Goal: Task Accomplishment & Management: Manage account settings

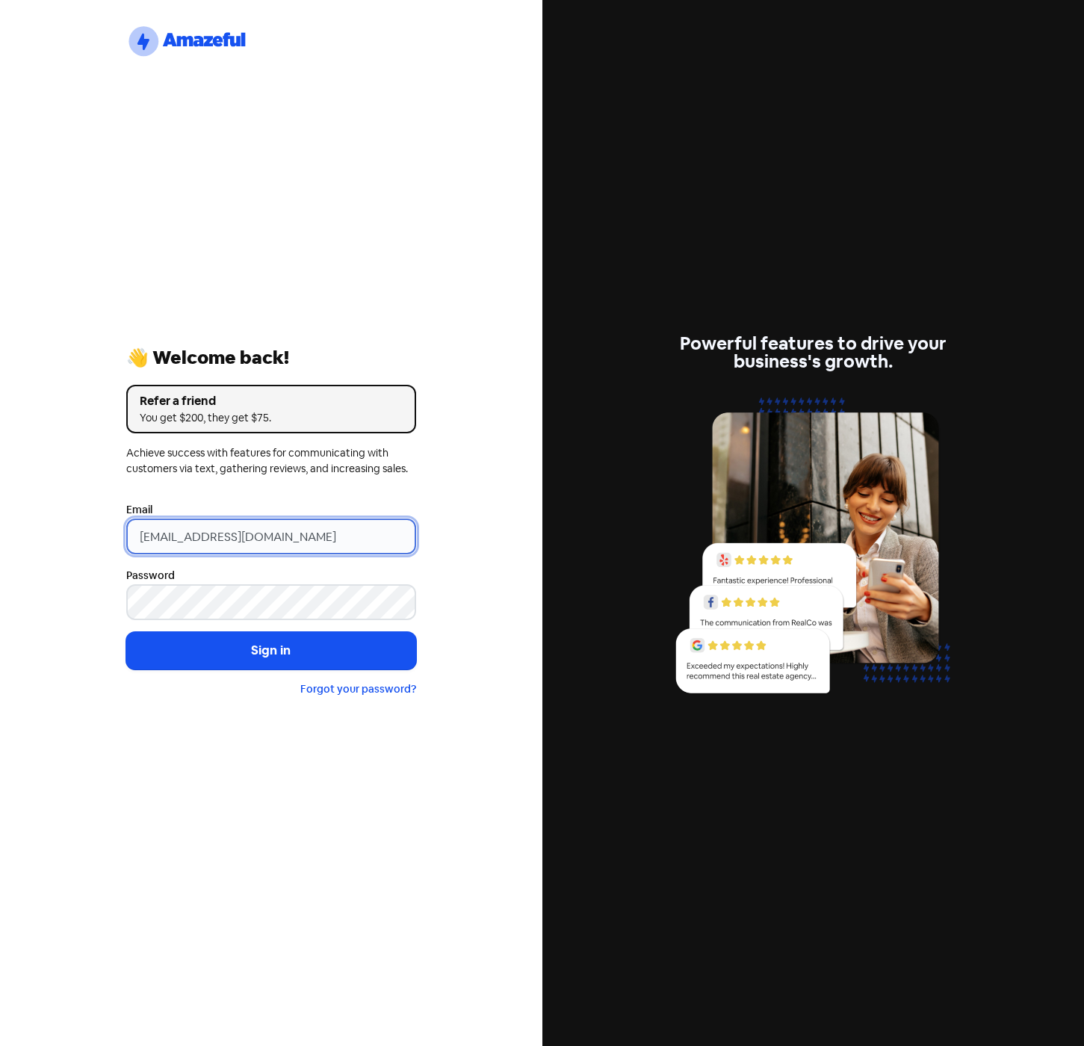
click at [326, 536] on input "[EMAIL_ADDRESS][DOMAIN_NAME]" at bounding box center [271, 537] width 290 height 36
drag, startPoint x: 377, startPoint y: 538, endPoint x: 32, endPoint y: 525, distance: 344.7
click at [32, 525] on div "logo-amazeful_Logo 👋 Welcome back! Refer a friend You get $200, they get $75. A…" at bounding box center [271, 523] width 542 height 1046
paste input "[EMAIL_ADDRESS][DOMAIN_NAME]"
type input "[EMAIL_ADDRESS][DOMAIN_NAME]"
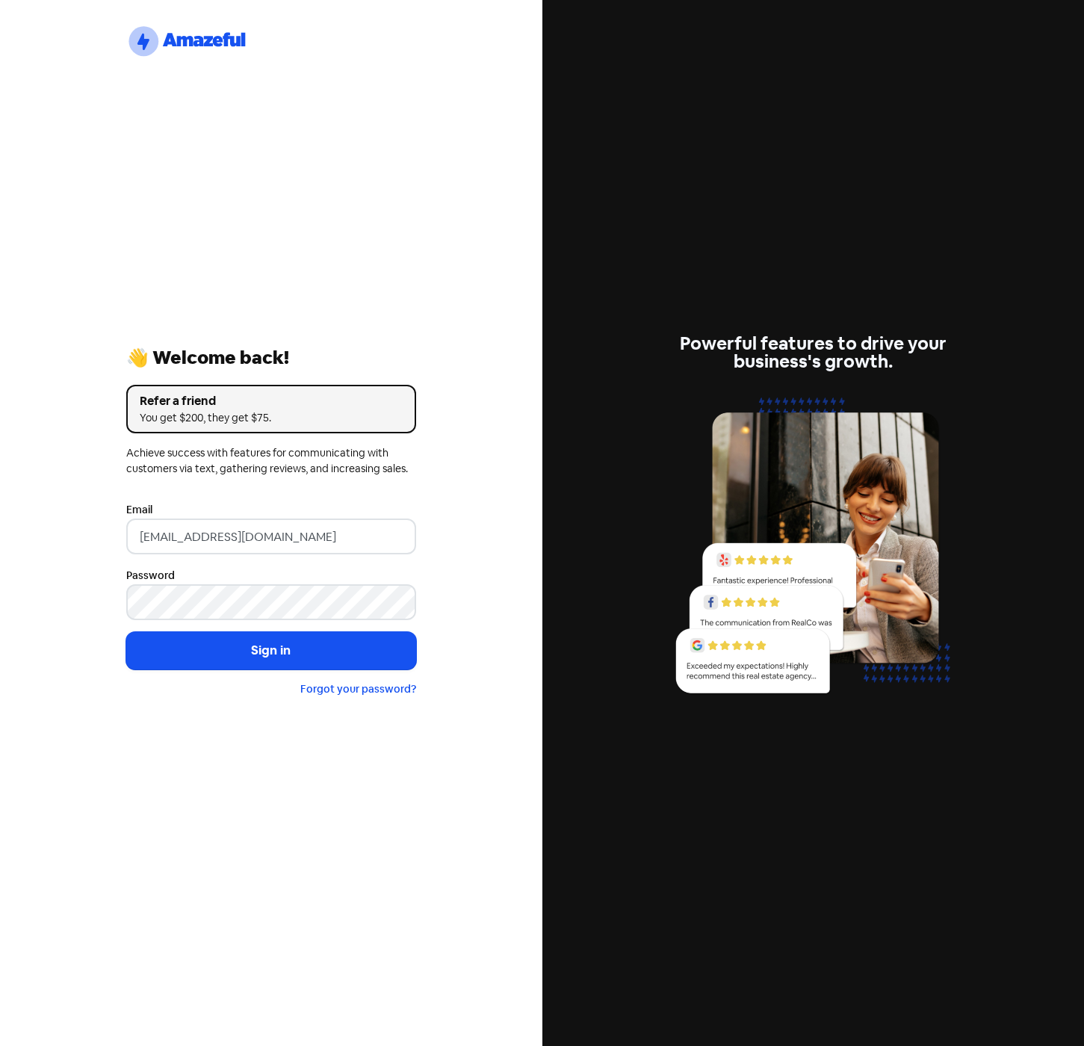
click at [75, 539] on div "logo-amazeful_Logo 👋 Welcome back! Refer a friend You get $200, they get $75. A…" at bounding box center [271, 523] width 542 height 1046
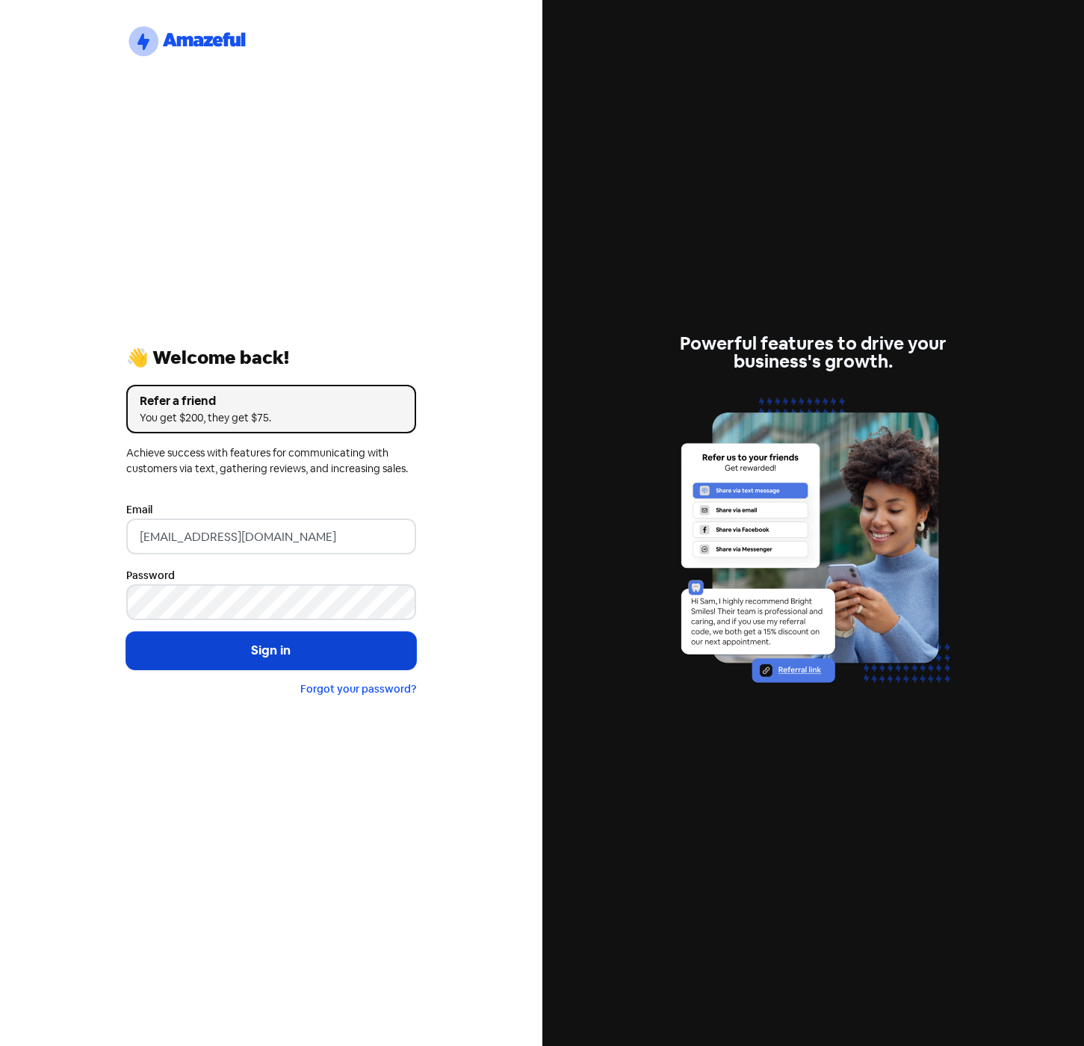
click at [262, 649] on button "Sign in" at bounding box center [271, 650] width 290 height 37
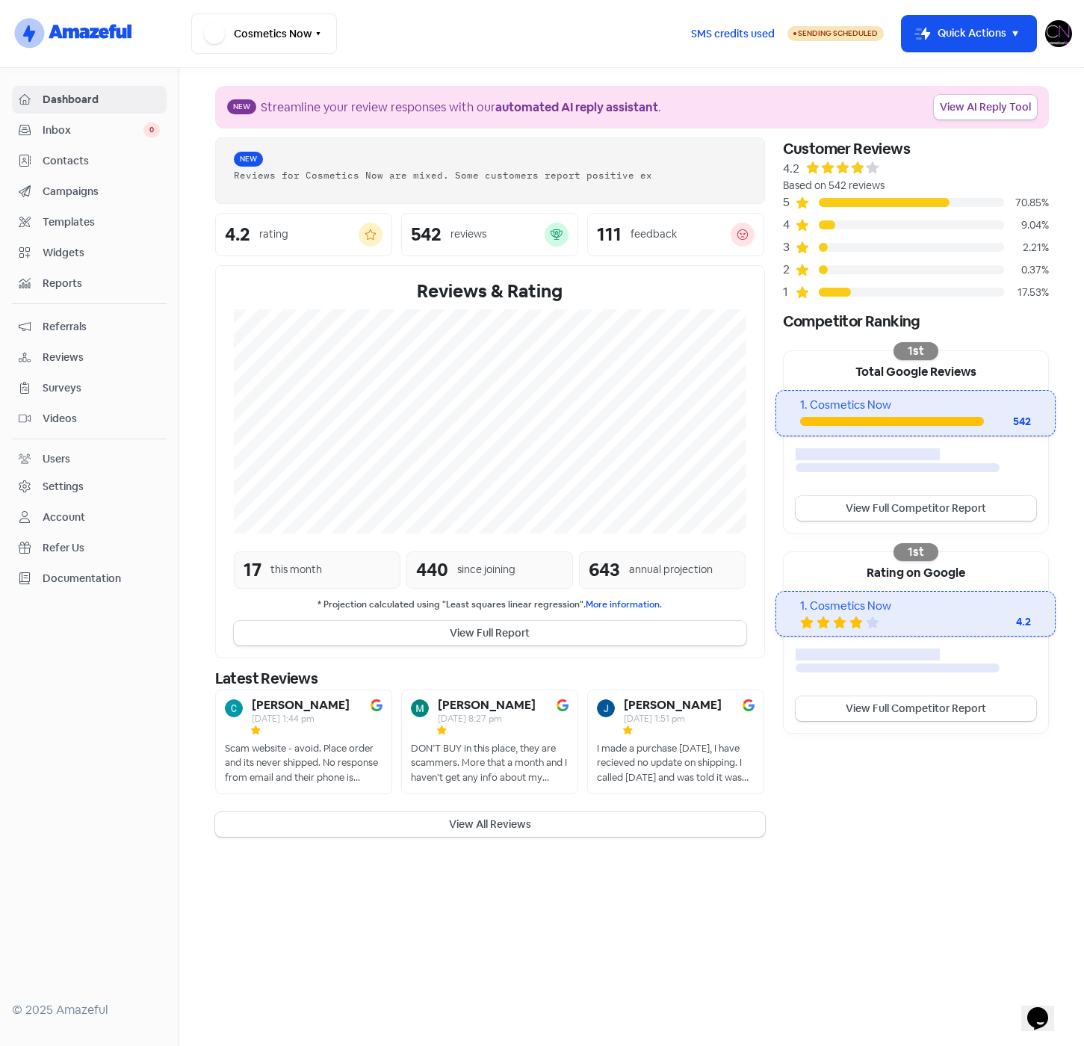
click at [69, 462] on div "Users" at bounding box center [57, 459] width 28 height 16
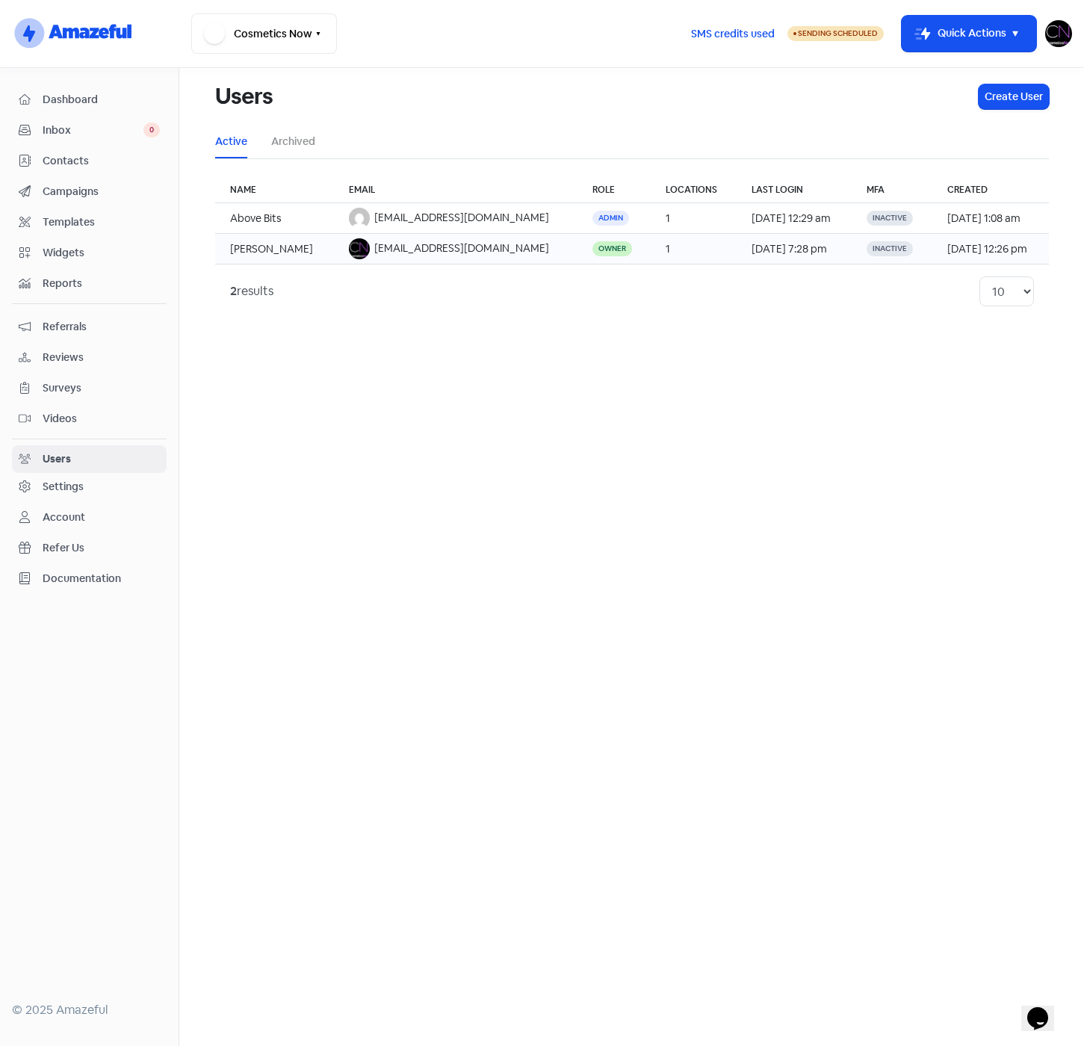
click at [737, 249] on td "22 Sep 2025, 7:28 pm" at bounding box center [794, 249] width 115 height 31
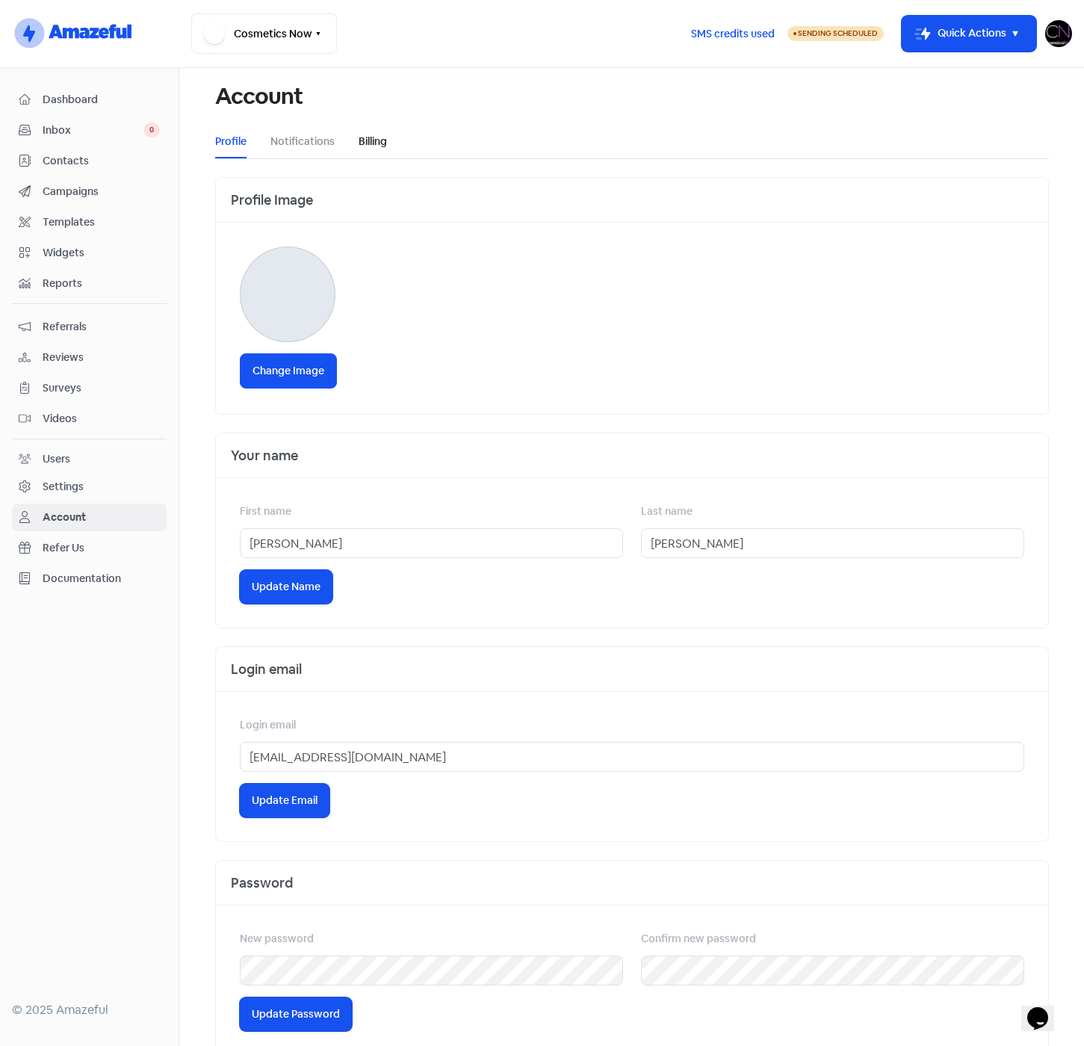
click at [362, 143] on link "Billing" at bounding box center [373, 142] width 28 height 16
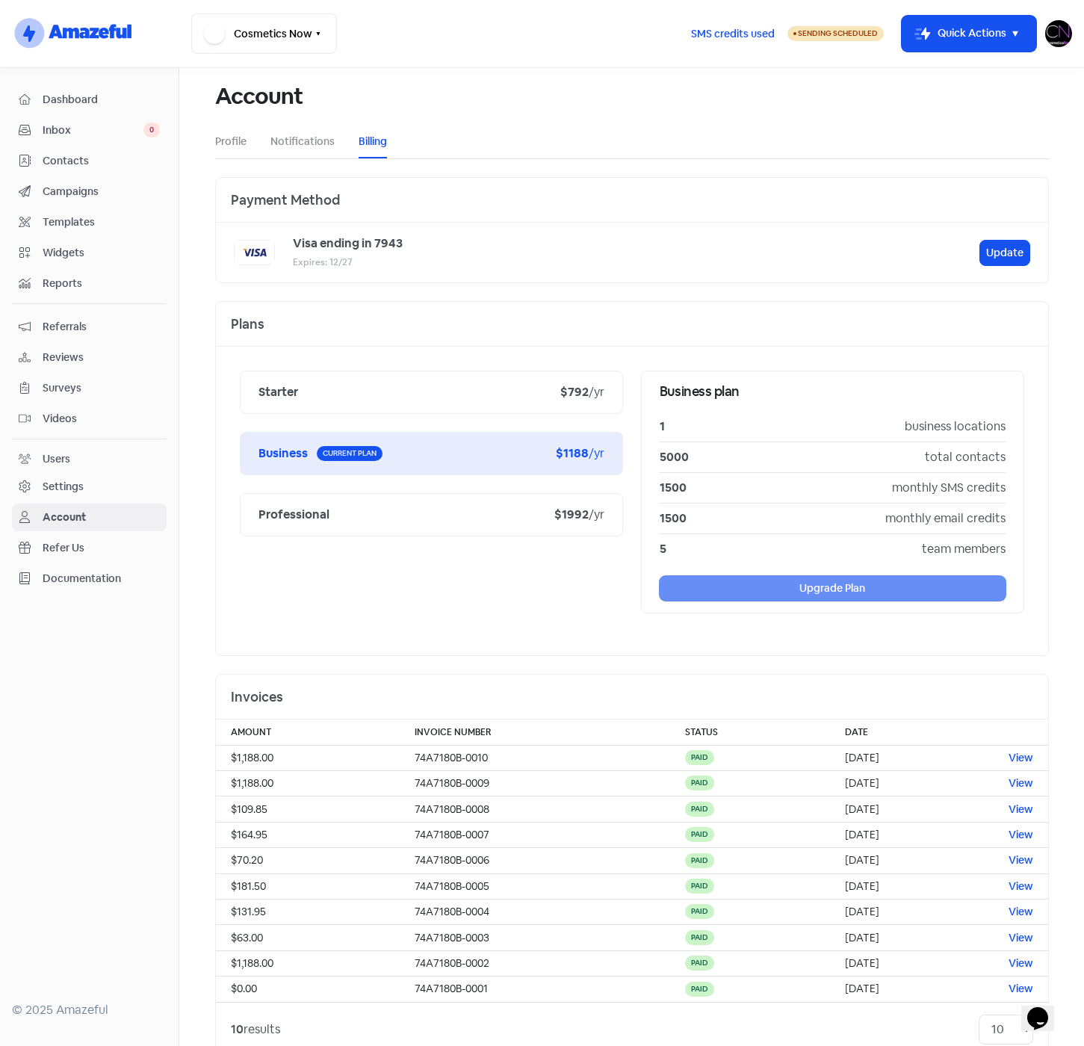
click at [71, 161] on span "Contacts" at bounding box center [101, 161] width 117 height 16
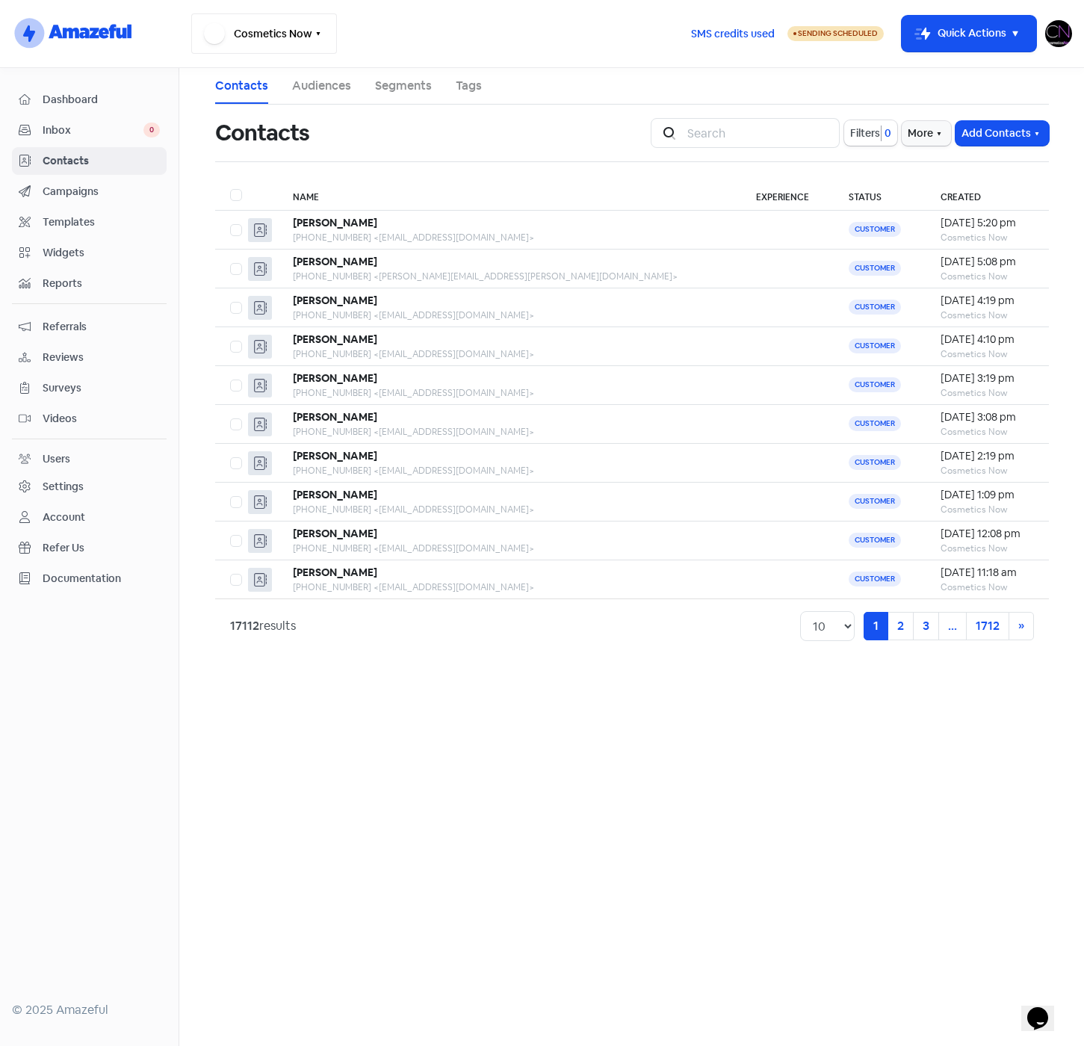
click at [255, 30] on button "Cosmetics Now" at bounding box center [264, 33] width 146 height 40
click at [619, 33] on div "Cosmetics Now Switch Business All businesses No other businesses found" at bounding box center [434, 33] width 487 height 40
click at [516, 223] on div "Helen Hill" at bounding box center [509, 223] width 433 height 16
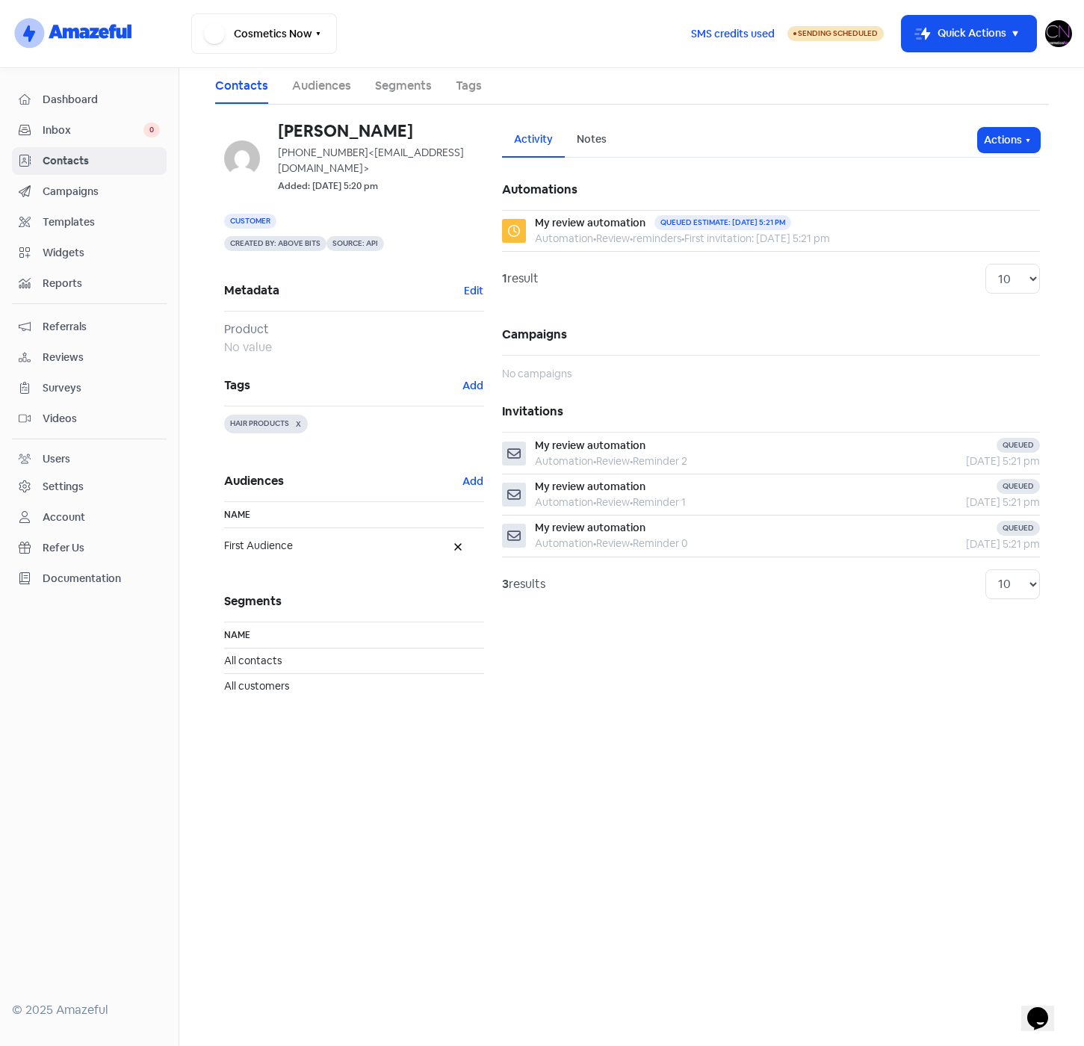
click at [64, 191] on span "Campaigns" at bounding box center [101, 192] width 117 height 16
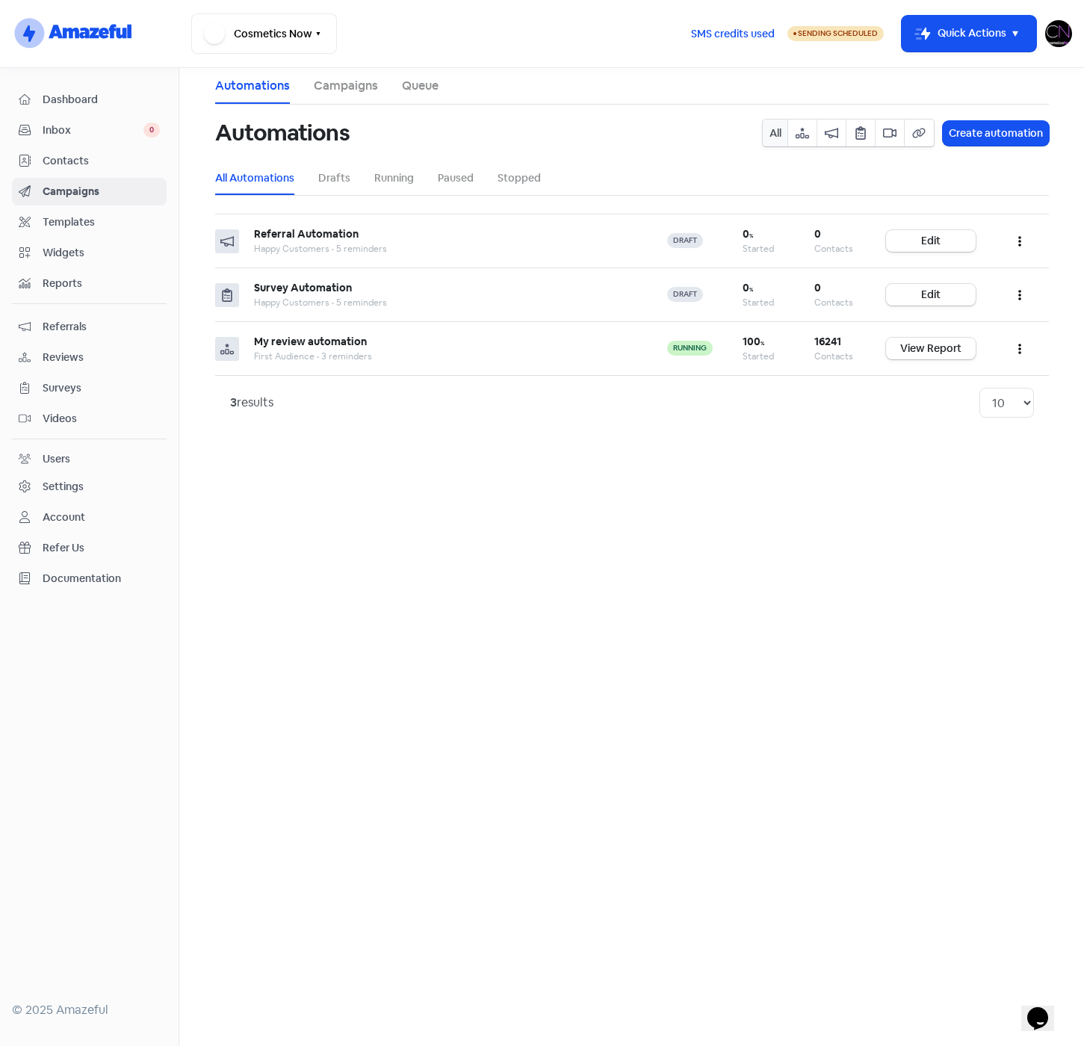
click at [69, 100] on span "Dashboard" at bounding box center [101, 100] width 117 height 16
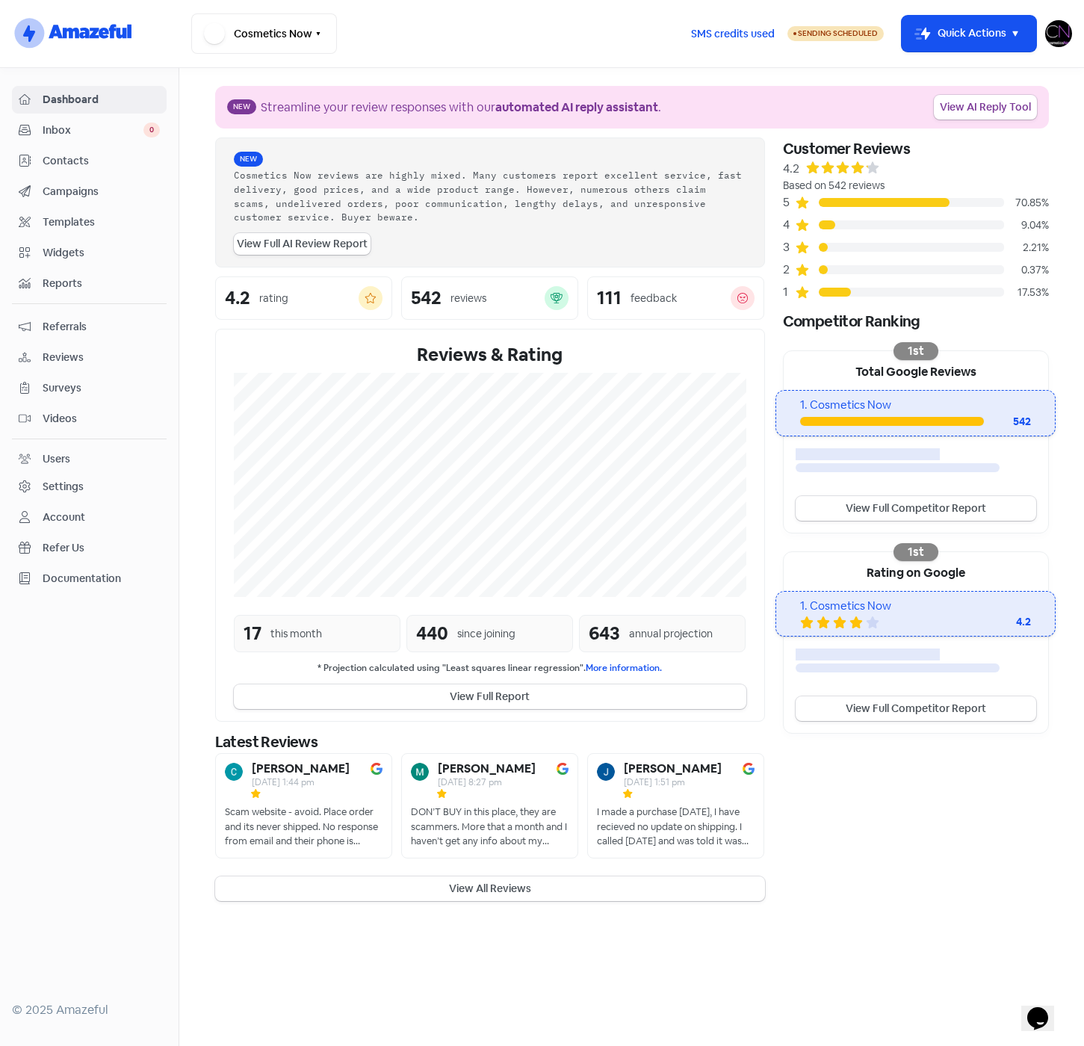
click at [61, 356] on span "Reviews" at bounding box center [101, 358] width 117 height 16
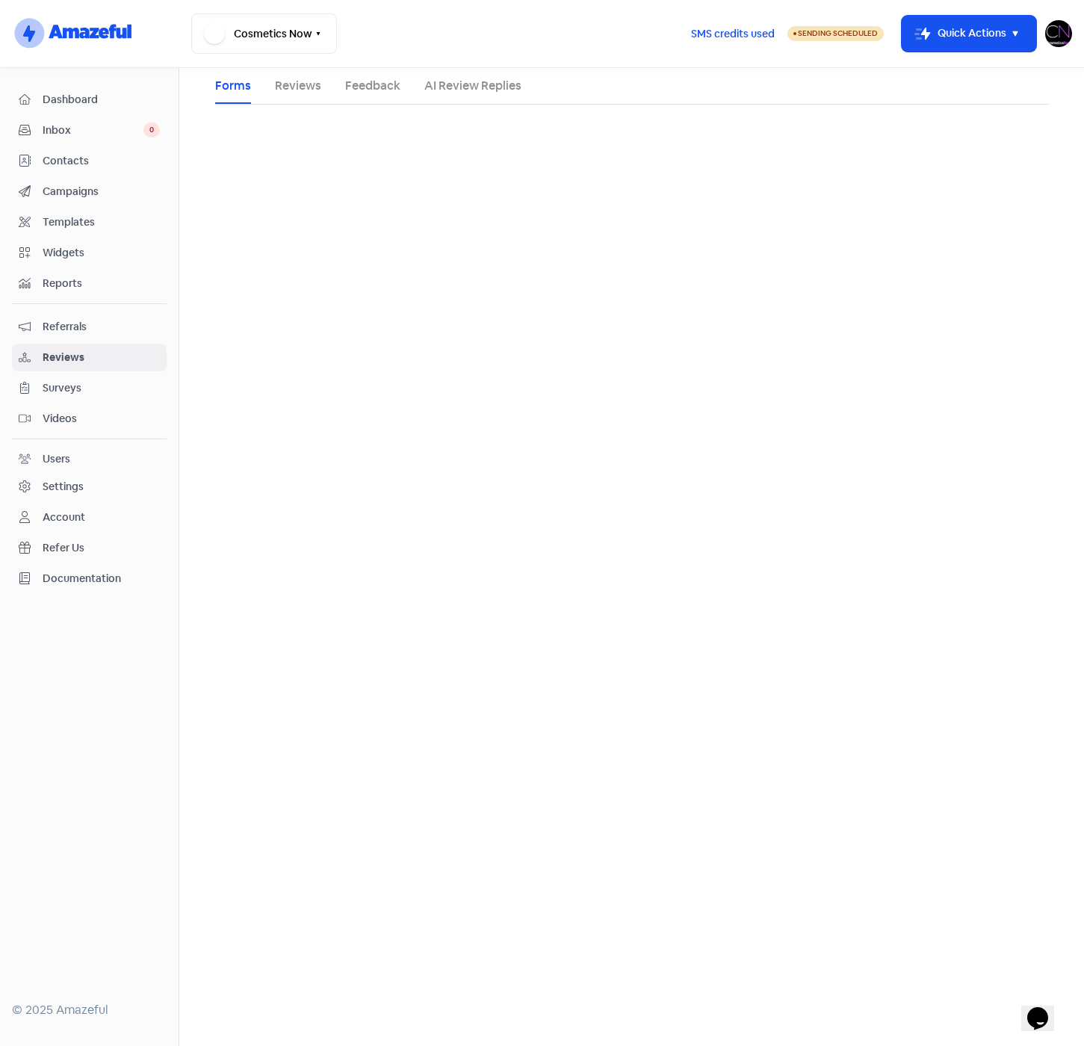
click at [365, 84] on link "Feedback" at bounding box center [372, 86] width 55 height 18
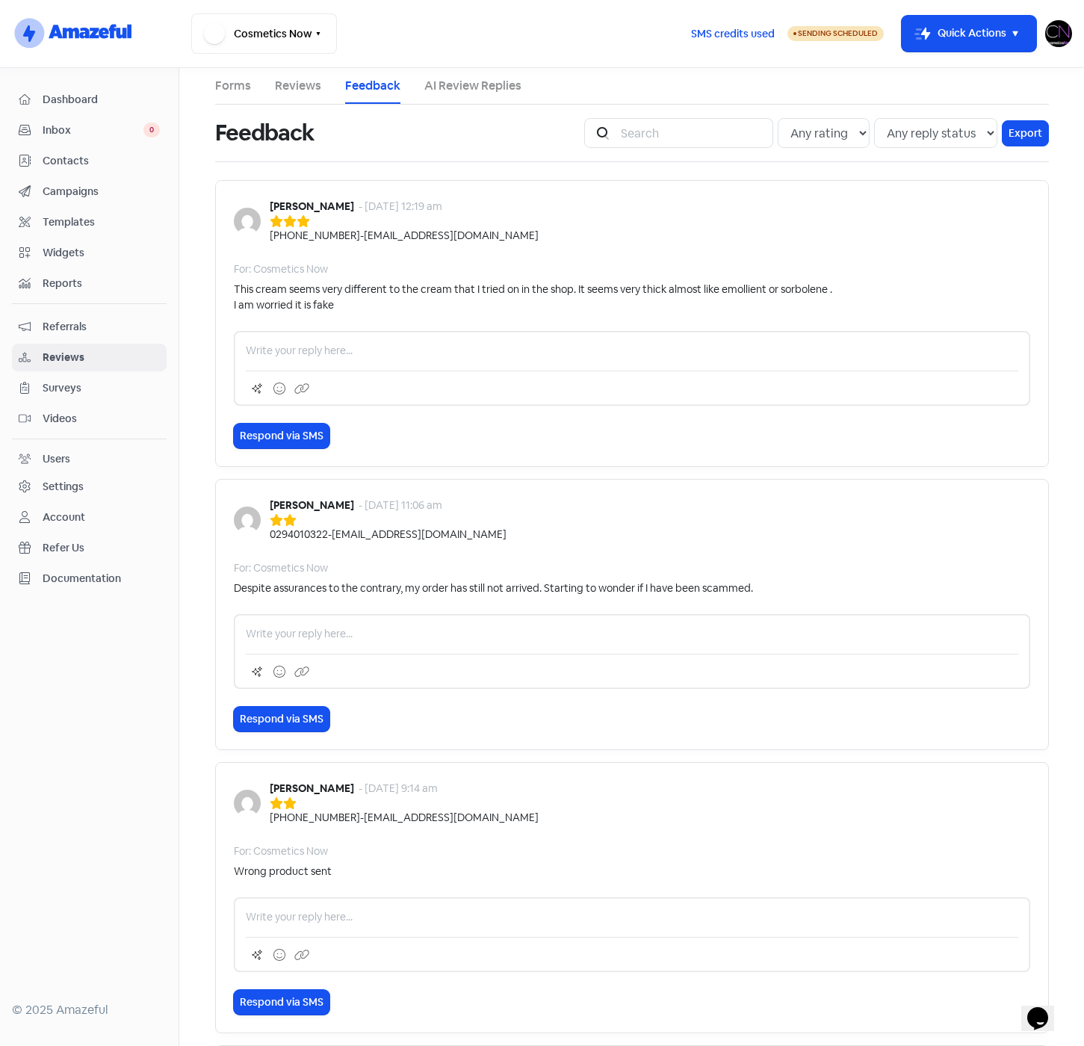
click at [289, 90] on link "Reviews" at bounding box center [298, 86] width 46 height 18
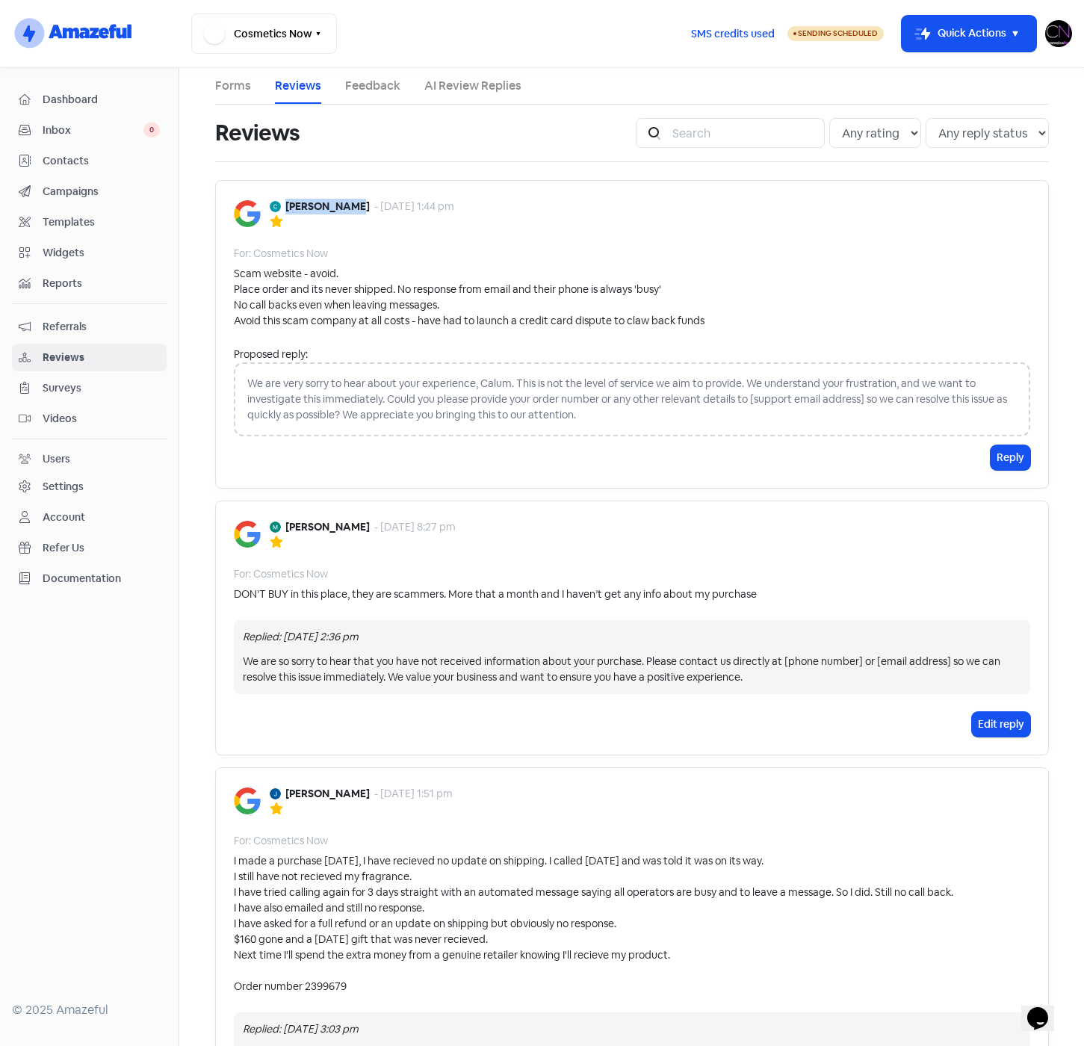
drag, startPoint x: 279, startPoint y: 205, endPoint x: 348, endPoint y: 206, distance: 68.8
click at [348, 206] on b "Calum Hunter" at bounding box center [327, 207] width 84 height 16
copy b "Calum Hunter"
click at [58, 159] on span "Contacts" at bounding box center [101, 161] width 117 height 16
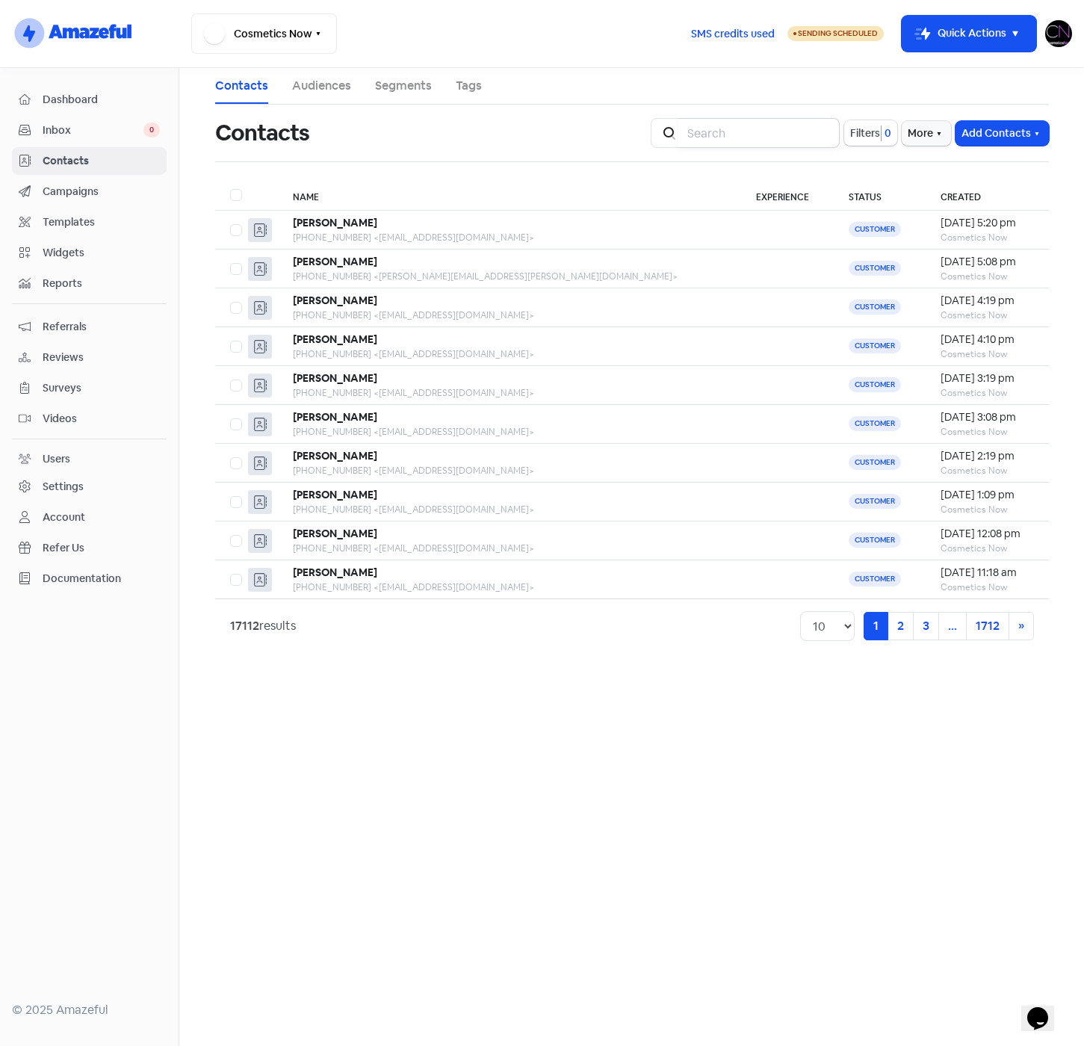
click at [749, 120] on input "search" at bounding box center [758, 133] width 161 height 30
type input "Calum Hunter"
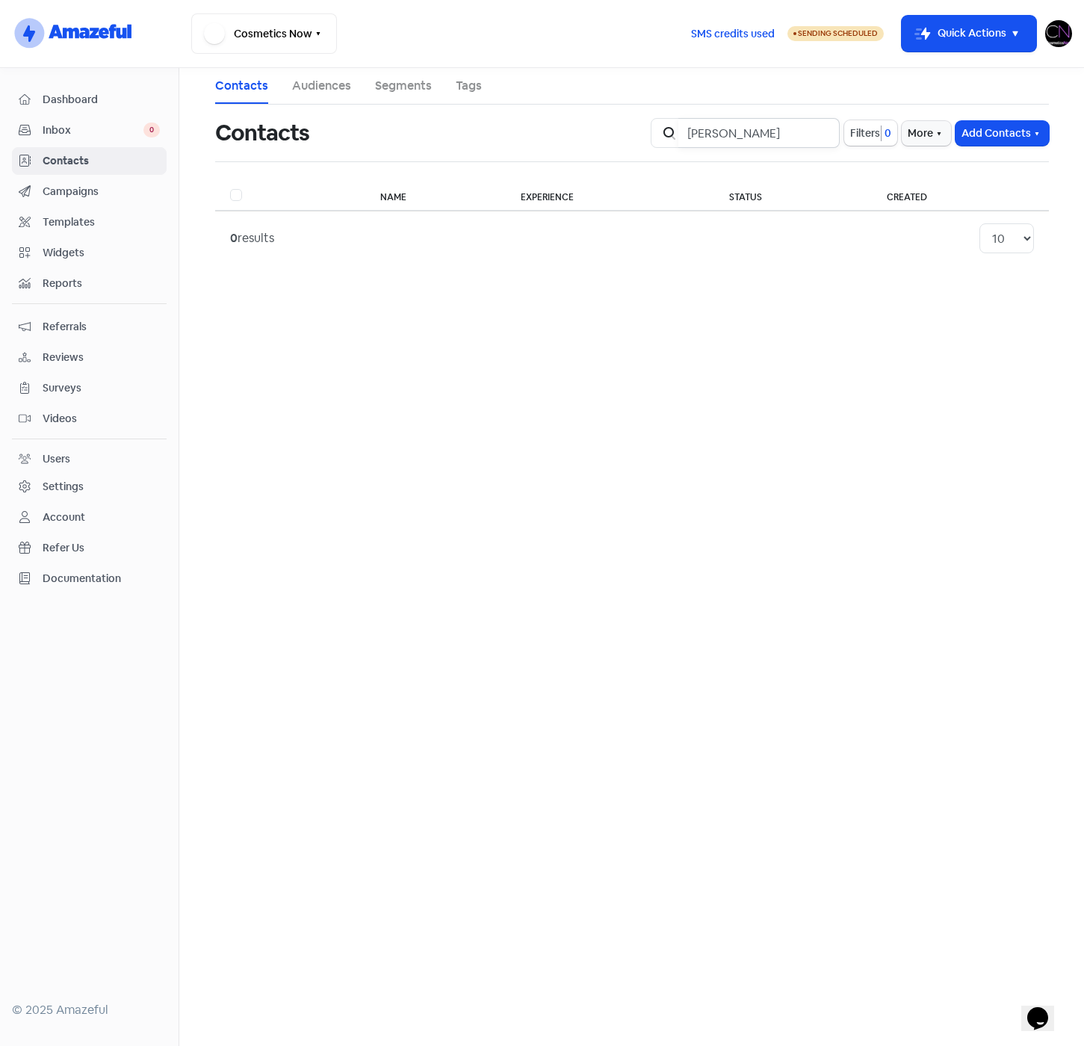
click at [819, 131] on input "Calum Hunter" at bounding box center [758, 133] width 161 height 30
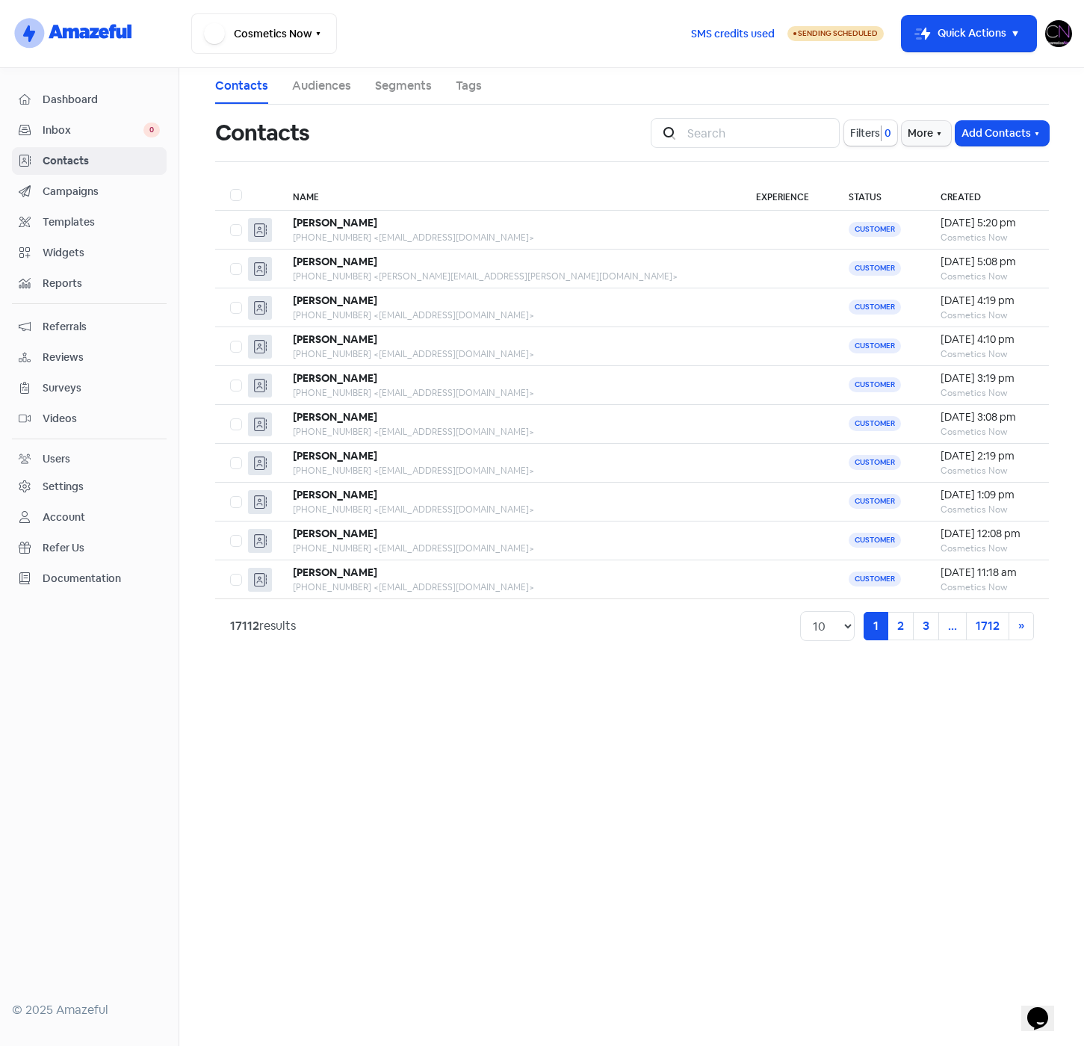
click at [55, 157] on span "Contacts" at bounding box center [101, 161] width 117 height 16
click at [58, 96] on span "Dashboard" at bounding box center [101, 100] width 117 height 16
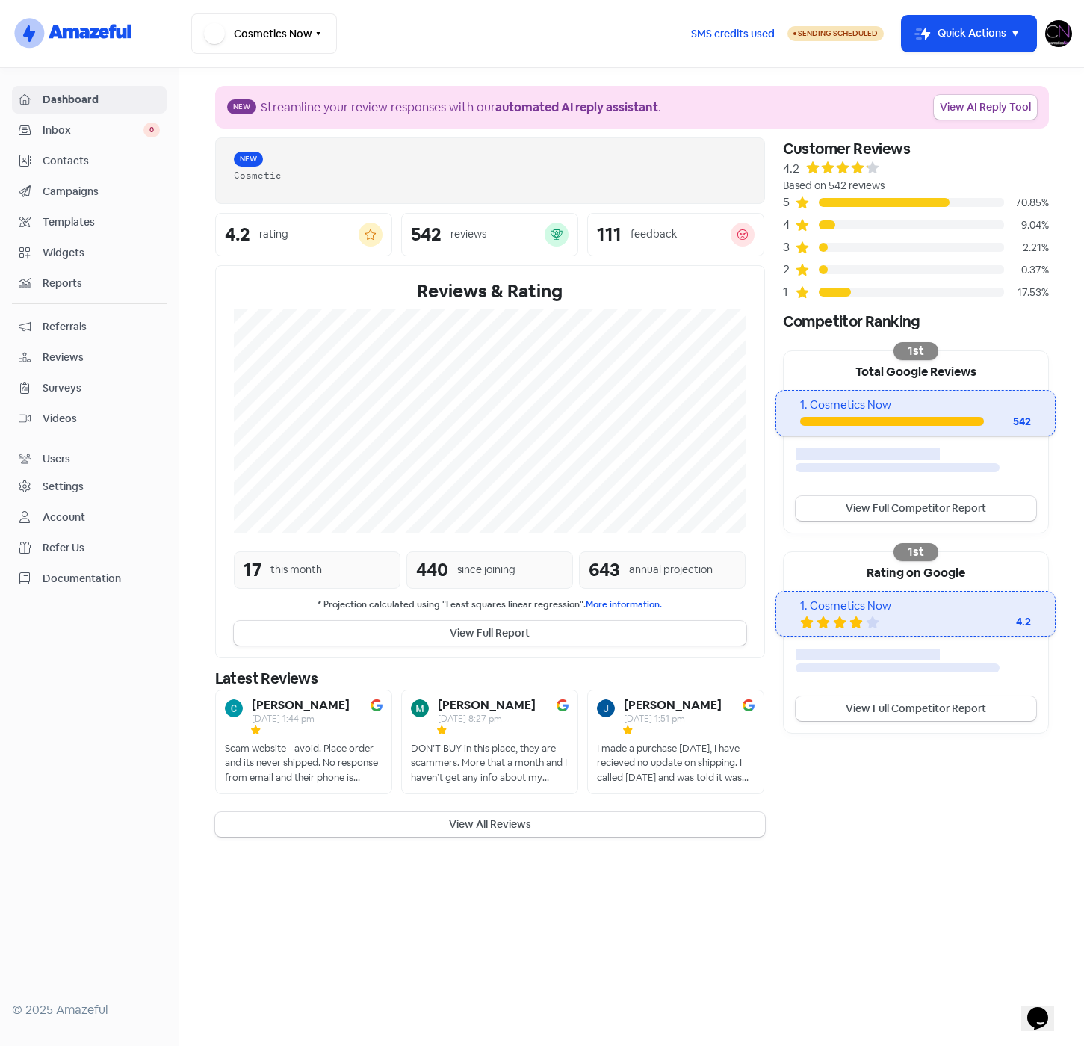
click at [57, 158] on span "Contacts" at bounding box center [101, 161] width 117 height 16
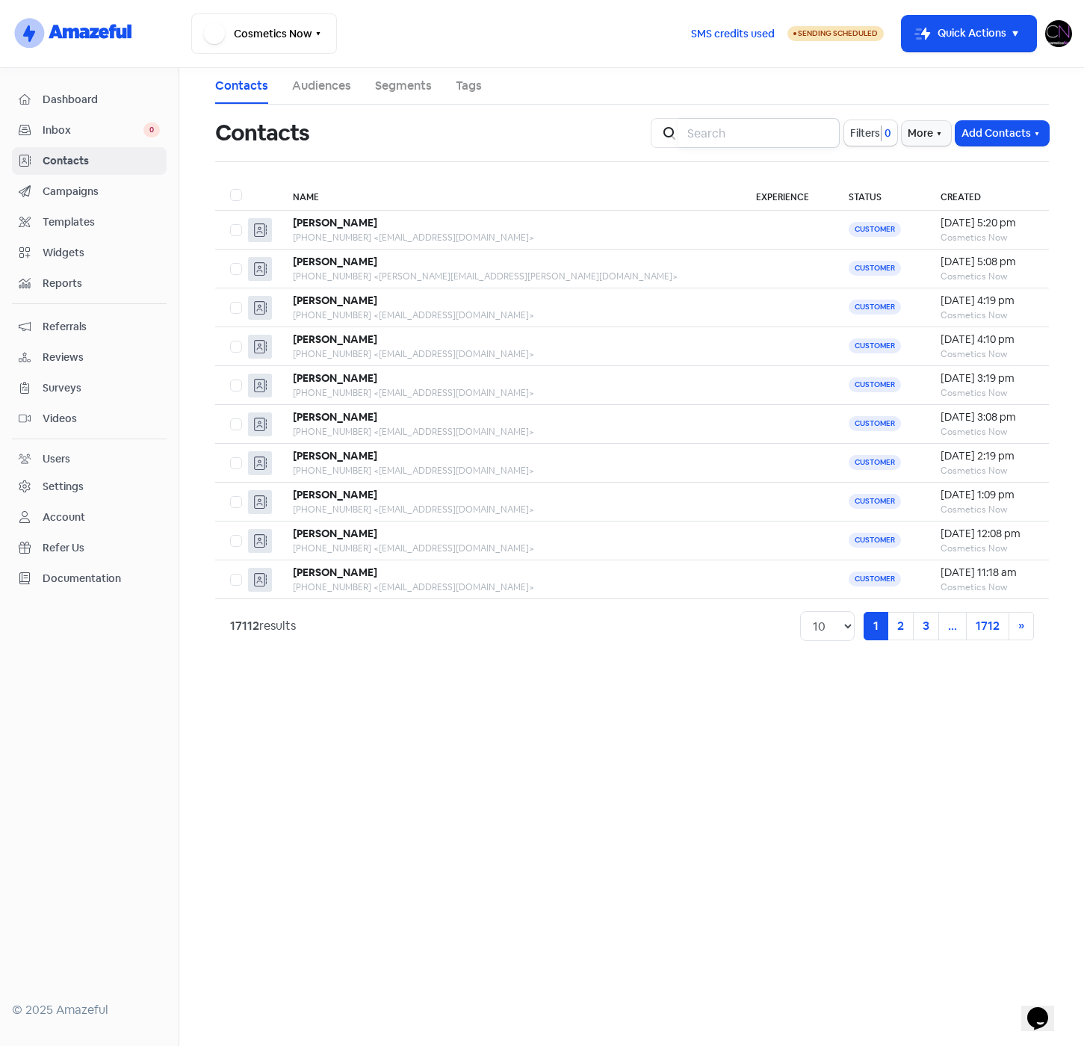
click at [735, 126] on input "search" at bounding box center [758, 133] width 161 height 30
type input "hunter"
click at [59, 355] on span "Reviews" at bounding box center [101, 358] width 117 height 16
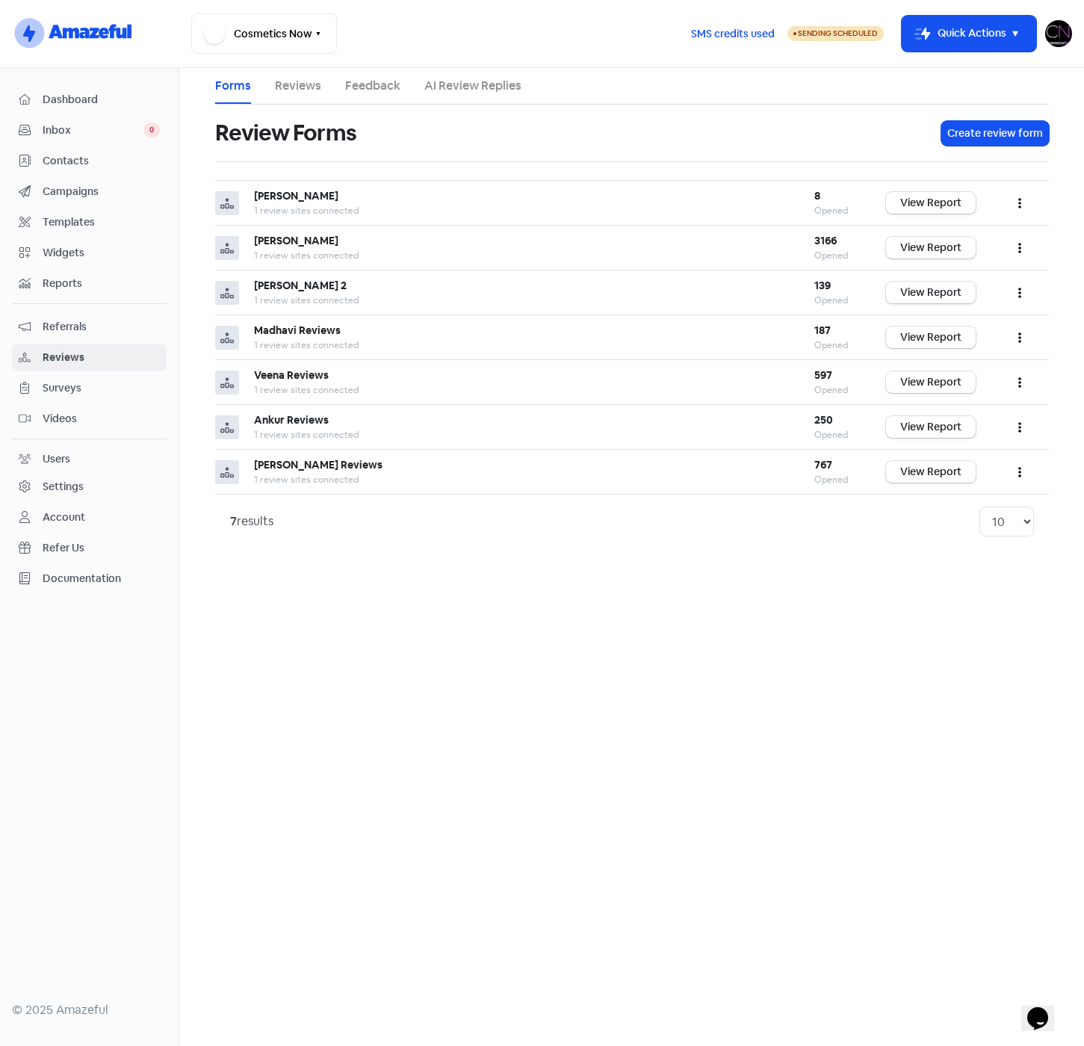
click at [290, 84] on link "Reviews" at bounding box center [298, 86] width 46 height 18
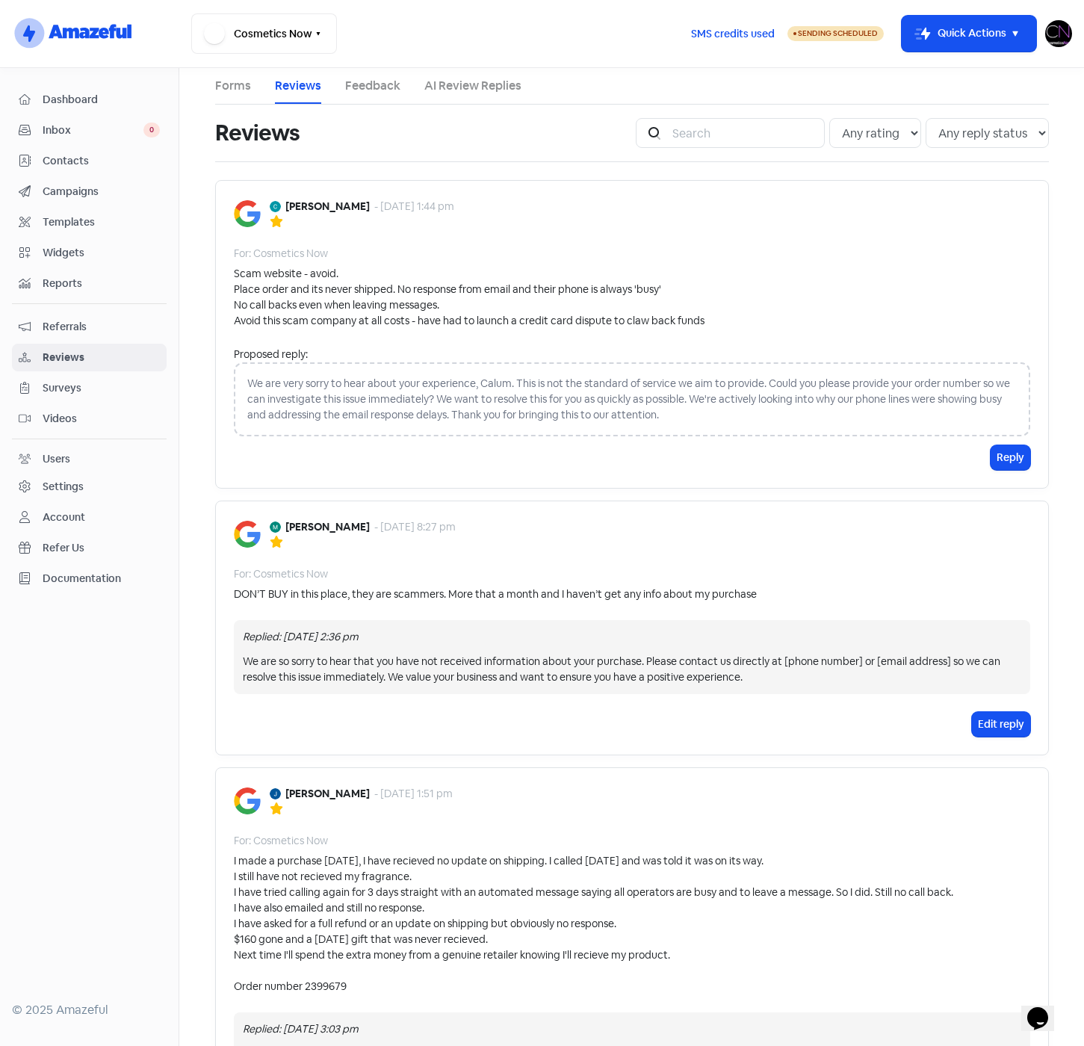
click at [285, 203] on b "Calum Hunter" at bounding box center [327, 207] width 84 height 16
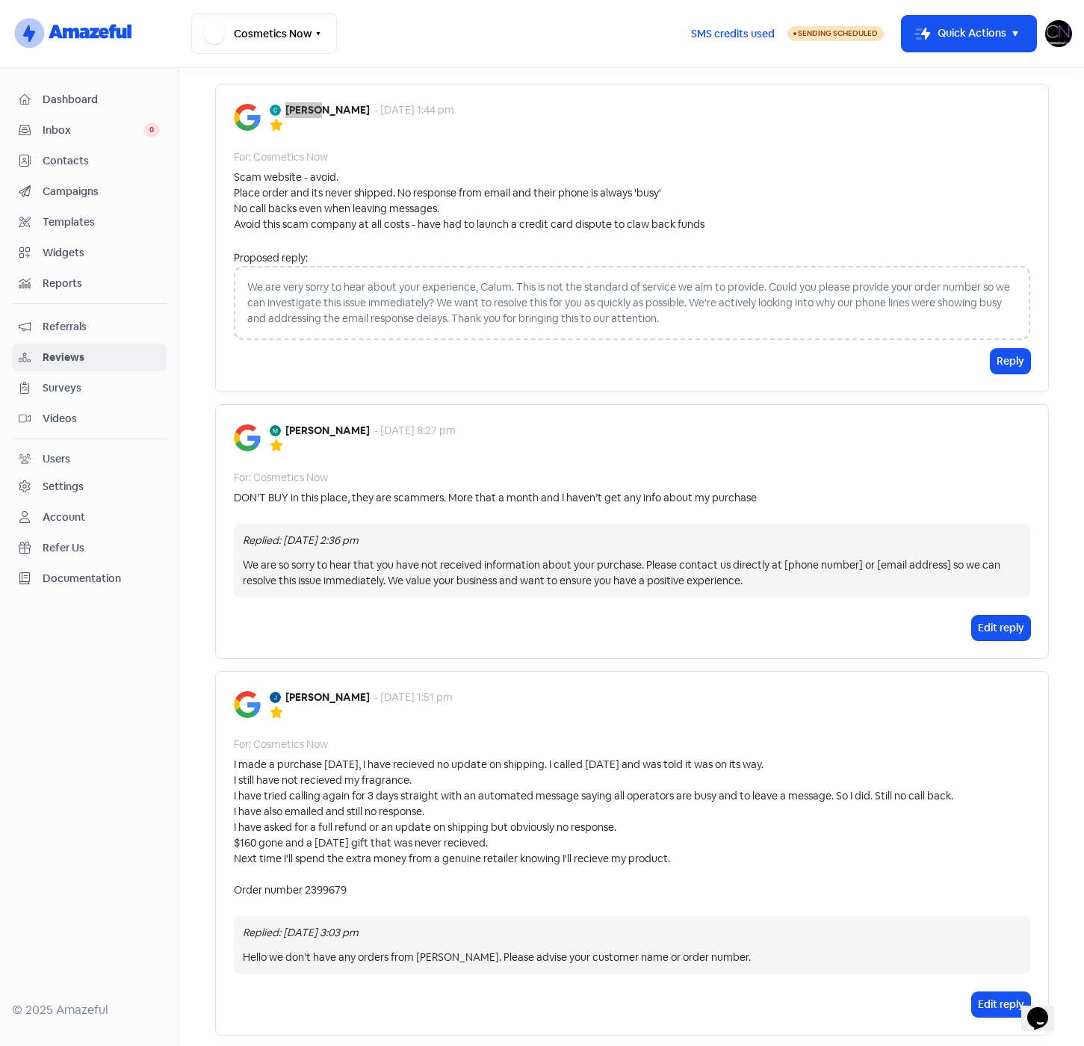
scroll to position [149, 0]
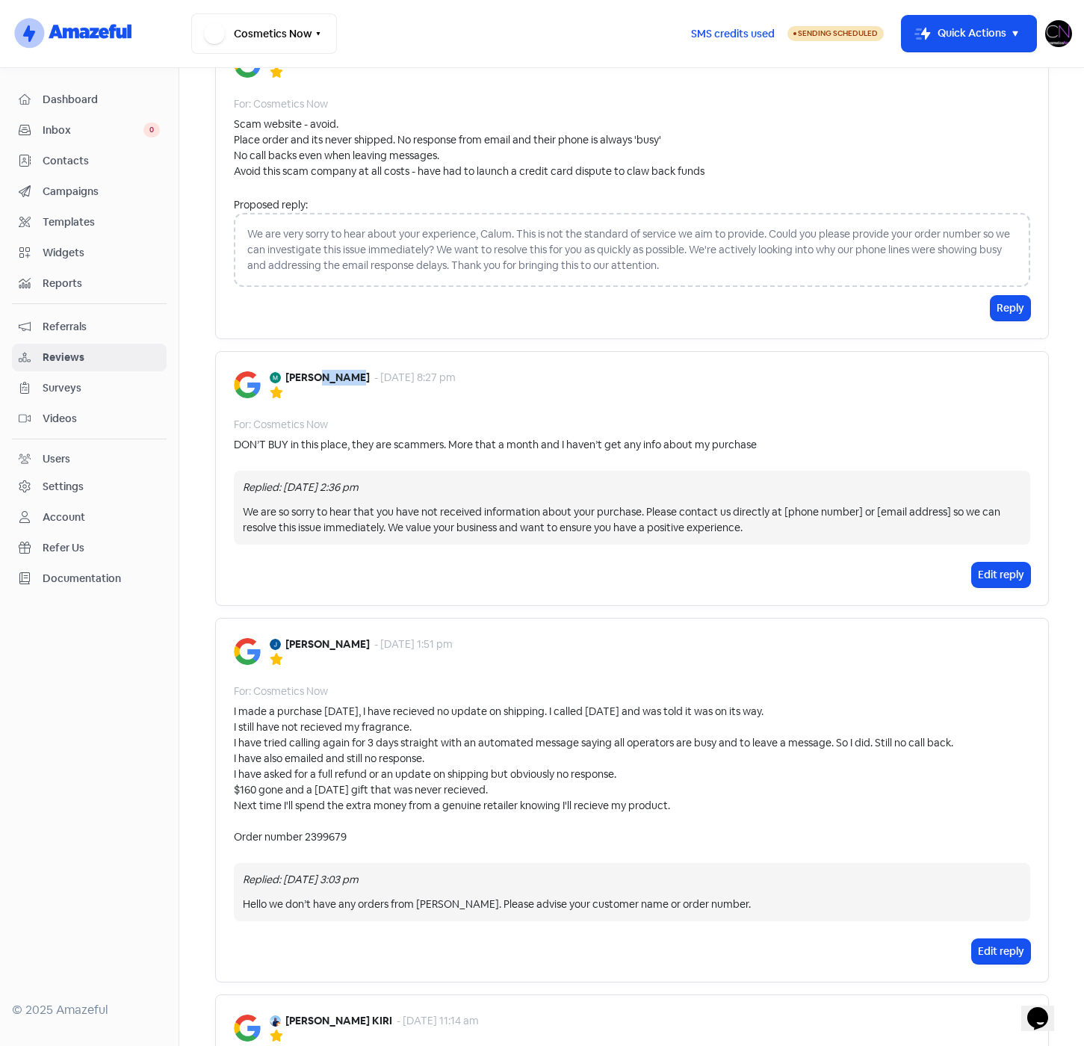
drag, startPoint x: 317, startPoint y: 377, endPoint x: 350, endPoint y: 377, distance: 33.6
click at [350, 377] on b "Magda Garcés" at bounding box center [327, 378] width 84 height 16
copy b "Garcés"
drag, startPoint x: 312, startPoint y: 643, endPoint x: 281, endPoint y: 643, distance: 31.4
click at [285, 643] on b "Jacqui Beumer" at bounding box center [327, 645] width 84 height 16
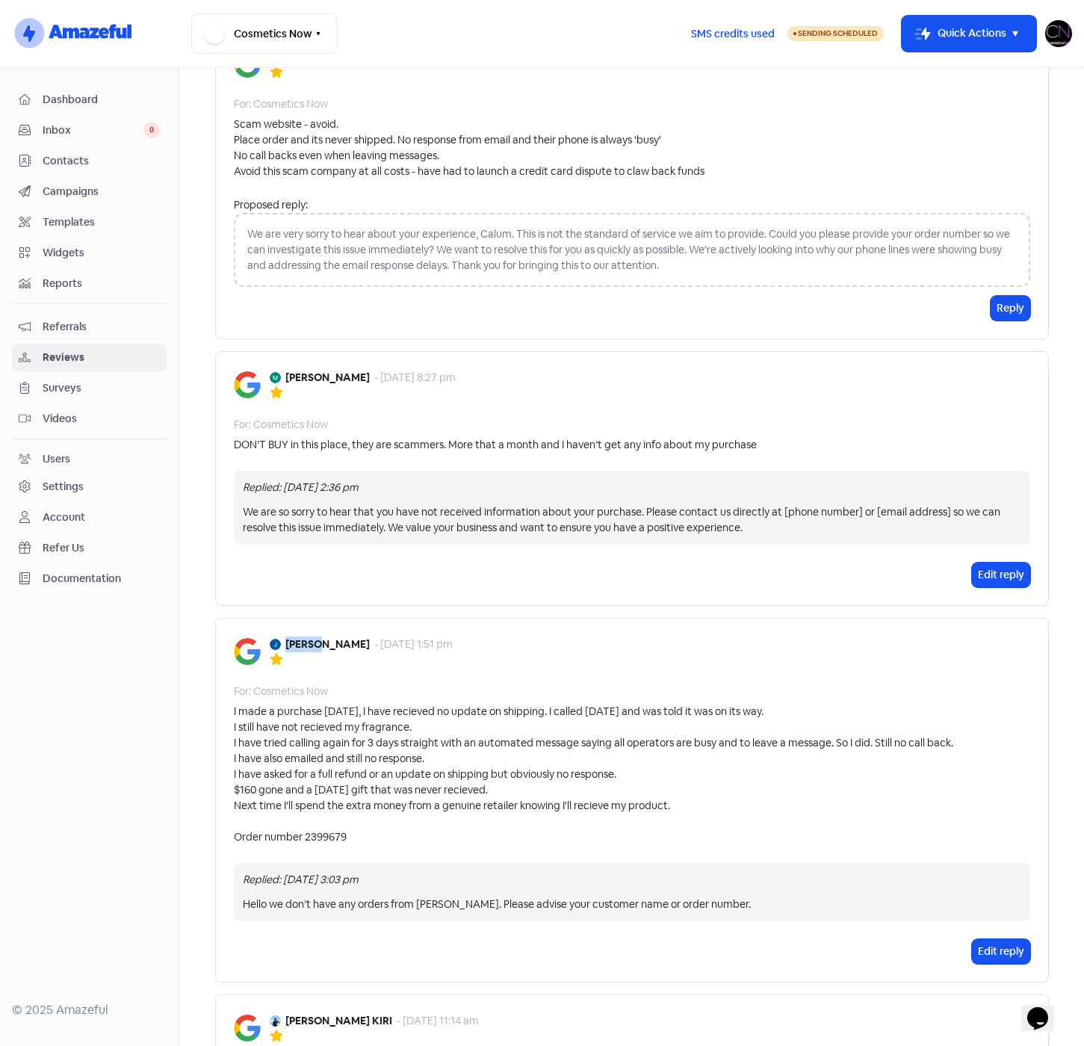
copy b "Jacqui"
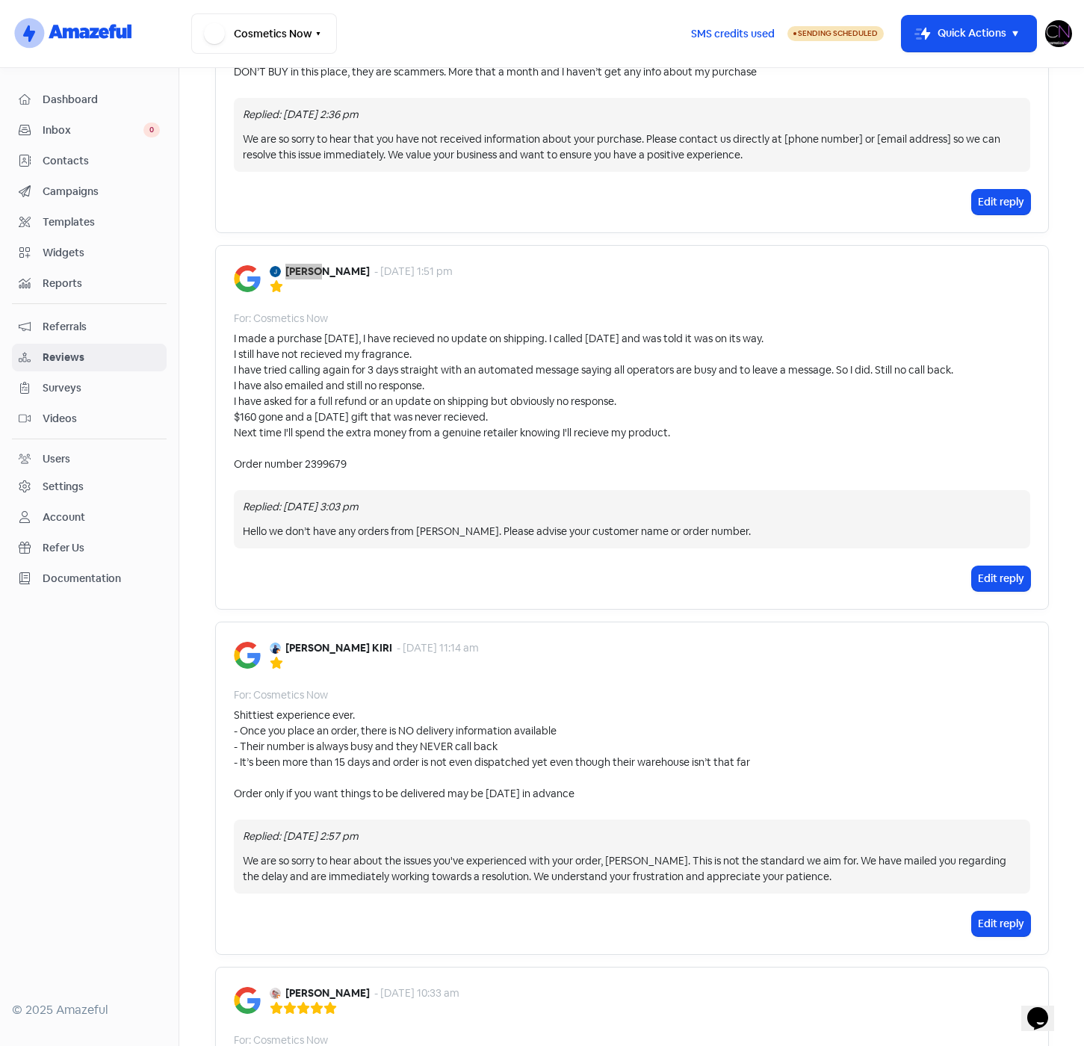
scroll to position [523, 0]
drag, startPoint x: 320, startPoint y: 646, endPoint x: 339, endPoint y: 646, distance: 19.4
click at [339, 646] on div "PRATIK KIRI - 12 Sep 2025, 11:14 am" at bounding box center [374, 648] width 209 height 16
copy b "KIRI"
drag, startPoint x: 315, startPoint y: 645, endPoint x: 280, endPoint y: 646, distance: 35.1
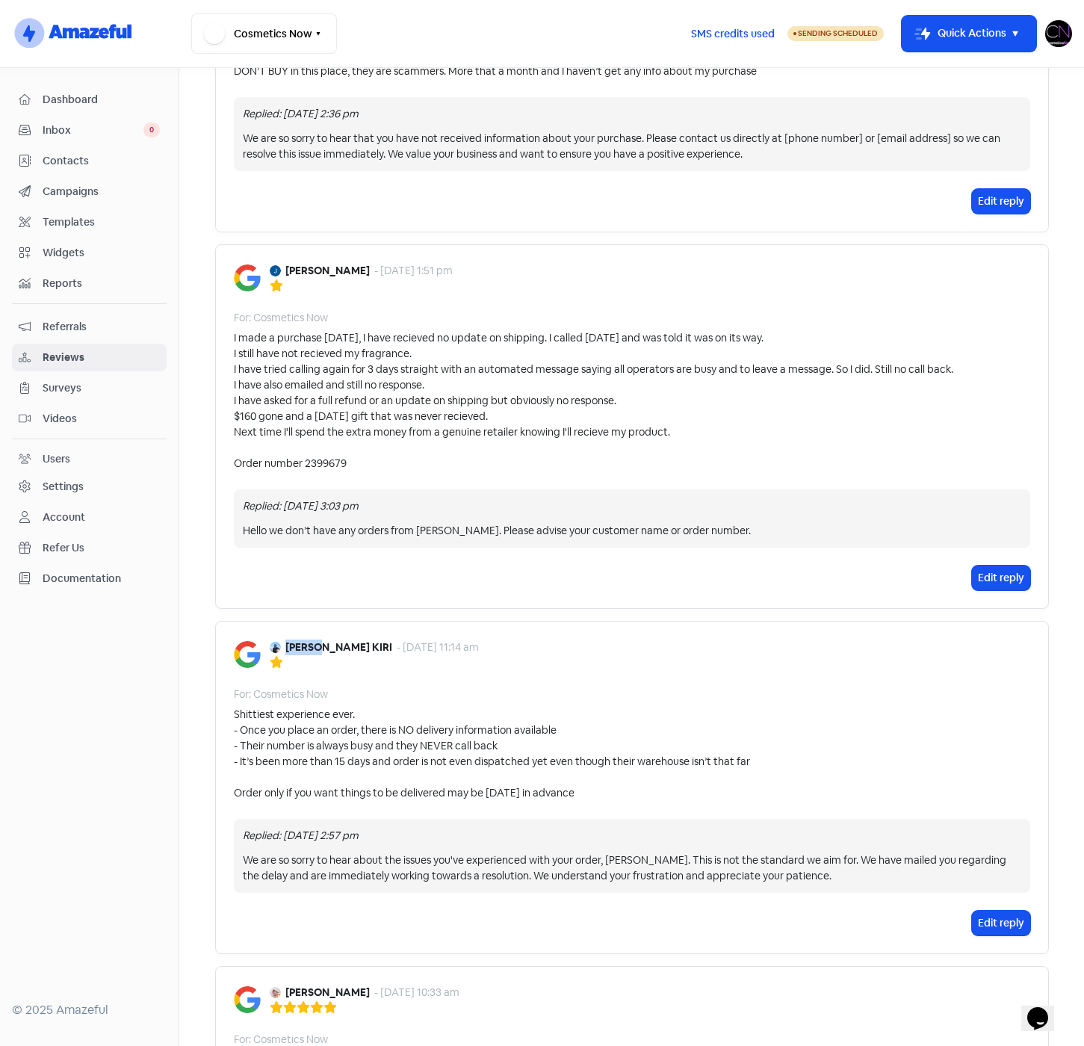
click at [285, 646] on b "PRATIK KIRI" at bounding box center [338, 648] width 107 height 16
copy b "PRATIK"
click at [435, 306] on div "Jacqui Beumer - 14 Sep 2025, 1:51 pm For: Cosmetics Now I made a purchase 1 mon…" at bounding box center [632, 426] width 834 height 365
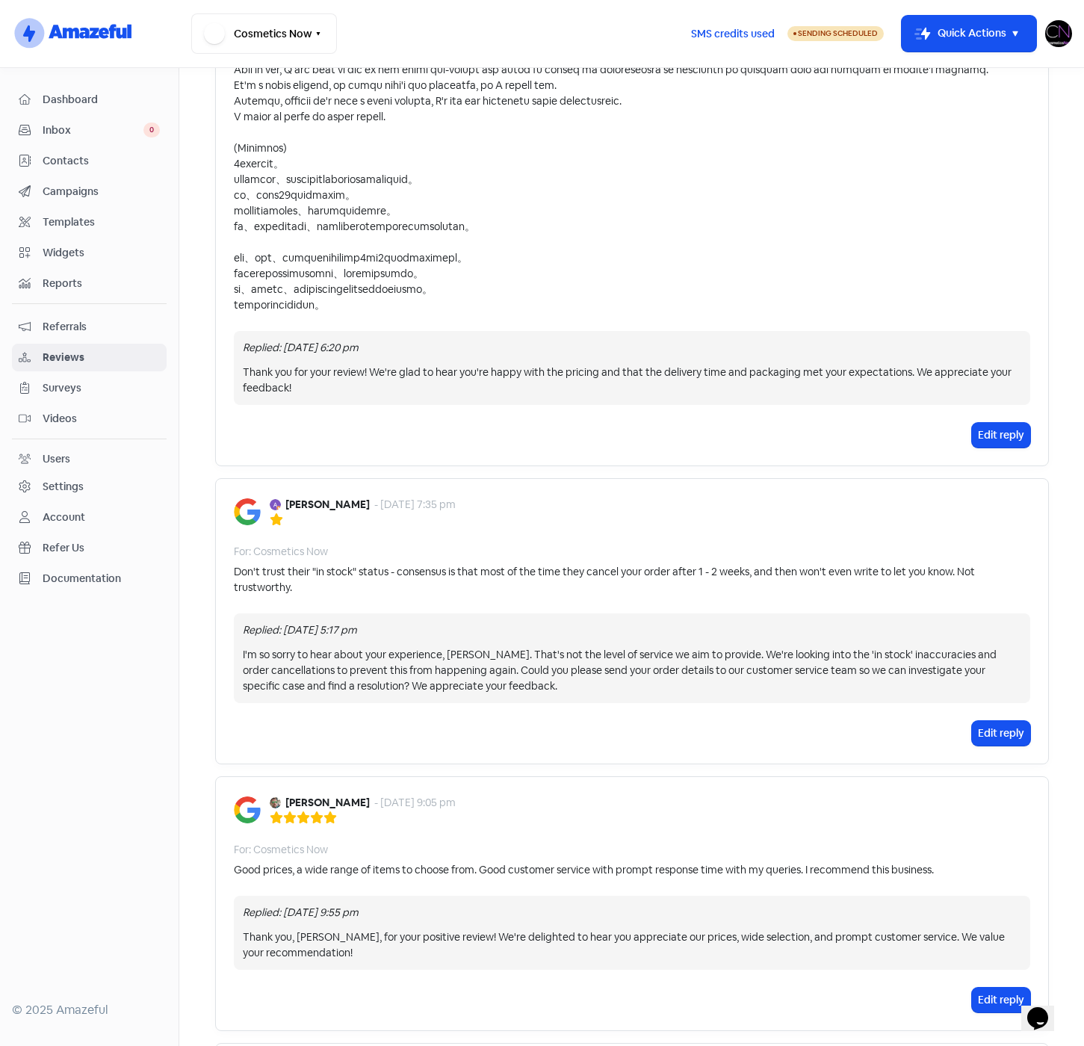
scroll to position [1718, 0]
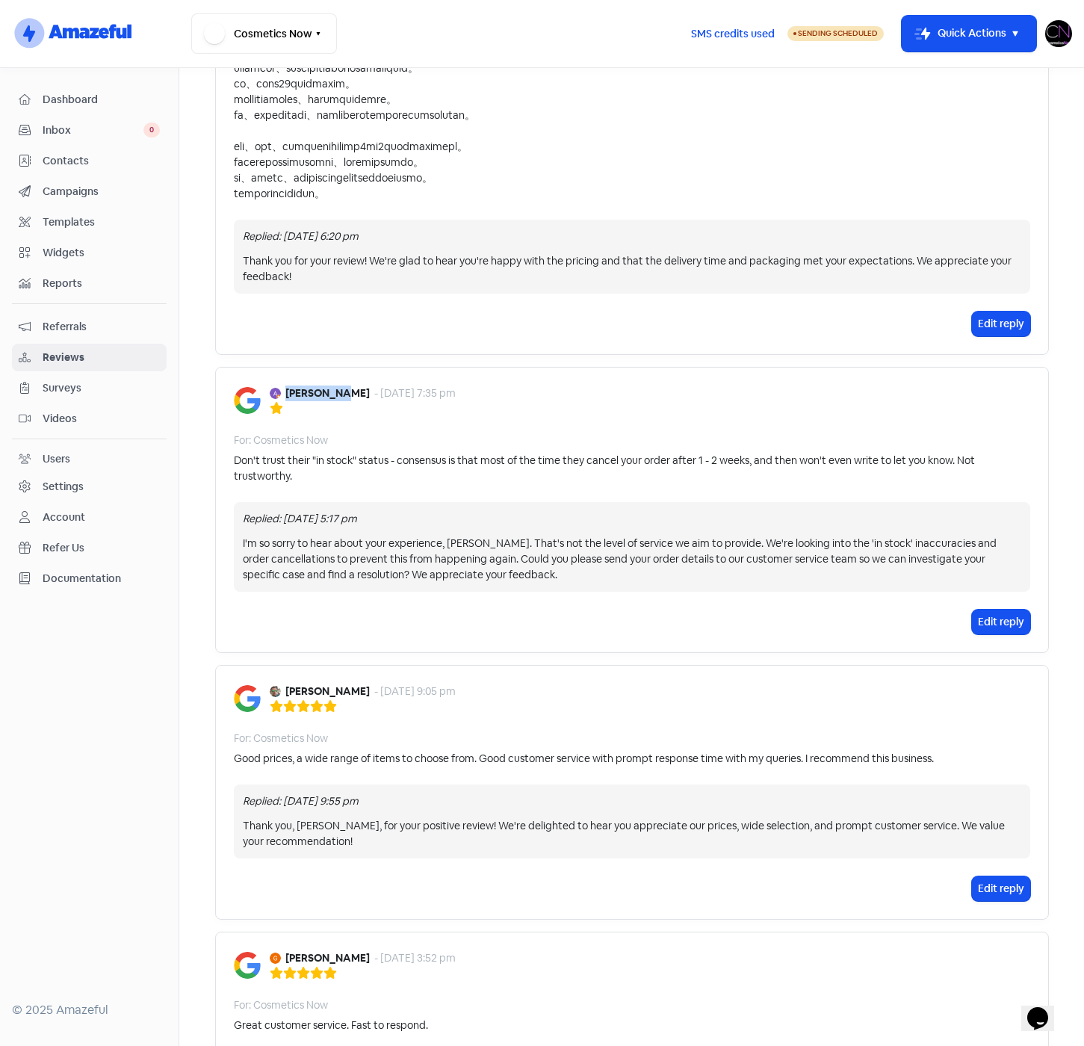
drag, startPoint x: 280, startPoint y: 394, endPoint x: 340, endPoint y: 392, distance: 59.8
click at [340, 392] on b "Andrew Gee" at bounding box center [327, 394] width 84 height 16
copy b "Andrew Gee"
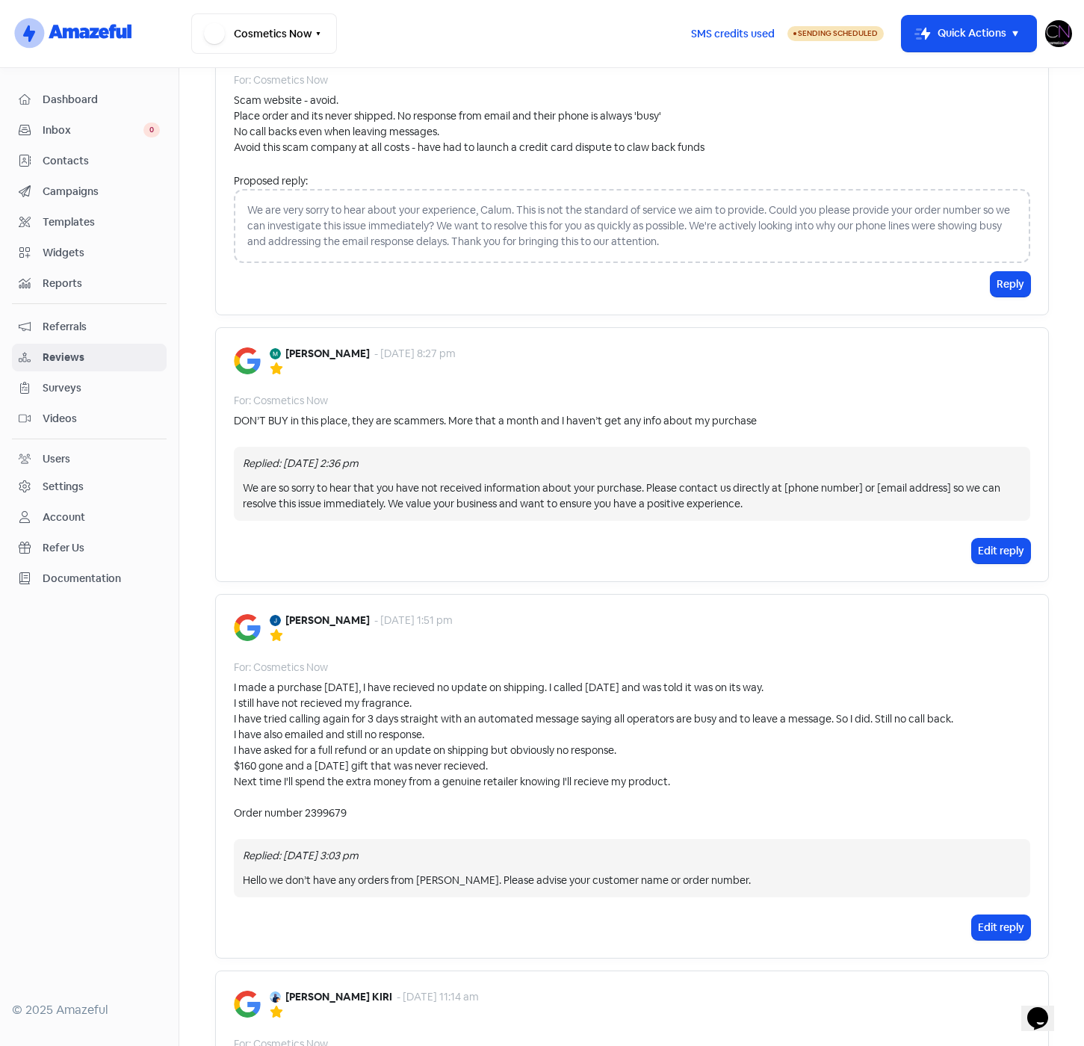
scroll to position [0, 0]
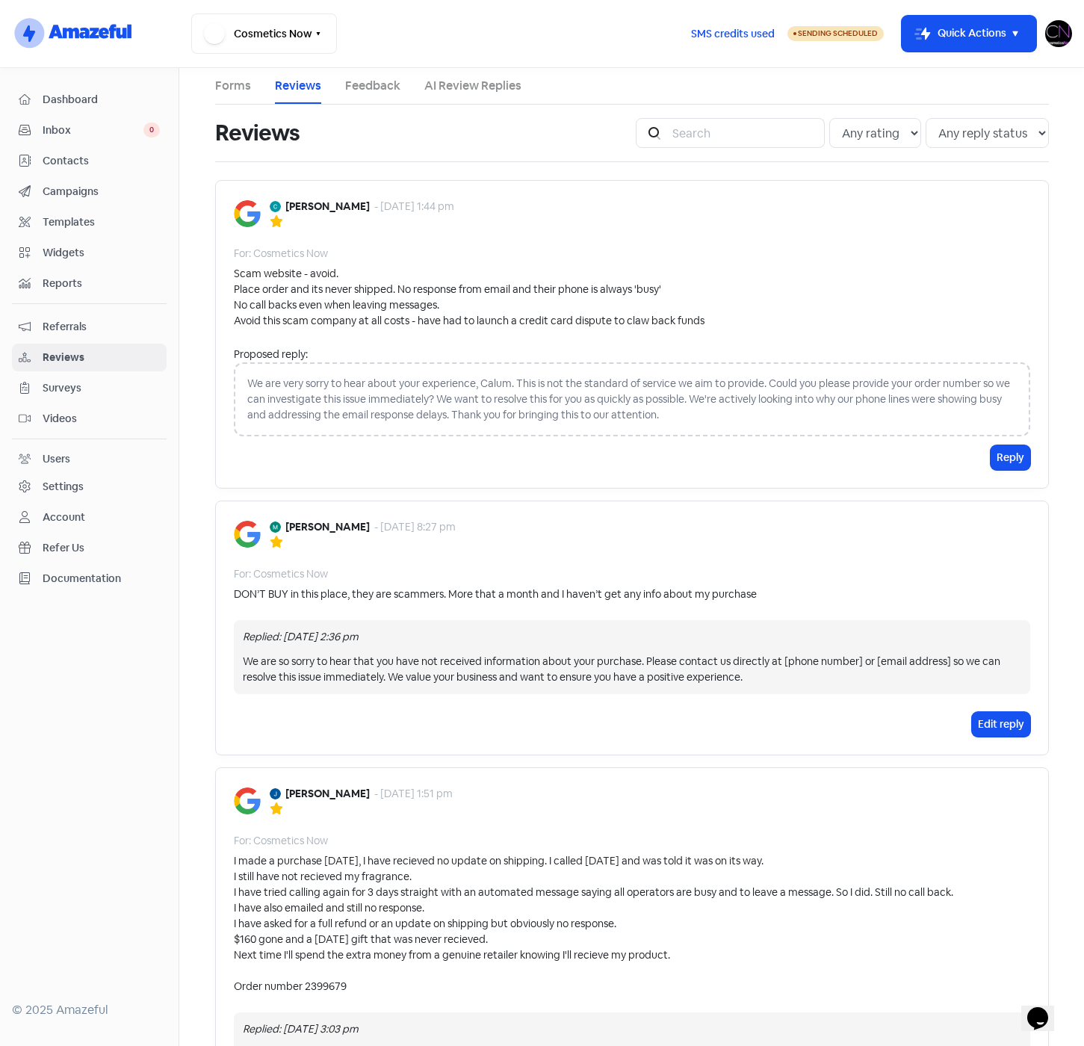
click at [367, 84] on link "Feedback" at bounding box center [372, 86] width 55 height 18
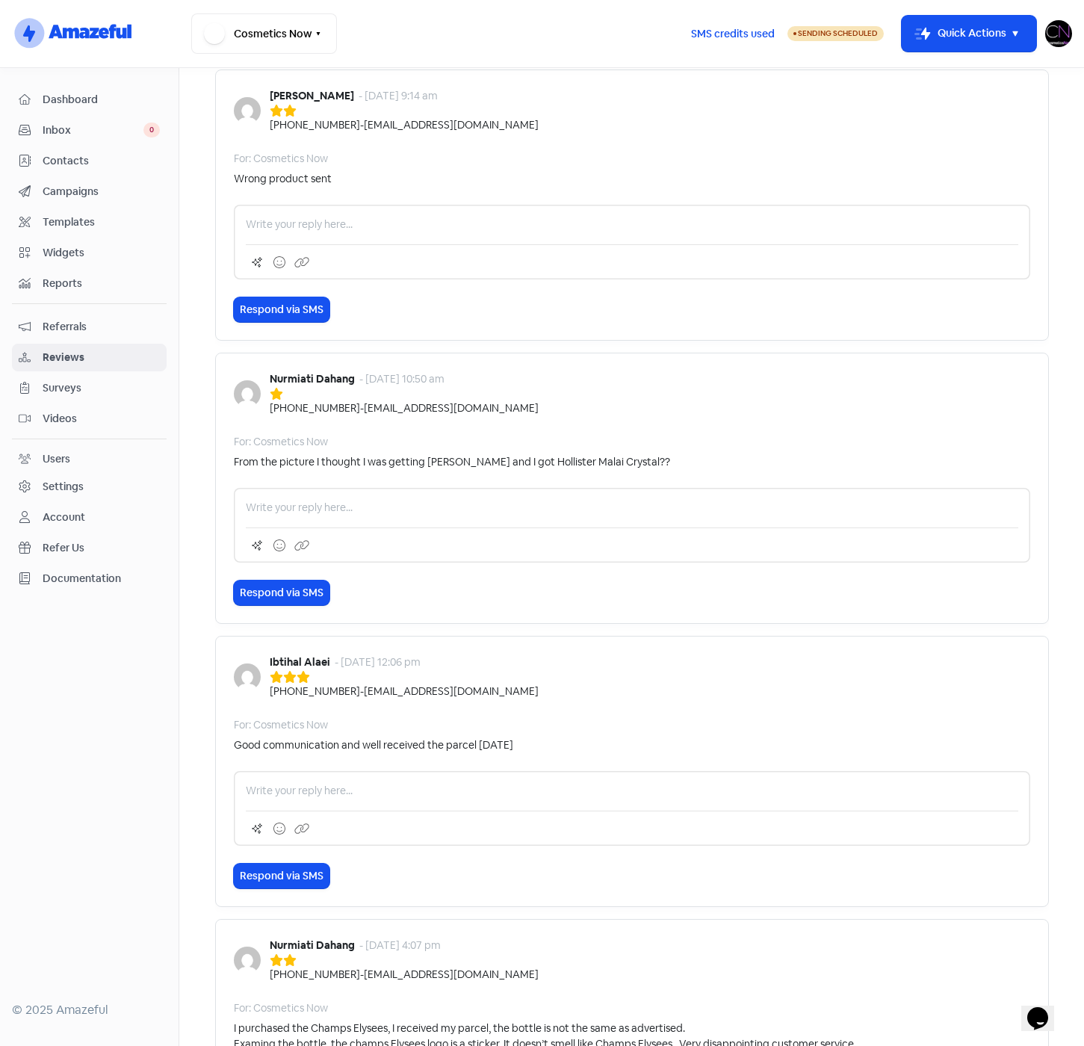
scroll to position [237, 0]
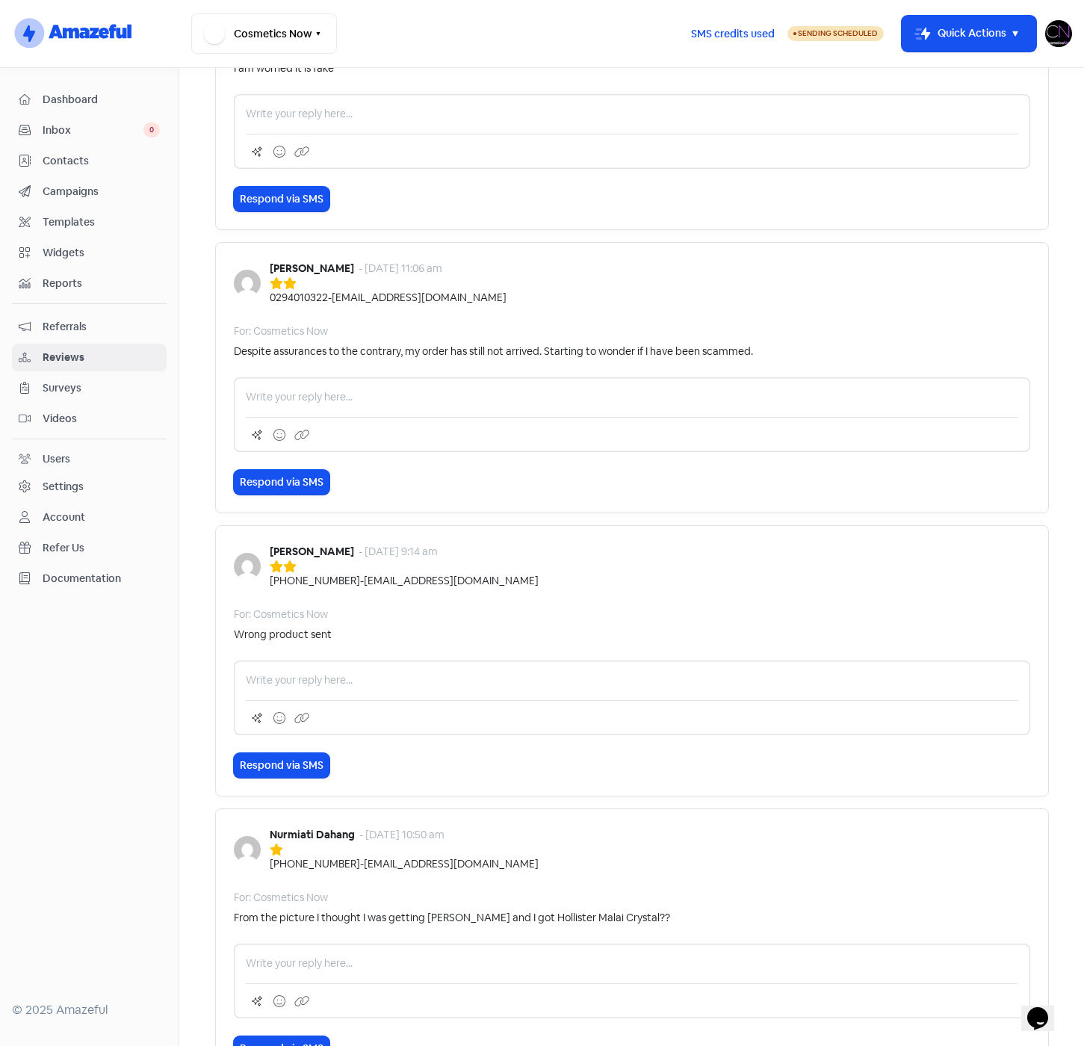
click at [87, 149] on link "Contacts" at bounding box center [89, 161] width 155 height 28
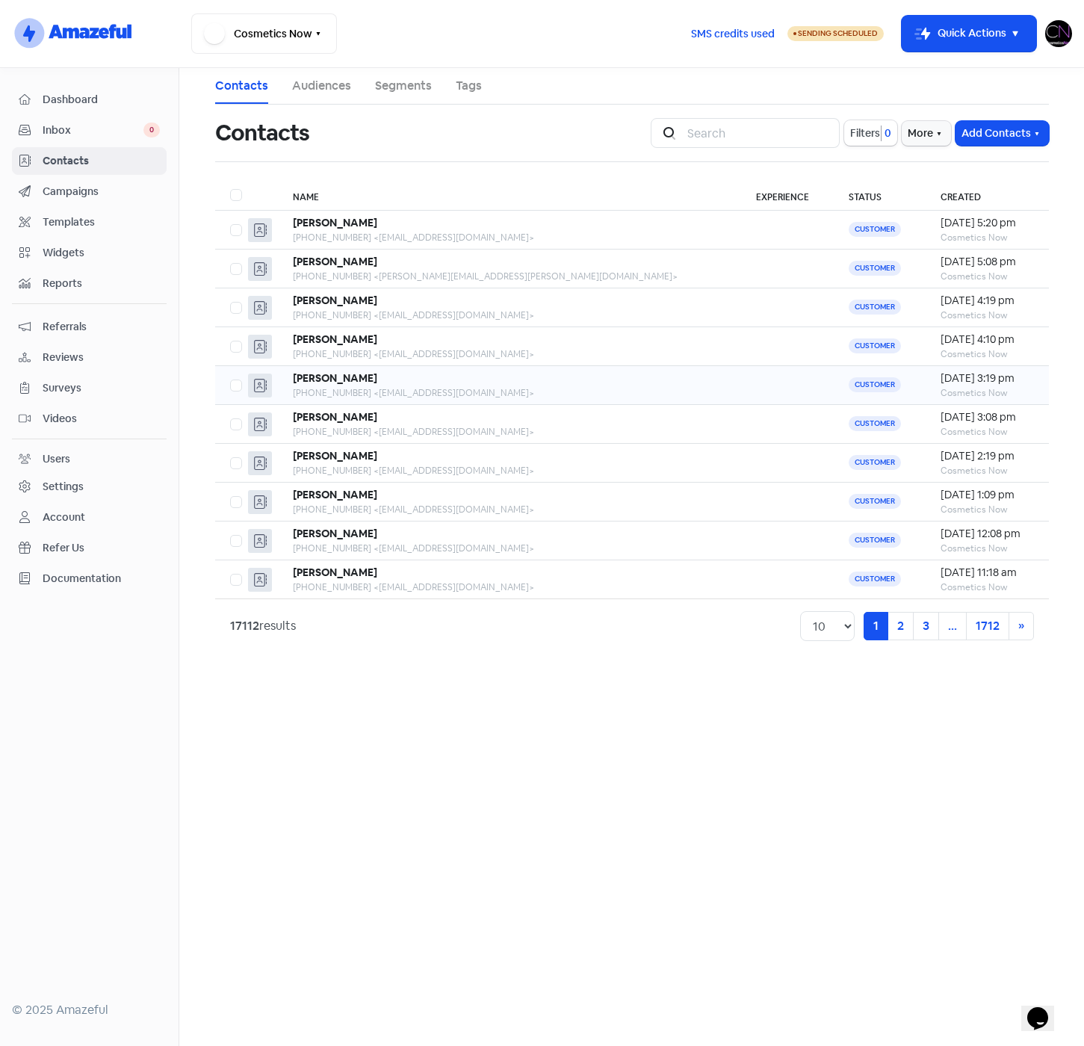
click at [953, 388] on div "Cosmetics Now" at bounding box center [987, 392] width 93 height 13
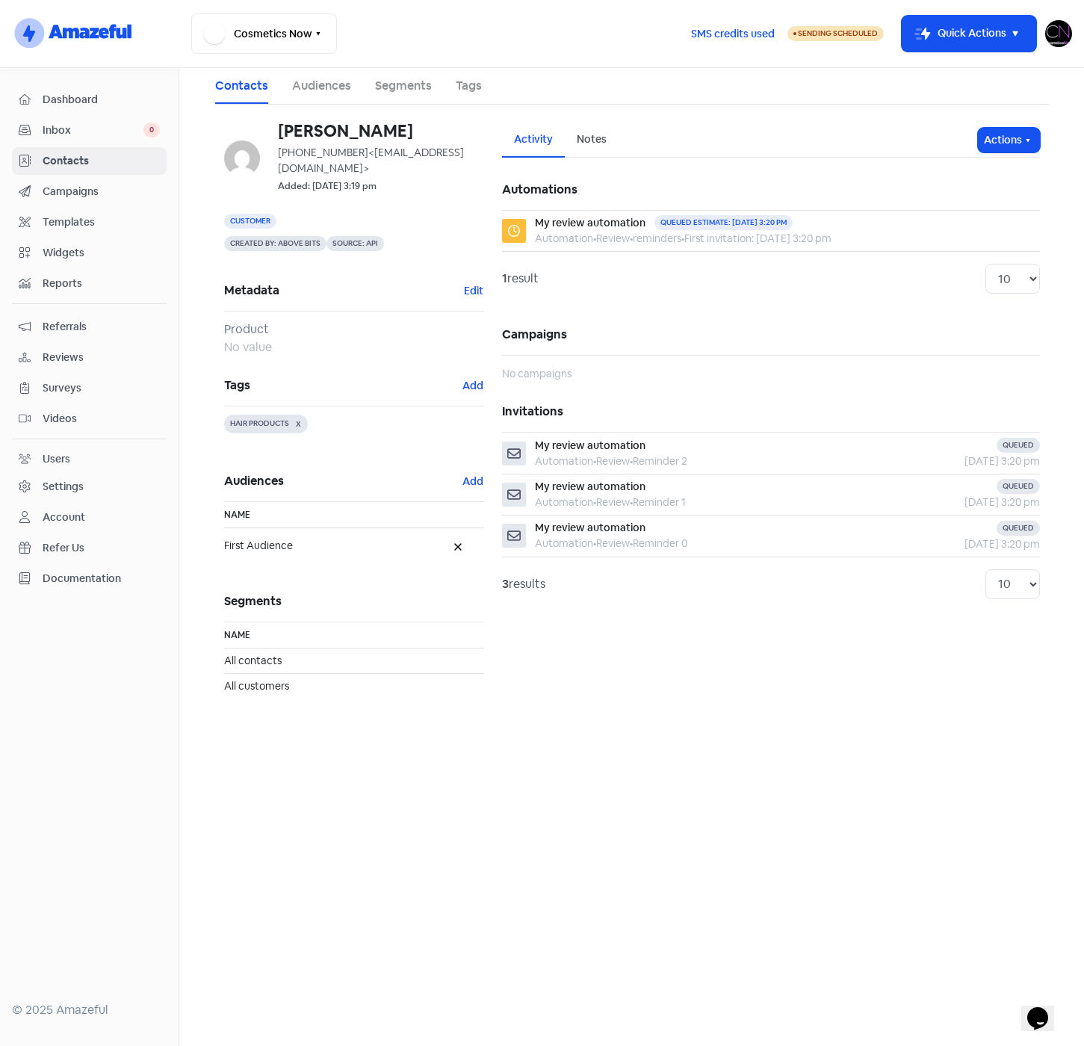
click at [107, 194] on span "Campaigns" at bounding box center [101, 192] width 117 height 16
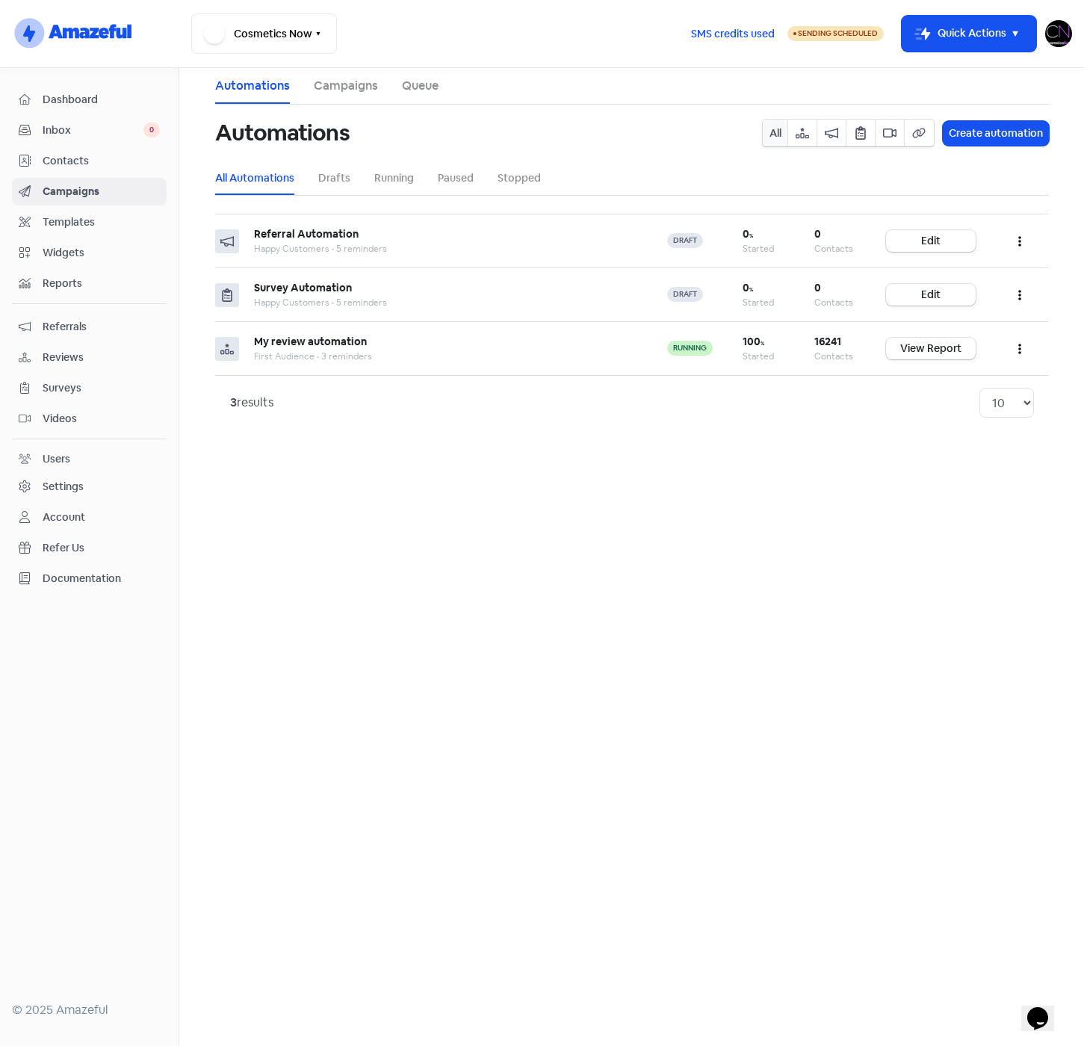
click at [426, 84] on link "Queue" at bounding box center [420, 86] width 37 height 18
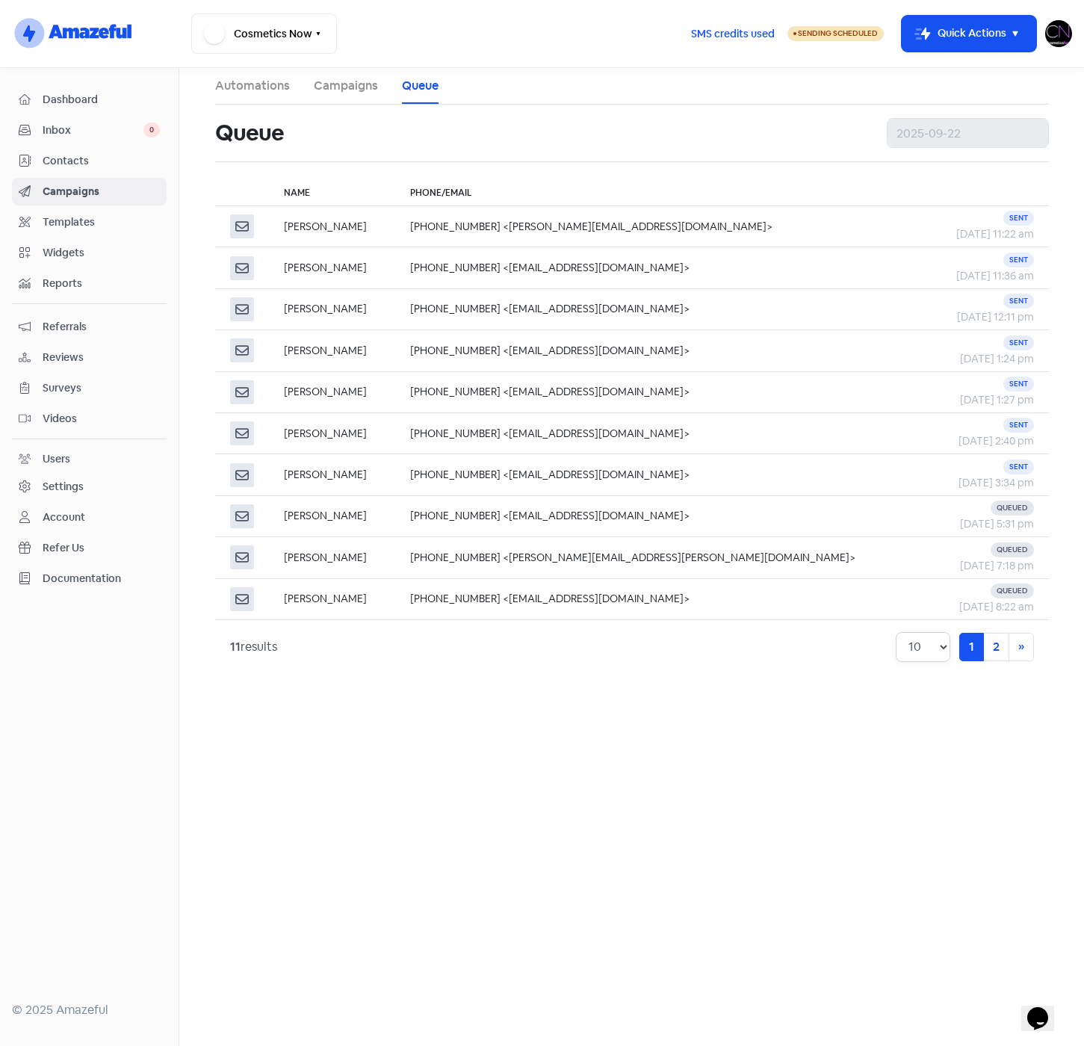
click at [940, 652] on select "10 20 30 50 100" at bounding box center [923, 647] width 55 height 30
select select "20"
click at [896, 632] on select "10 20 30 50 100" at bounding box center [923, 647] width 55 height 30
drag, startPoint x: 569, startPoint y: 816, endPoint x: 510, endPoint y: 767, distance: 76.9
click at [569, 816] on main "Automations Campaigns Queue Queue Name Phone/Email Katrina Murphy +61419325954 …" at bounding box center [631, 557] width 905 height 978
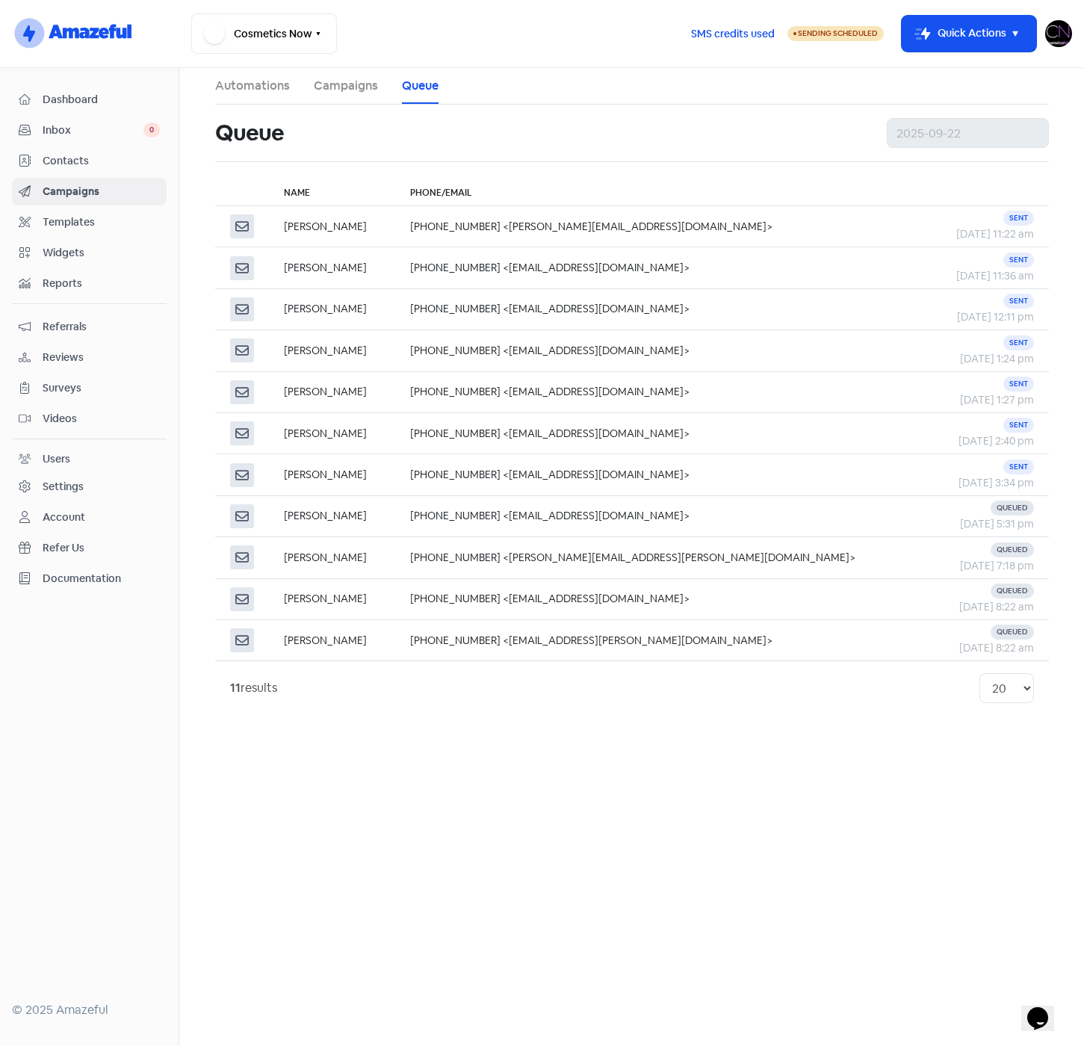
click at [82, 163] on span "Contacts" at bounding box center [101, 161] width 117 height 16
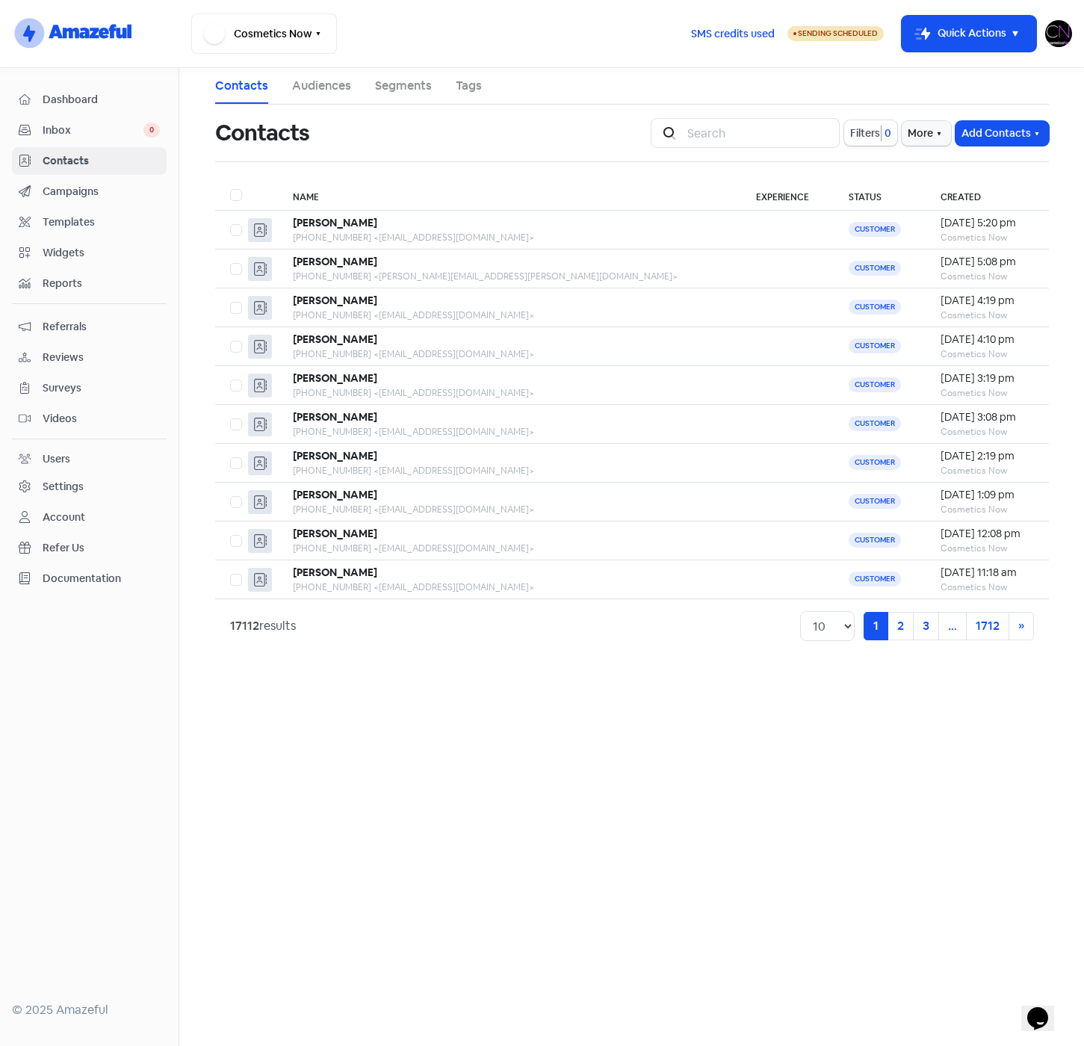
click at [308, 740] on main "Contacts Audiences Segments Tags Contacts Icon For Search Filters 0 More Add Co…" at bounding box center [631, 557] width 905 height 978
click at [70, 351] on span "Reviews" at bounding box center [101, 358] width 117 height 16
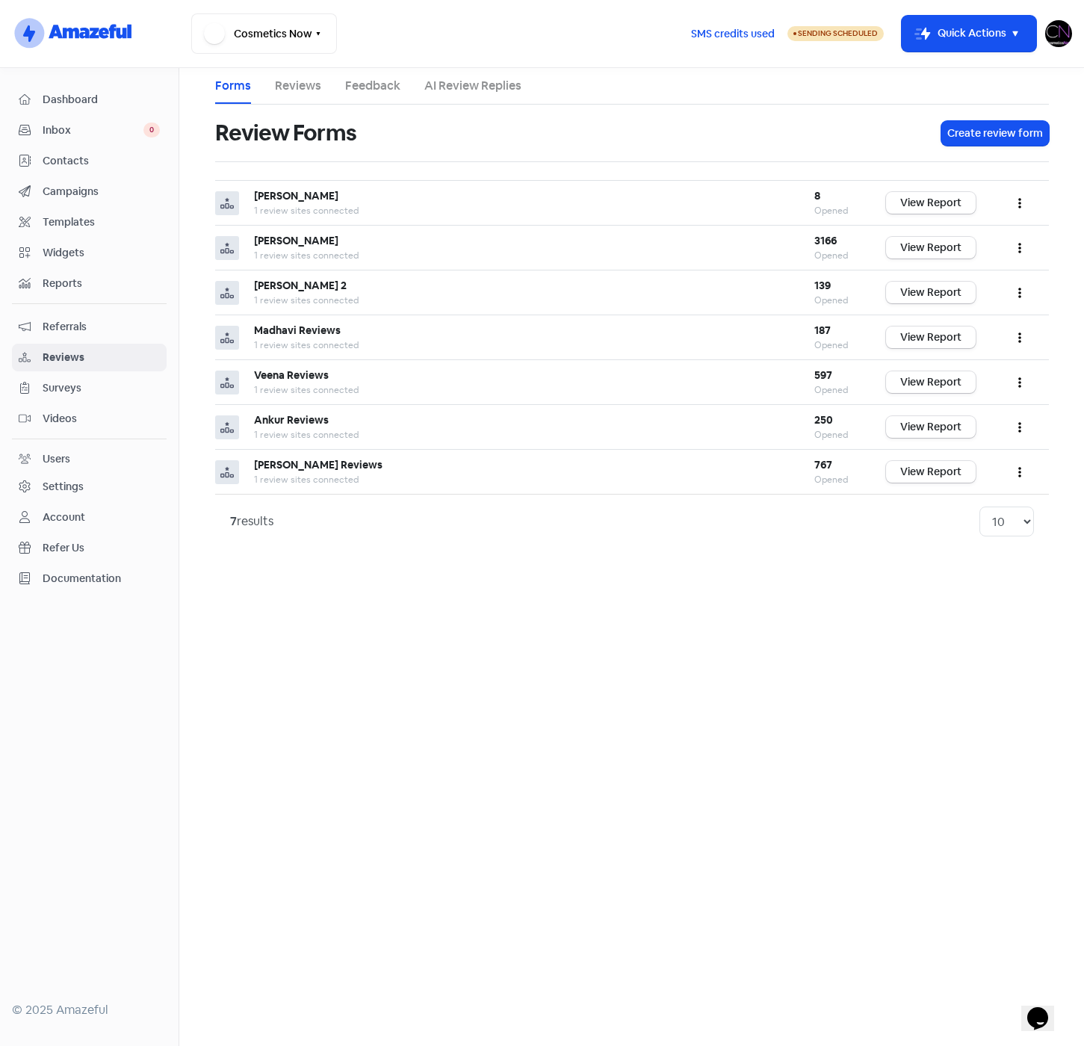
click at [362, 84] on link "Feedback" at bounding box center [372, 86] width 55 height 18
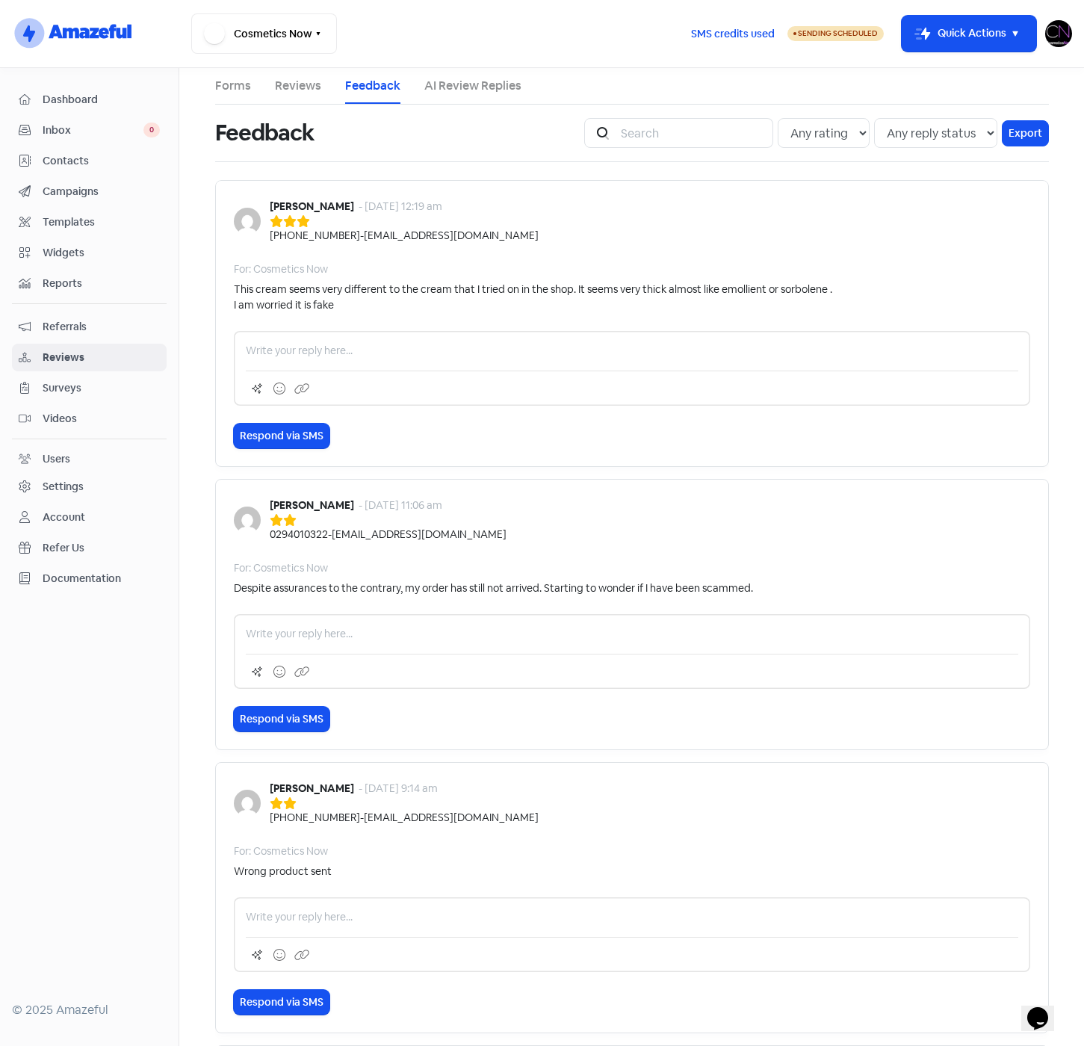
click at [469, 279] on div "Ronnie Taylor - 19 Sep 2025, 12:19 am +61418857818 - topender@rocketmail.com Fo…" at bounding box center [632, 323] width 834 height 287
click at [284, 82] on link "Reviews" at bounding box center [298, 86] width 46 height 18
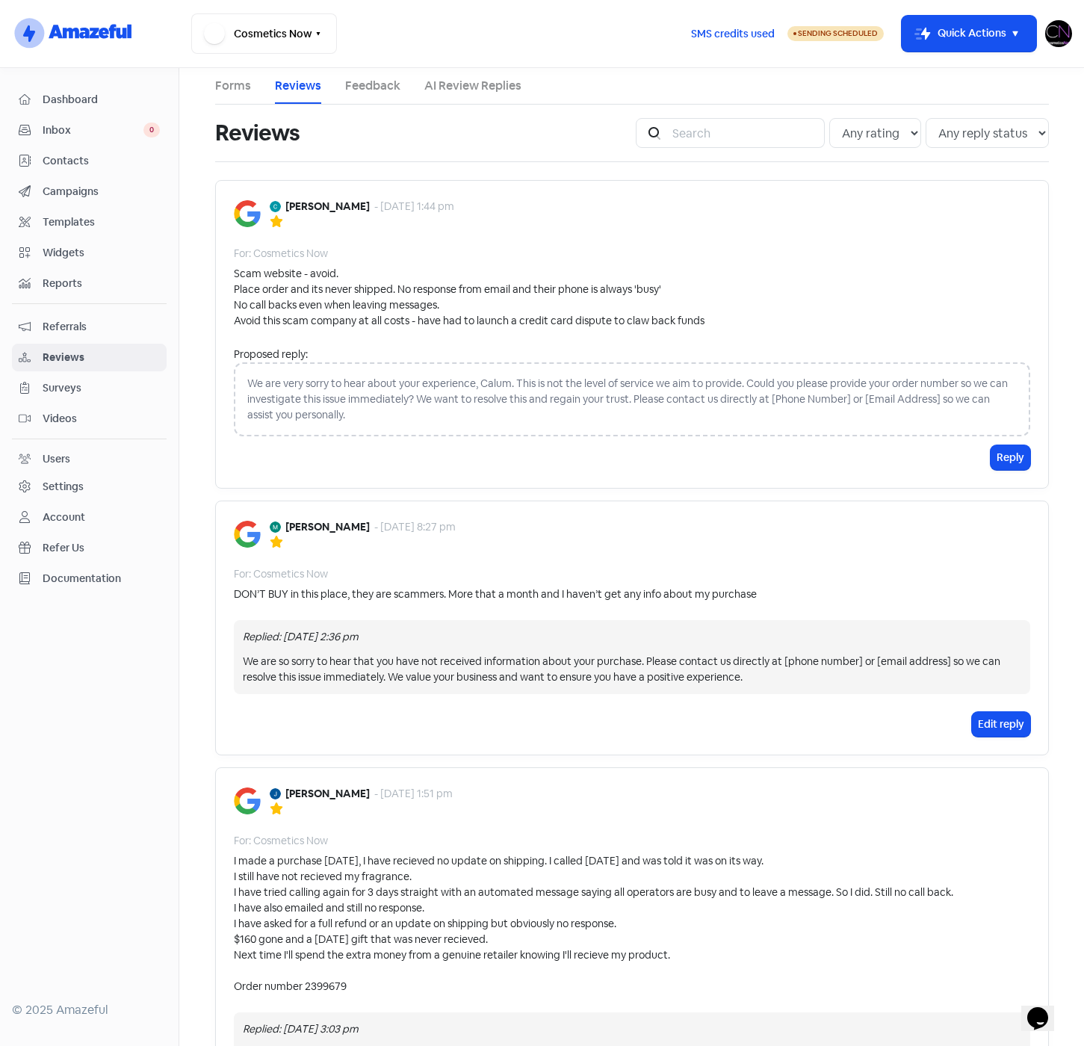
click at [52, 96] on span "Dashboard" at bounding box center [101, 100] width 117 height 16
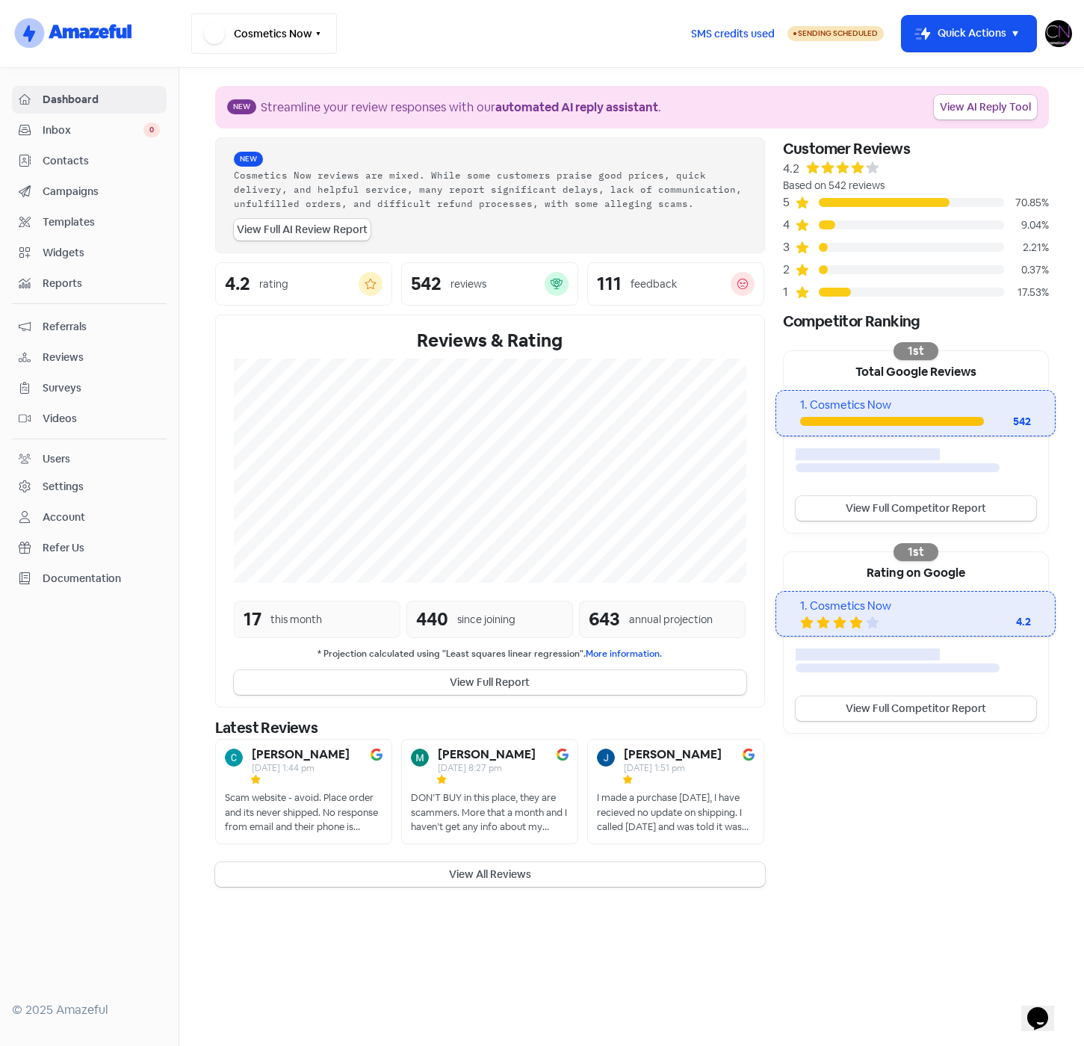
click at [309, 40] on button "Cosmetics Now" at bounding box center [264, 33] width 146 height 40
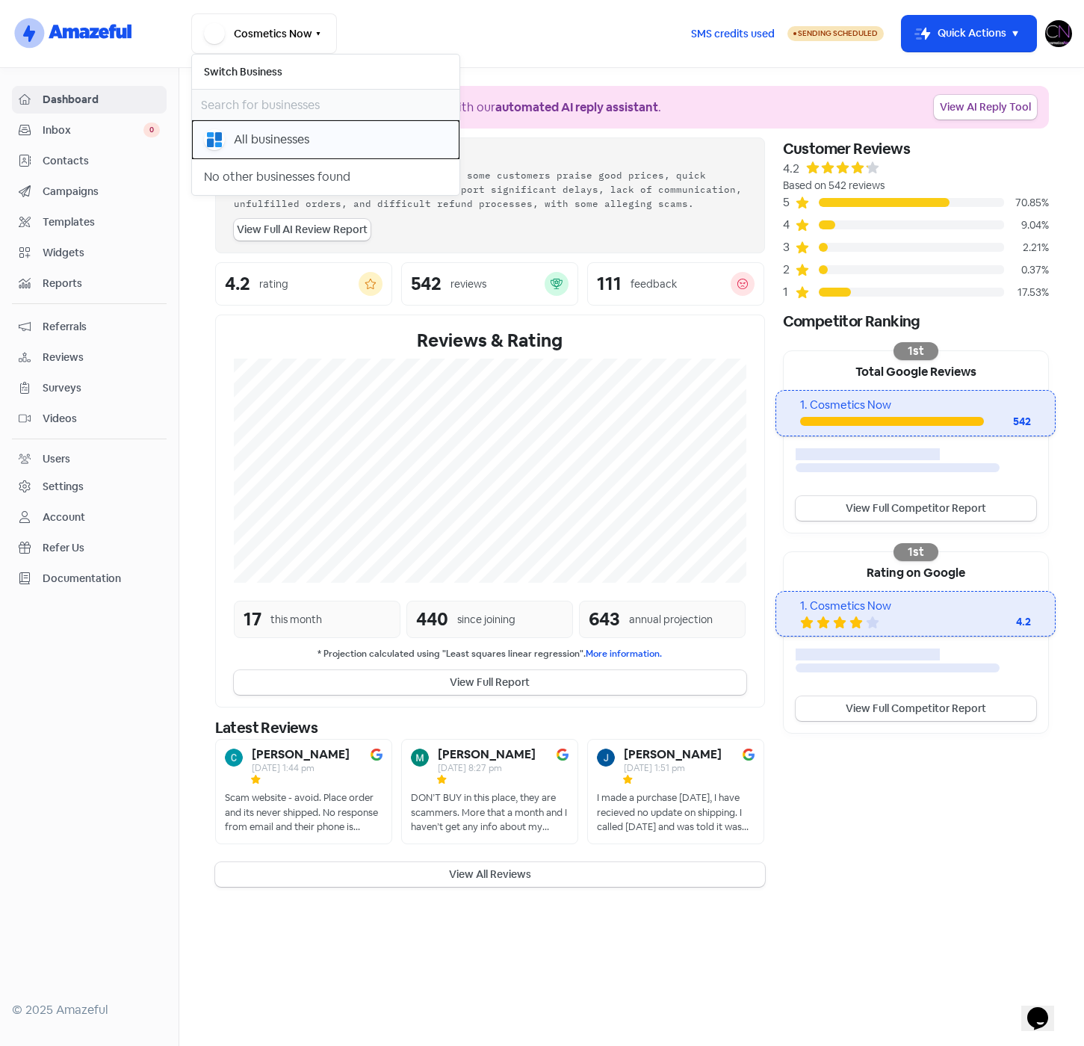
click at [281, 146] on div "All businesses" at bounding box center [271, 140] width 75 height 18
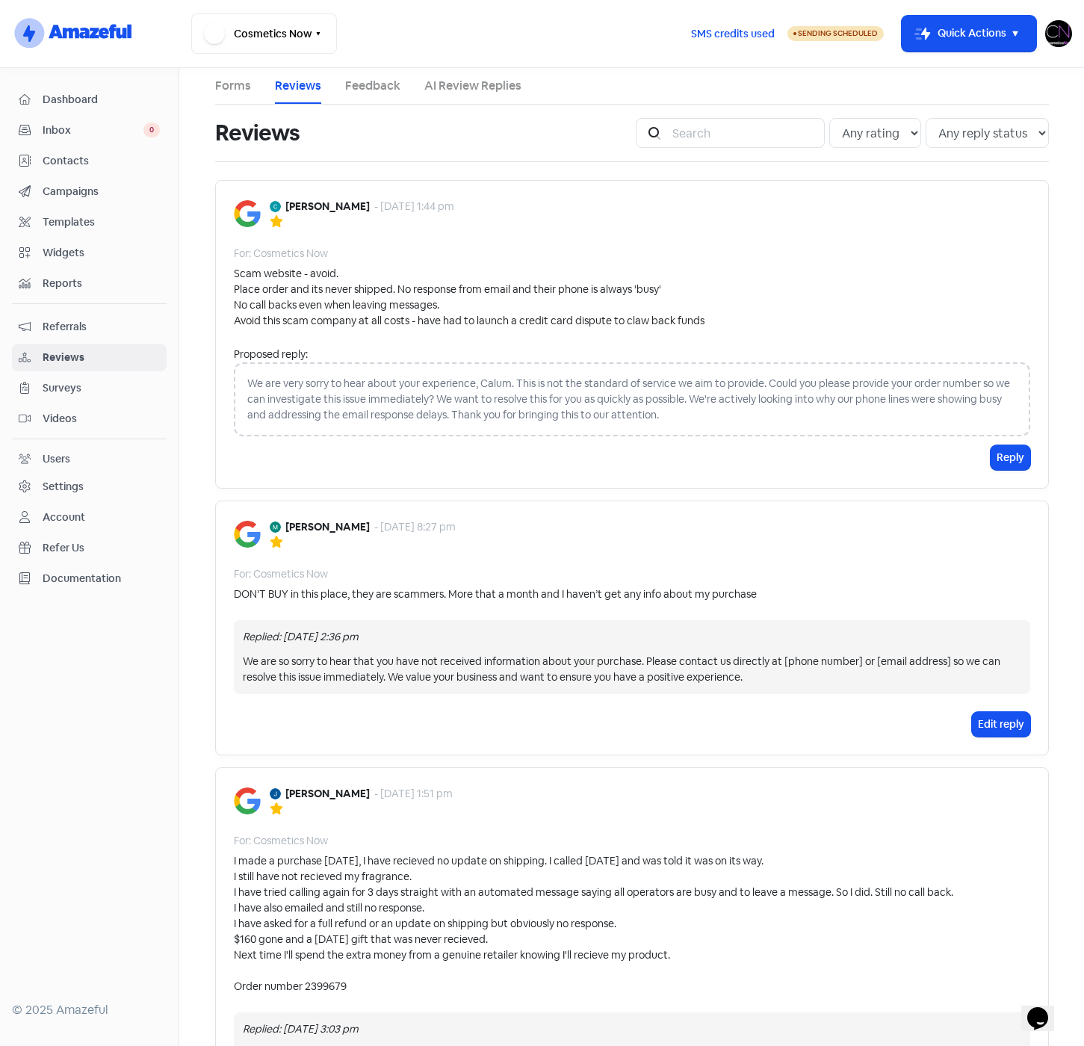
click at [64, 162] on span "Contacts" at bounding box center [101, 161] width 117 height 16
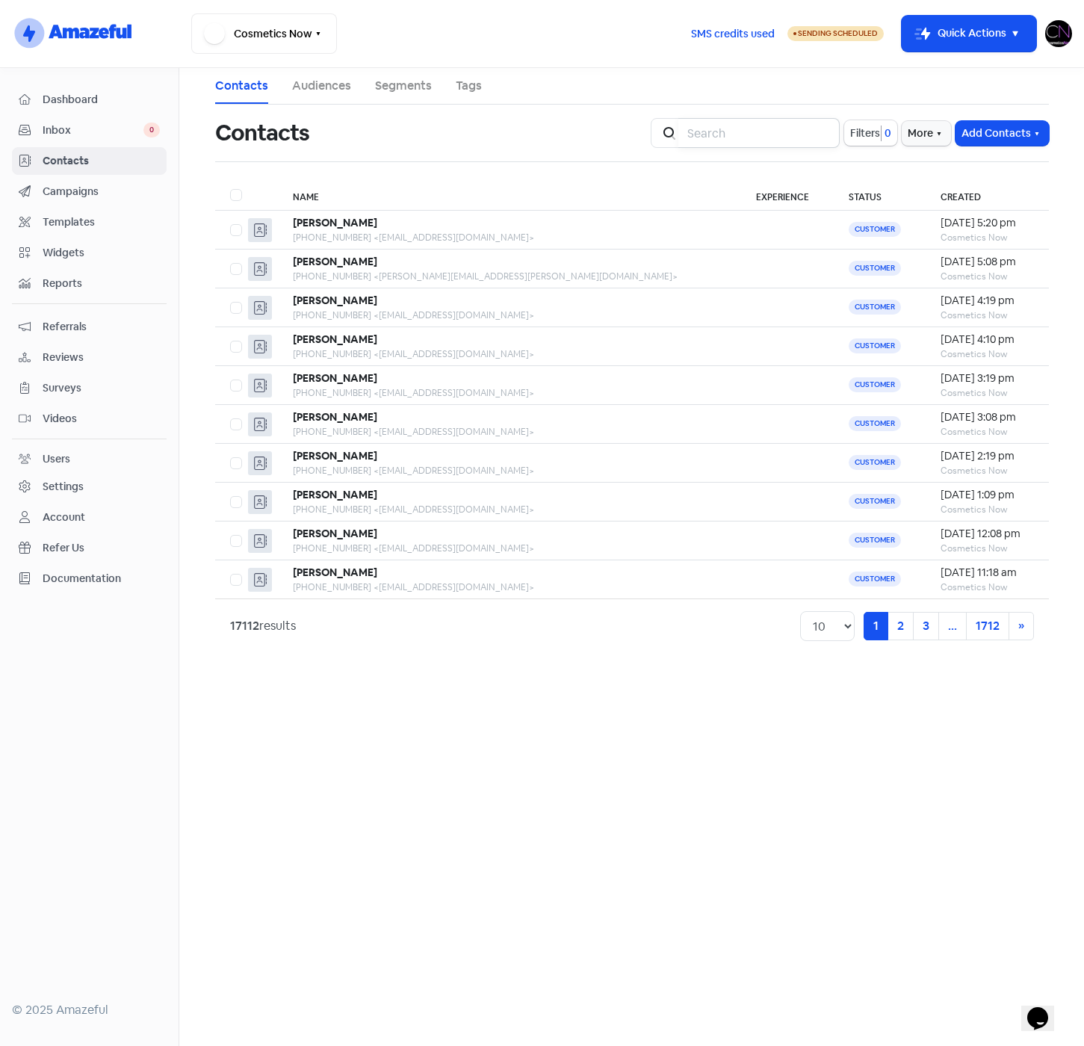
click at [770, 124] on input "search" at bounding box center [758, 133] width 161 height 30
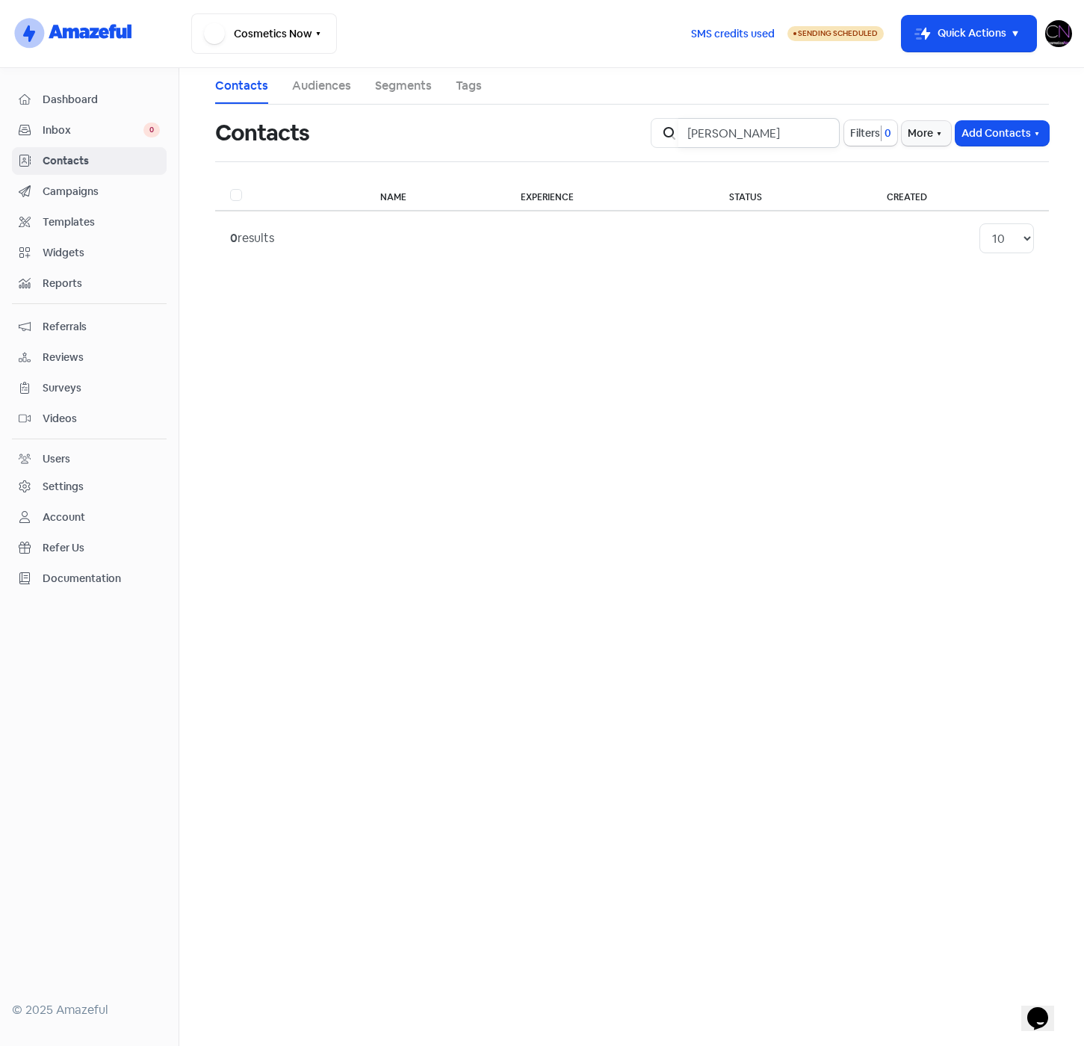
drag, startPoint x: 727, startPoint y: 133, endPoint x: 802, endPoint y: 129, distance: 75.6
click at [802, 129] on input "Calum Hunter" at bounding box center [758, 133] width 161 height 30
type input "C"
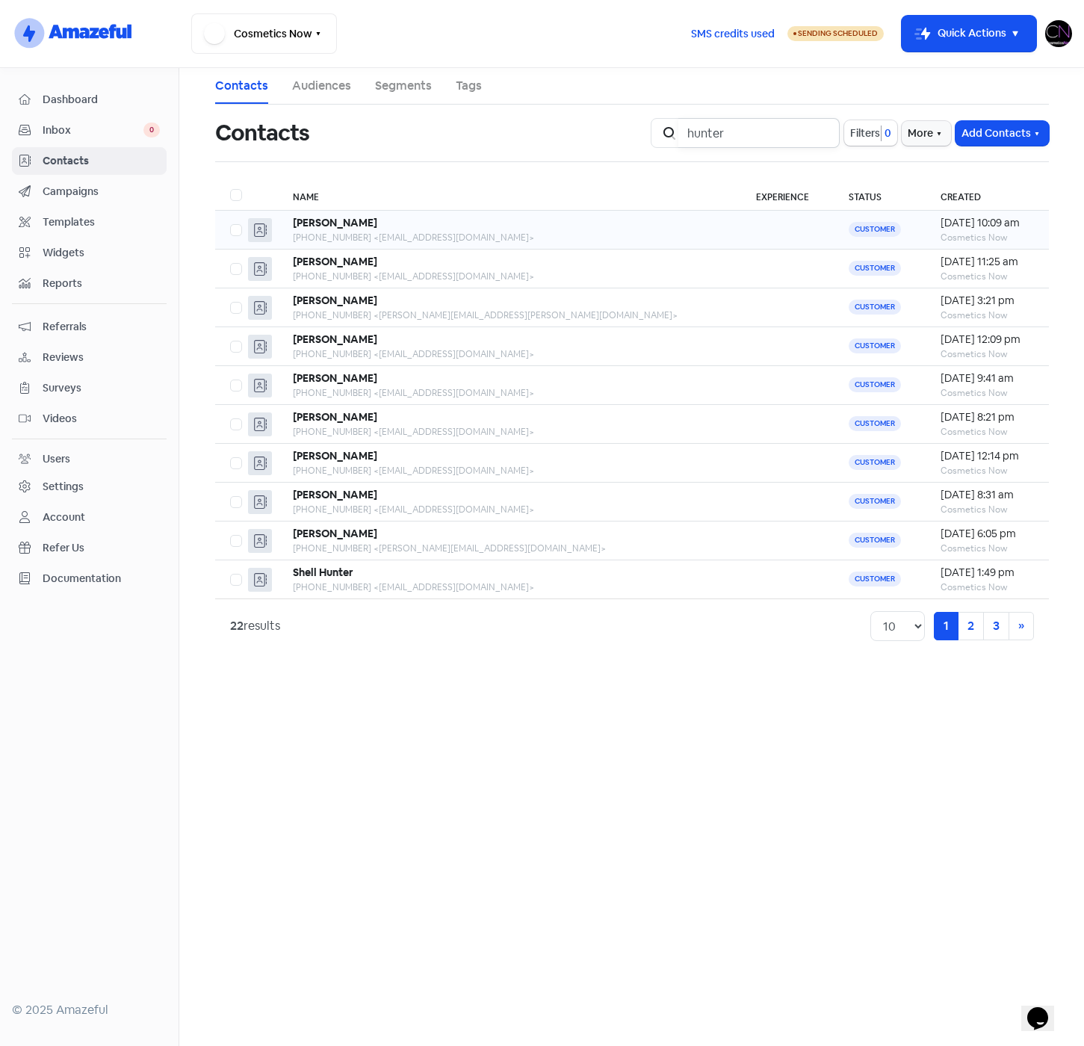
type input "hunter"
click at [547, 238] on div "+61419235152 <markh@hunterexpress.com.au>" at bounding box center [509, 237] width 433 height 13
drag, startPoint x: 780, startPoint y: 139, endPoint x: 634, endPoint y: 144, distance: 146.5
click at [634, 144] on div "Contacts Icon For Search hunter Filters 0 More Add Contacts" at bounding box center [632, 133] width 852 height 48
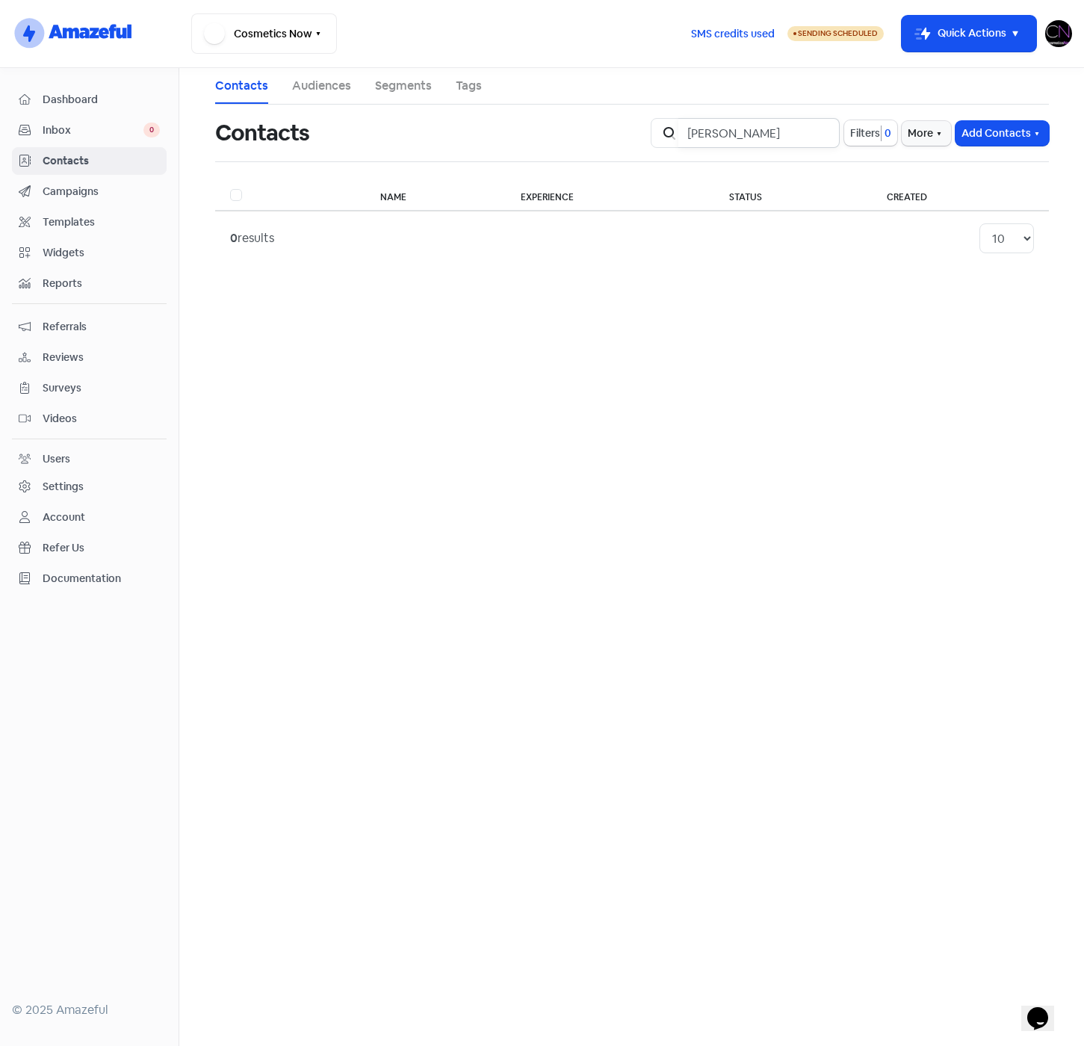
drag, startPoint x: 753, startPoint y: 132, endPoint x: 686, endPoint y: 134, distance: 67.3
click at [686, 134] on input "Garcés" at bounding box center [758, 133] width 161 height 30
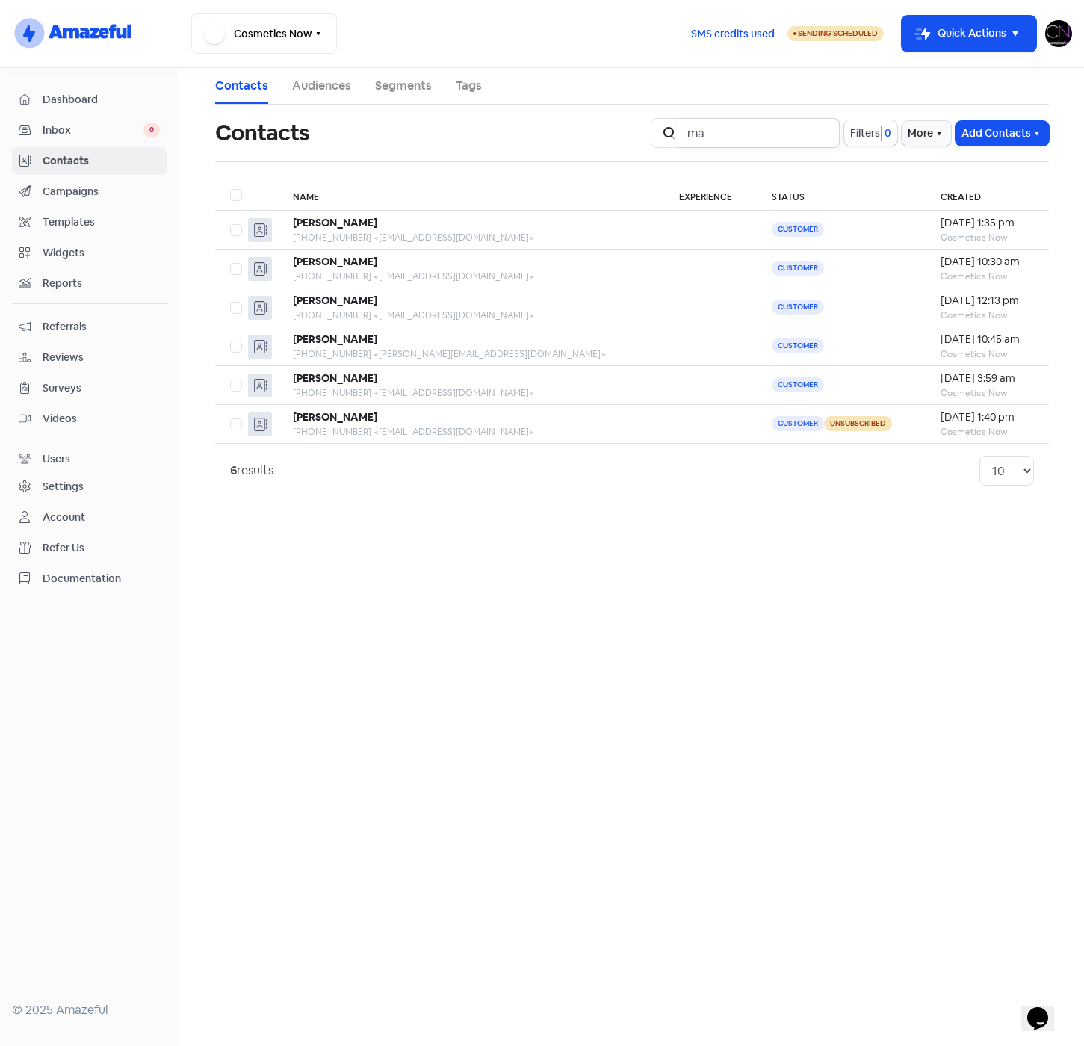
type input "m"
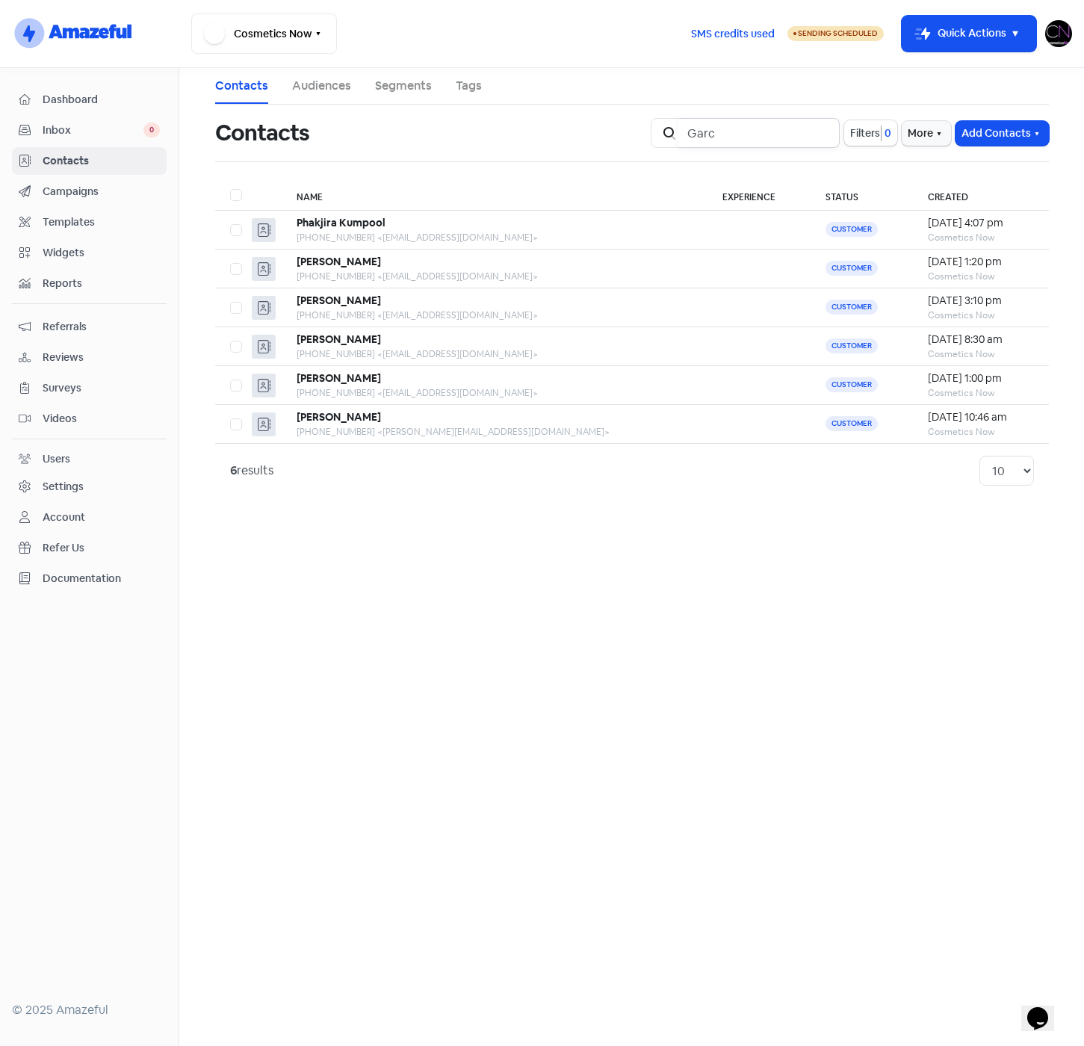
drag, startPoint x: 740, startPoint y: 134, endPoint x: 678, endPoint y: 133, distance: 62.0
click at [678, 133] on div "Icon For Search Garc" at bounding box center [745, 133] width 189 height 30
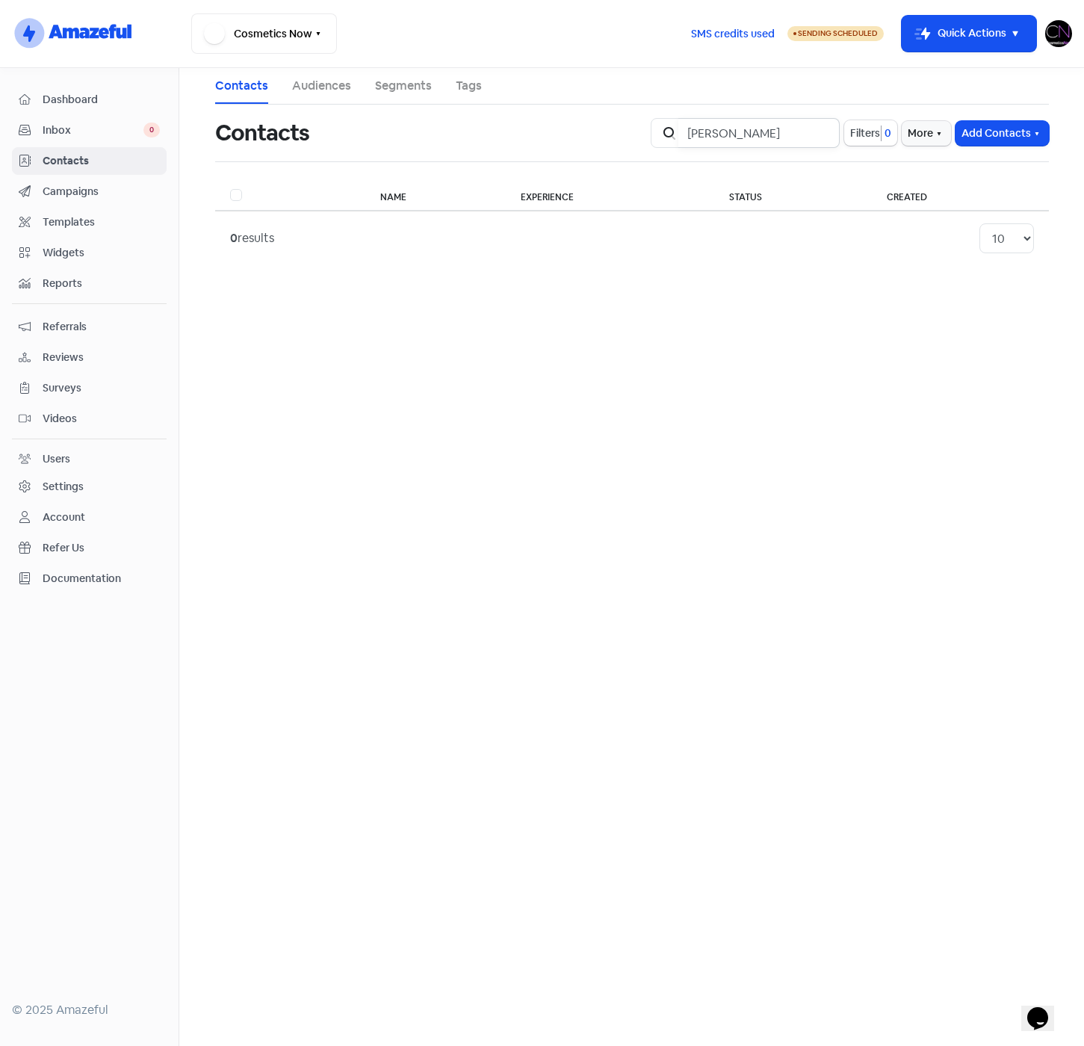
drag, startPoint x: 758, startPoint y: 134, endPoint x: 687, endPoint y: 136, distance: 71.7
click at [687, 136] on input "beumer" at bounding box center [758, 133] width 161 height 30
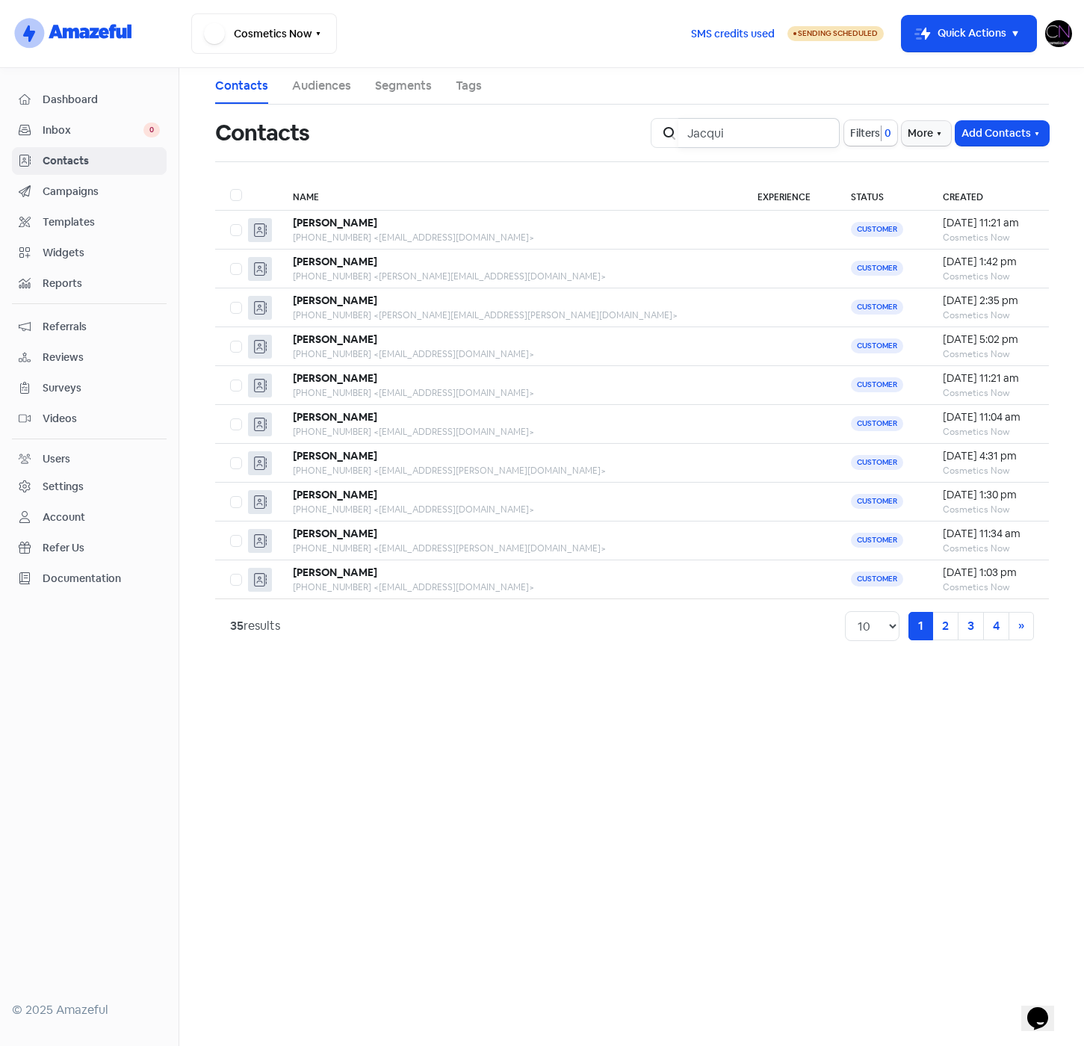
drag, startPoint x: 752, startPoint y: 132, endPoint x: 685, endPoint y: 132, distance: 67.2
click at [685, 132] on input "Jacqui" at bounding box center [758, 133] width 161 height 30
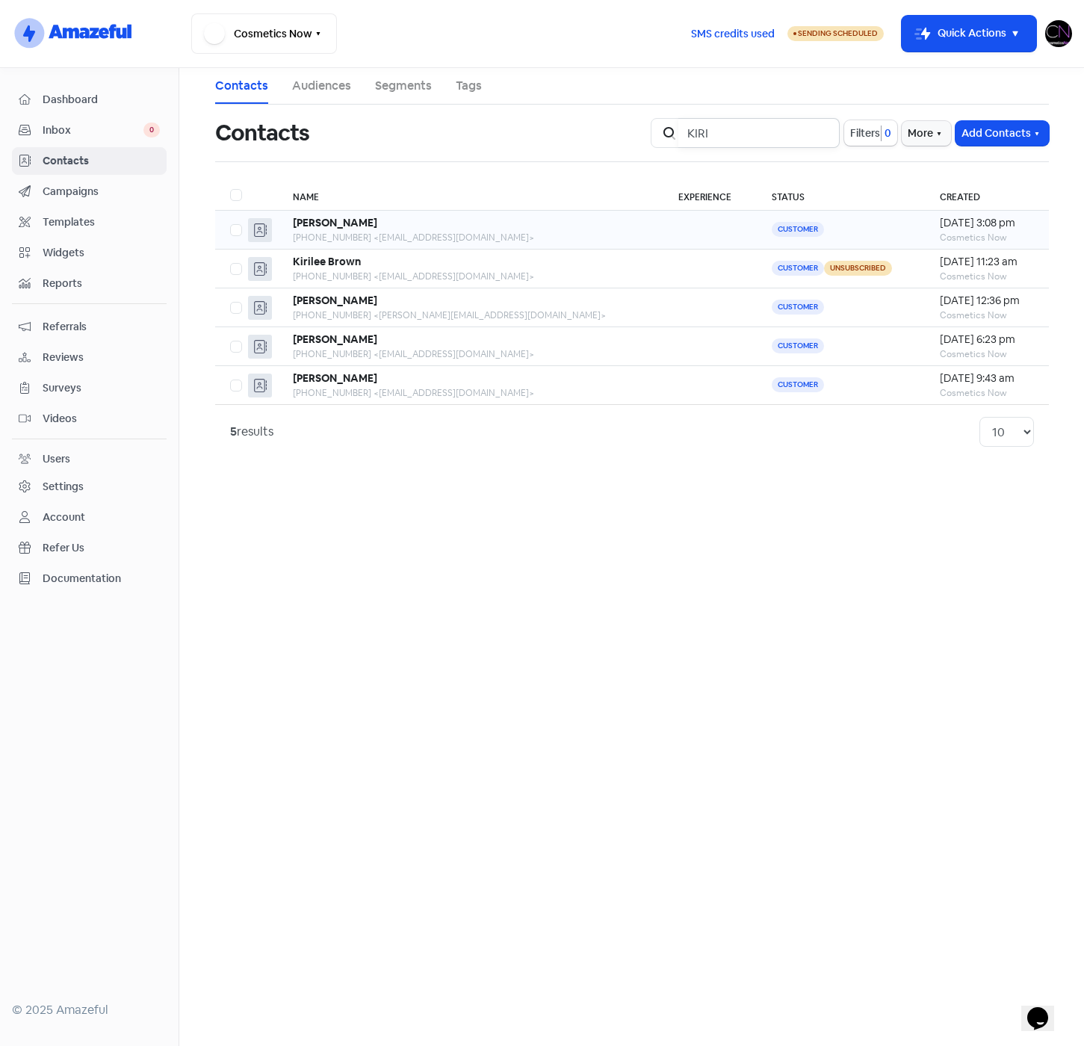
type input "KIRI"
click at [533, 223] on div "Kiri Lane" at bounding box center [471, 223] width 356 height 16
drag, startPoint x: 746, startPoint y: 131, endPoint x: 683, endPoint y: 131, distance: 62.8
click at [683, 131] on div "Icon For Search KIRI" at bounding box center [745, 133] width 189 height 30
type input "PRATIK"
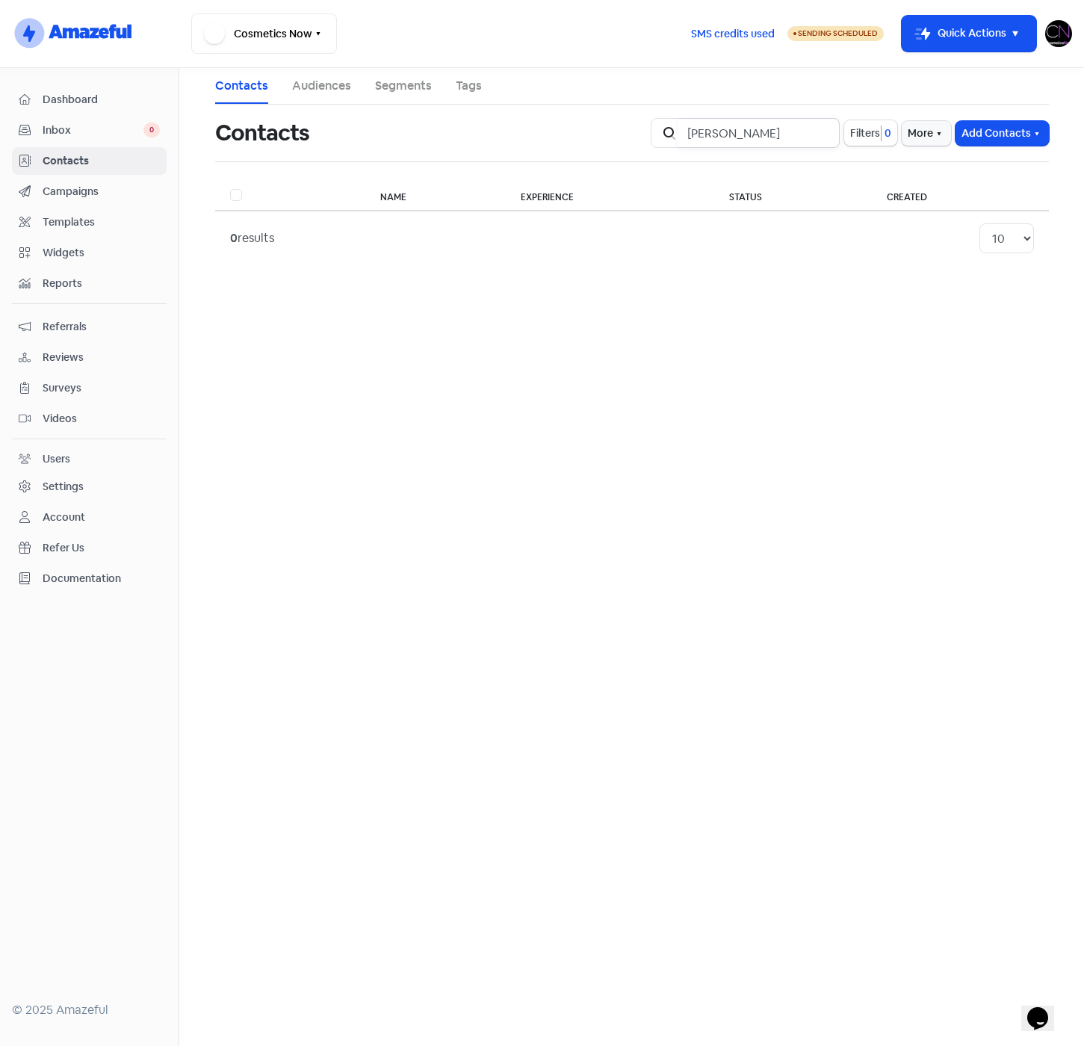
click at [817, 132] on input "PRATIK" at bounding box center [758, 133] width 161 height 30
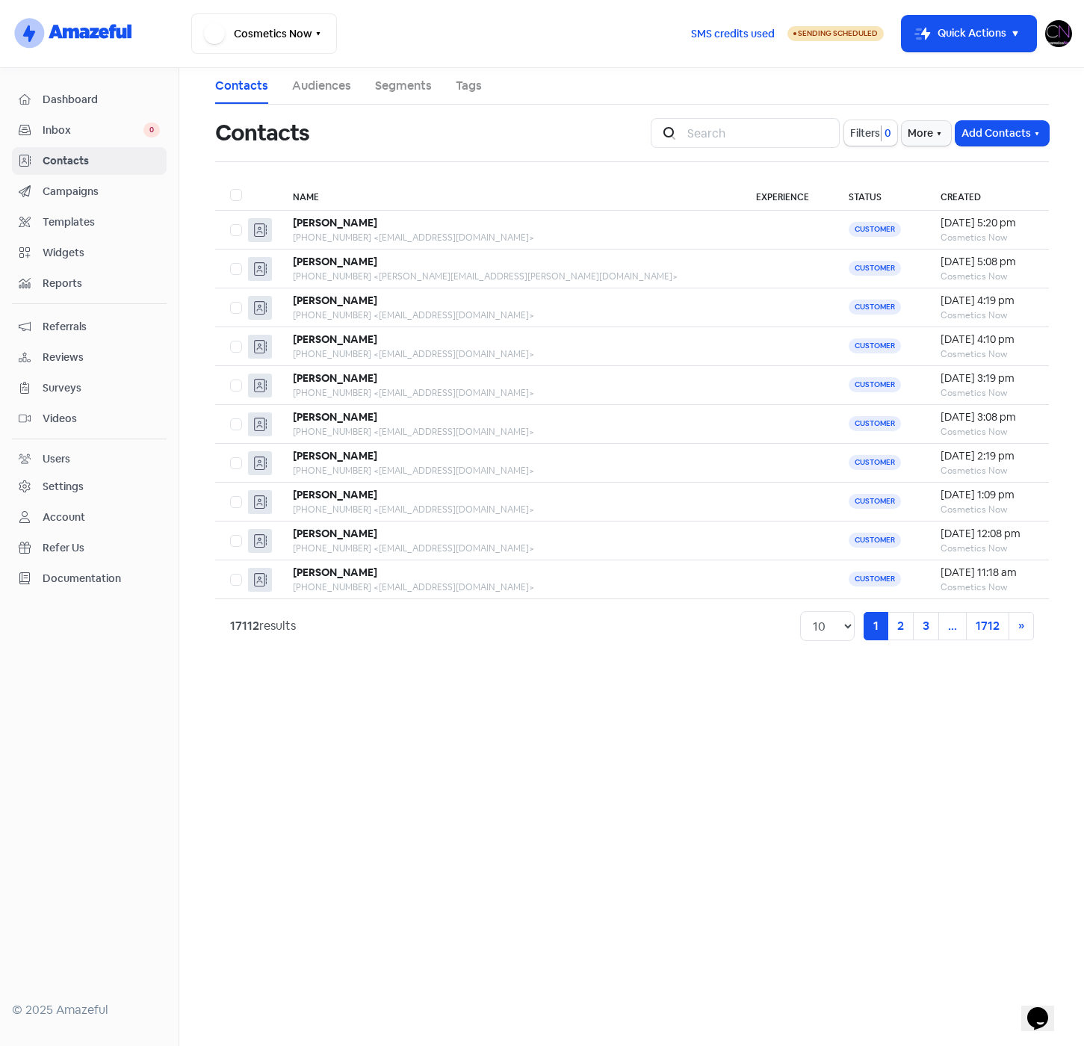
click at [65, 159] on span "Contacts" at bounding box center [101, 161] width 117 height 16
click at [64, 97] on span "Dashboard" at bounding box center [101, 100] width 117 height 16
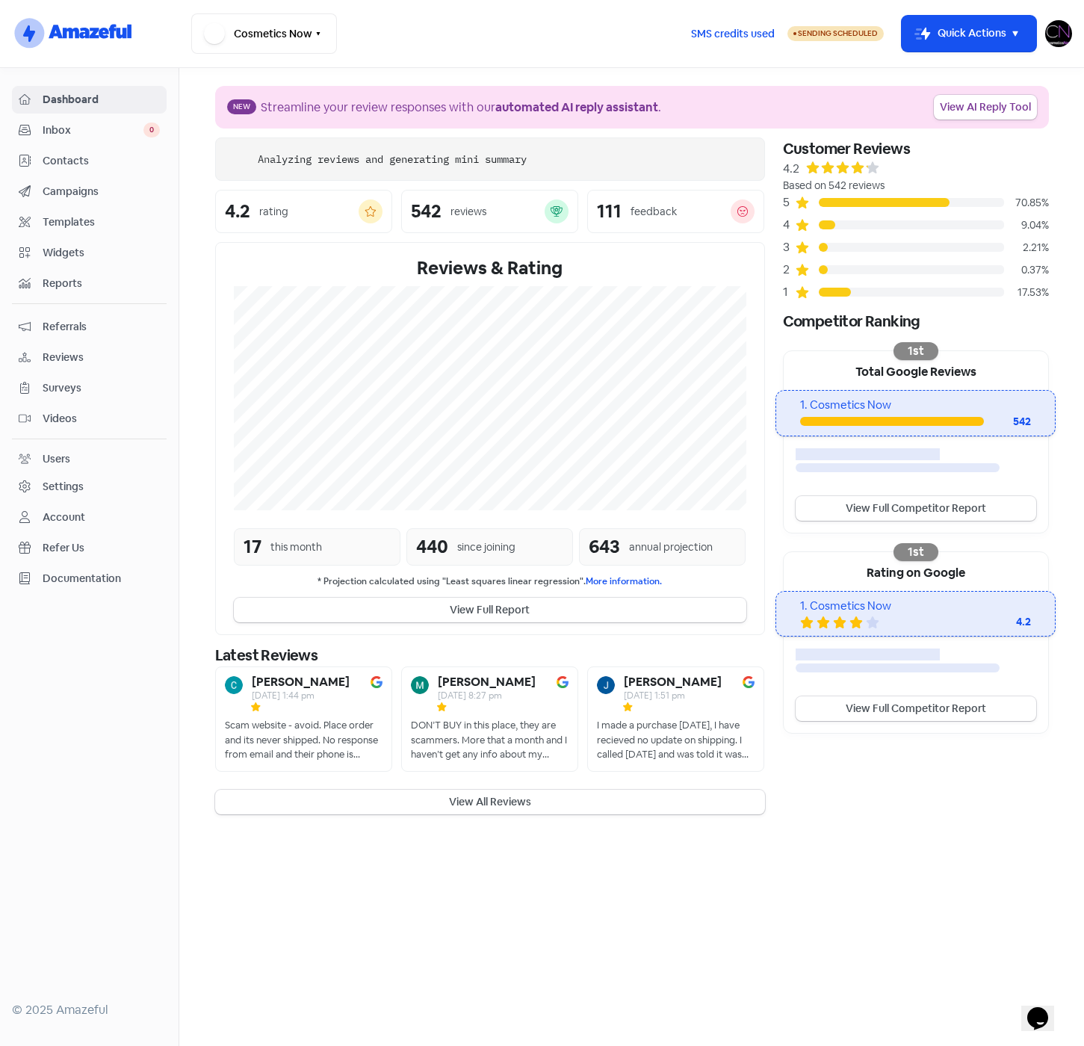
click at [65, 160] on span "Contacts" at bounding box center [101, 161] width 117 height 16
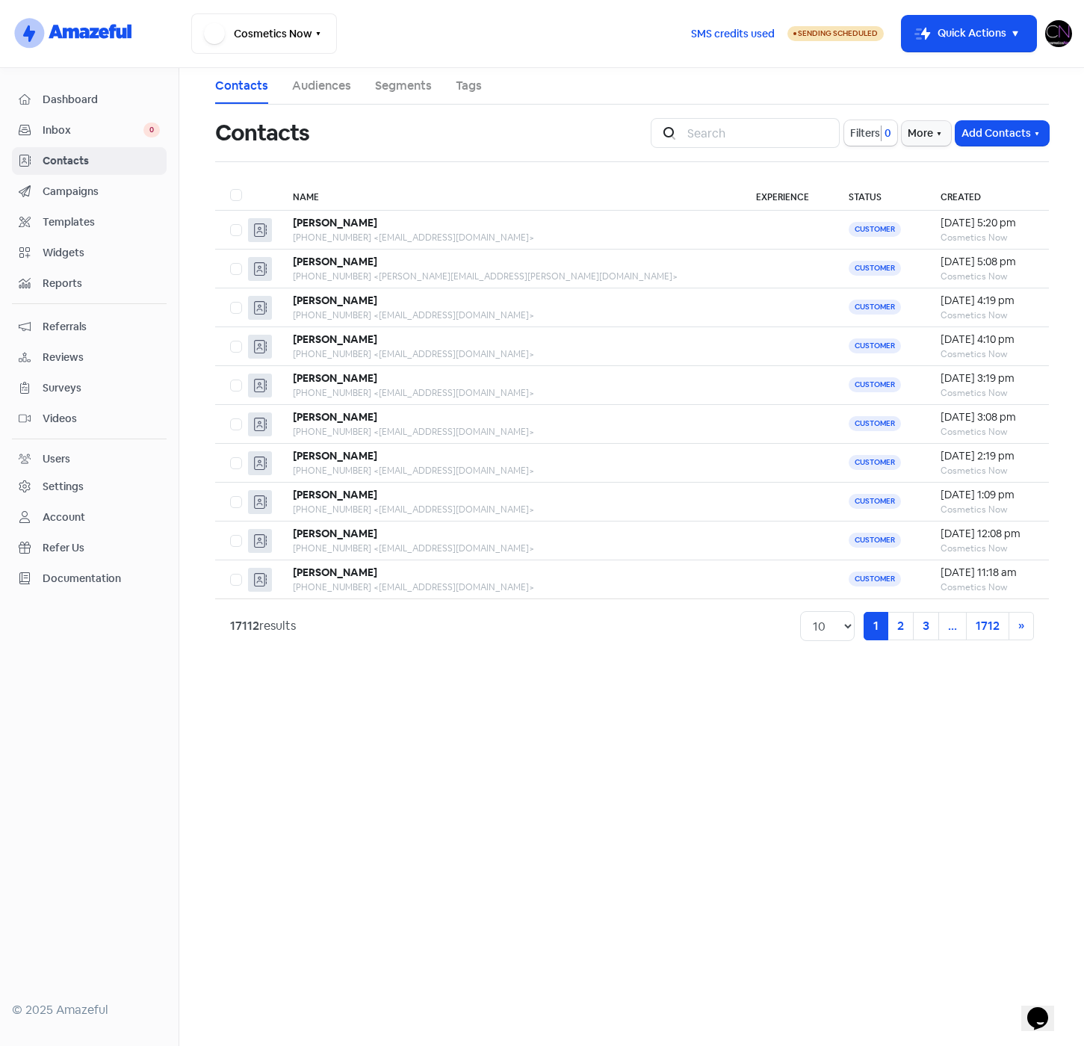
click at [75, 191] on span "Campaigns" at bounding box center [101, 192] width 117 height 16
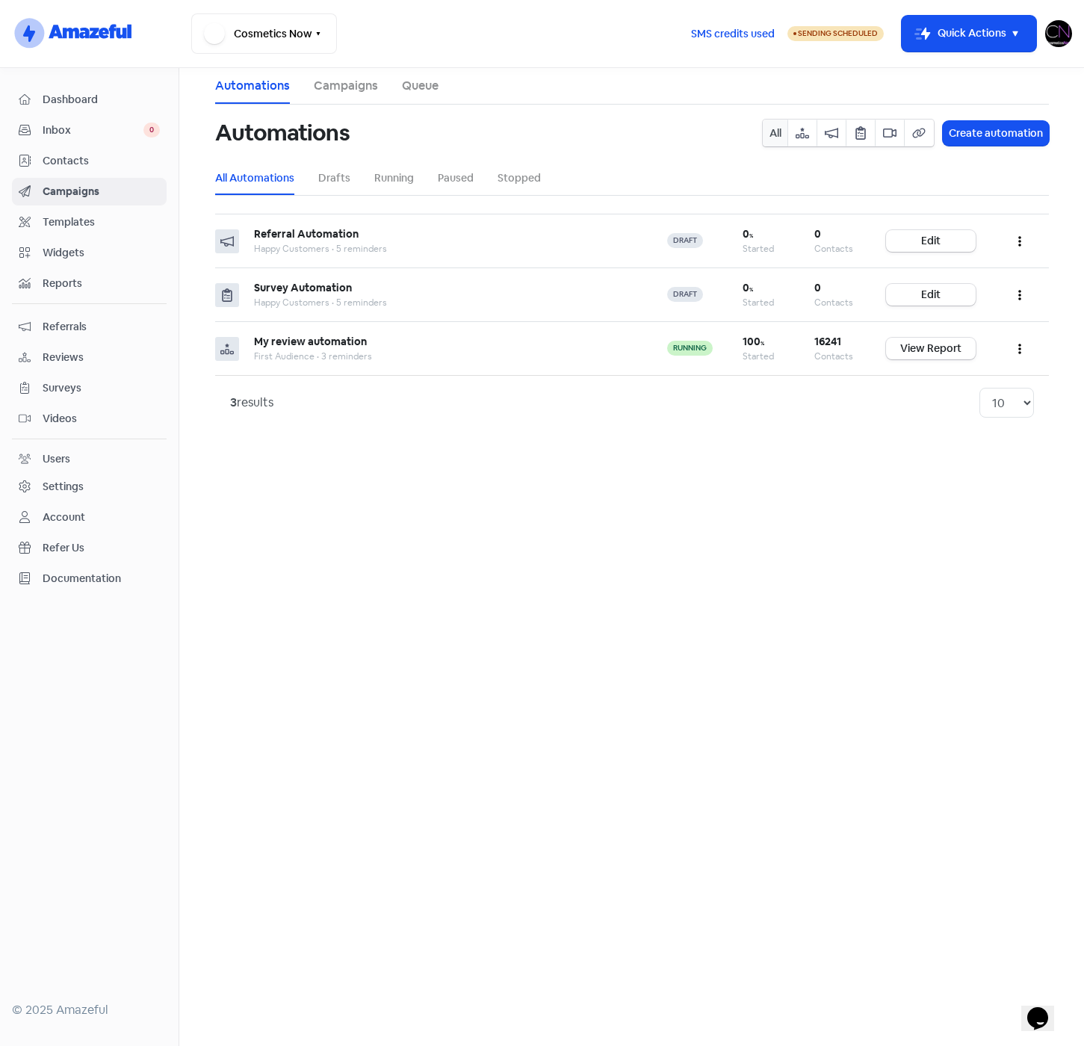
click at [57, 164] on span "Contacts" at bounding box center [101, 161] width 117 height 16
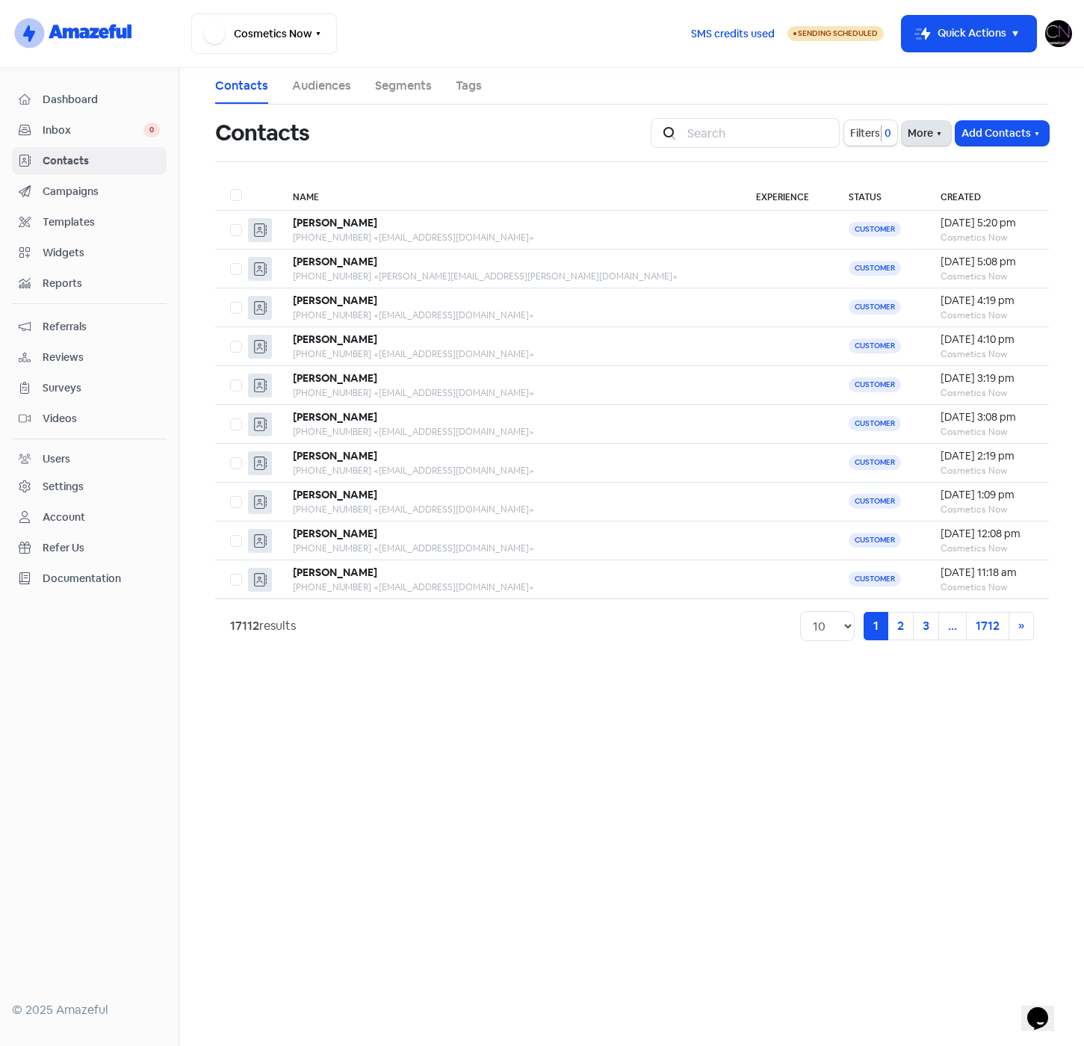
click at [915, 134] on button "More" at bounding box center [926, 133] width 49 height 25
click at [862, 136] on span "Filters" at bounding box center [865, 134] width 30 height 16
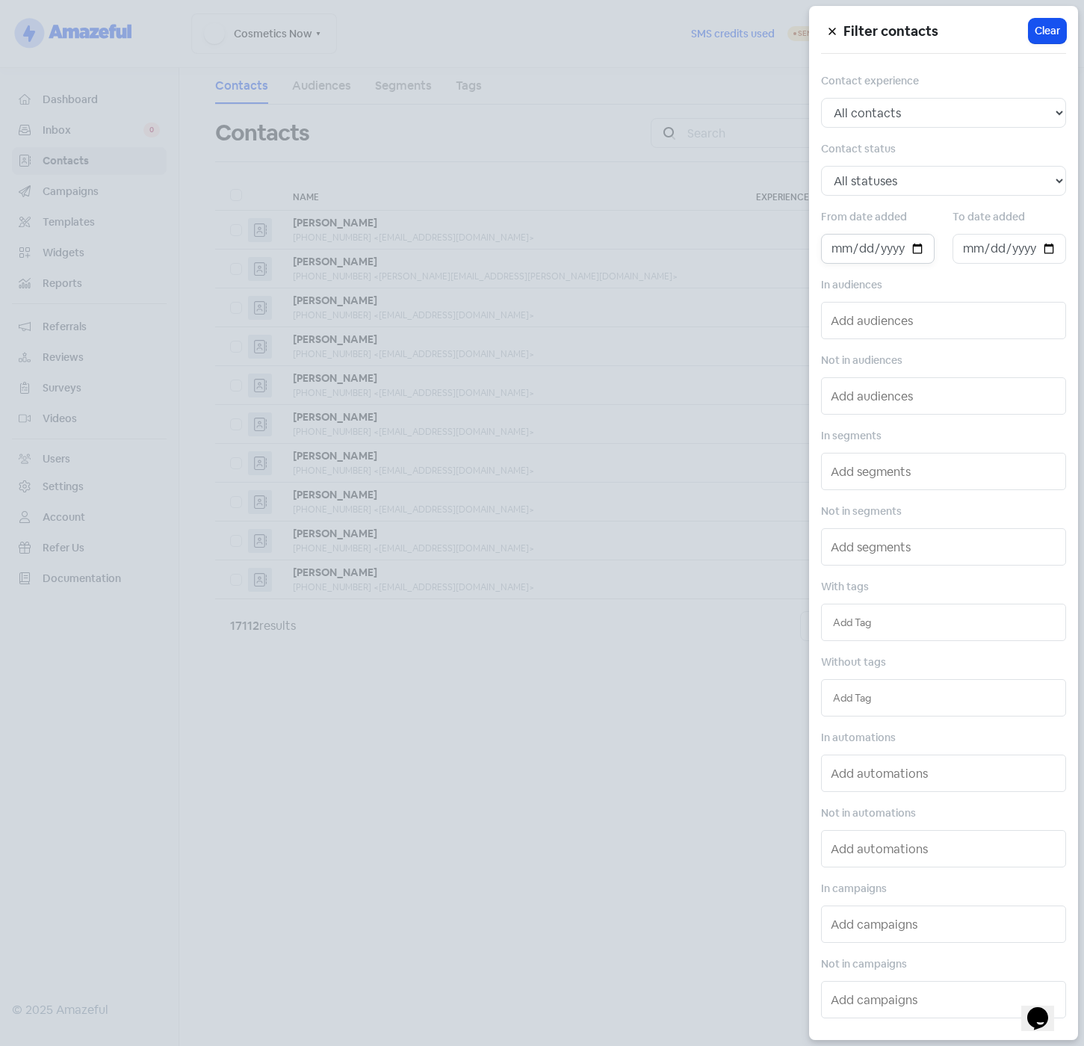
click at [919, 248] on input "date" at bounding box center [878, 249] width 114 height 30
type input "2025-09-01"
click at [929, 188] on select "All statuses Customer Lead Subscribed Unsubscribed" at bounding box center [943, 181] width 245 height 30
click at [928, 108] on select "All contacts Any experience (5, 4, 3, 2, 1) Positive experience (5, 4) Excellen…" at bounding box center [943, 113] width 245 height 30
select select "any"
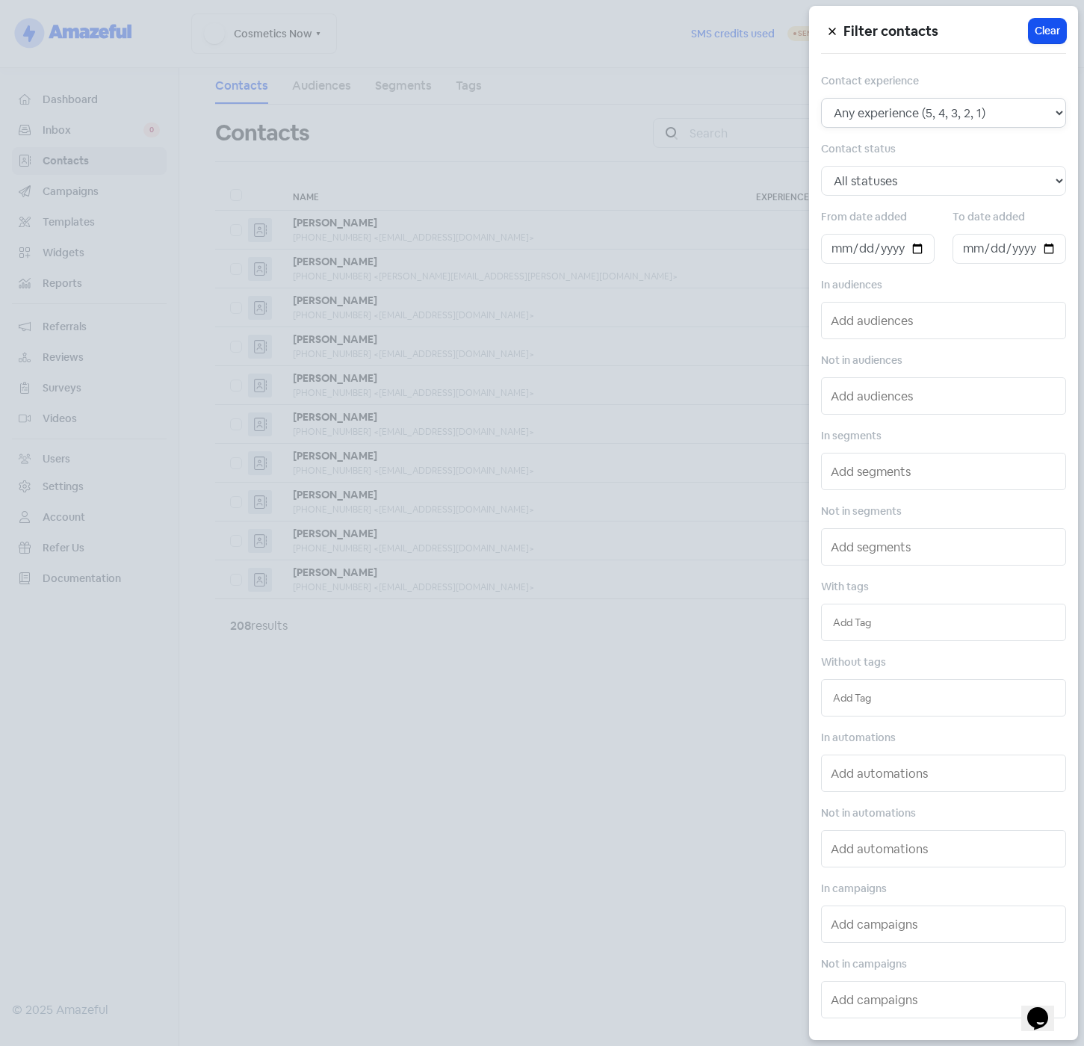
click at [821, 98] on select "All contacts Any experience (5, 4, 3, 2, 1) Positive experience (5, 4) Excellen…" at bounding box center [943, 113] width 245 height 30
click at [579, 734] on div at bounding box center [542, 523] width 1084 height 1046
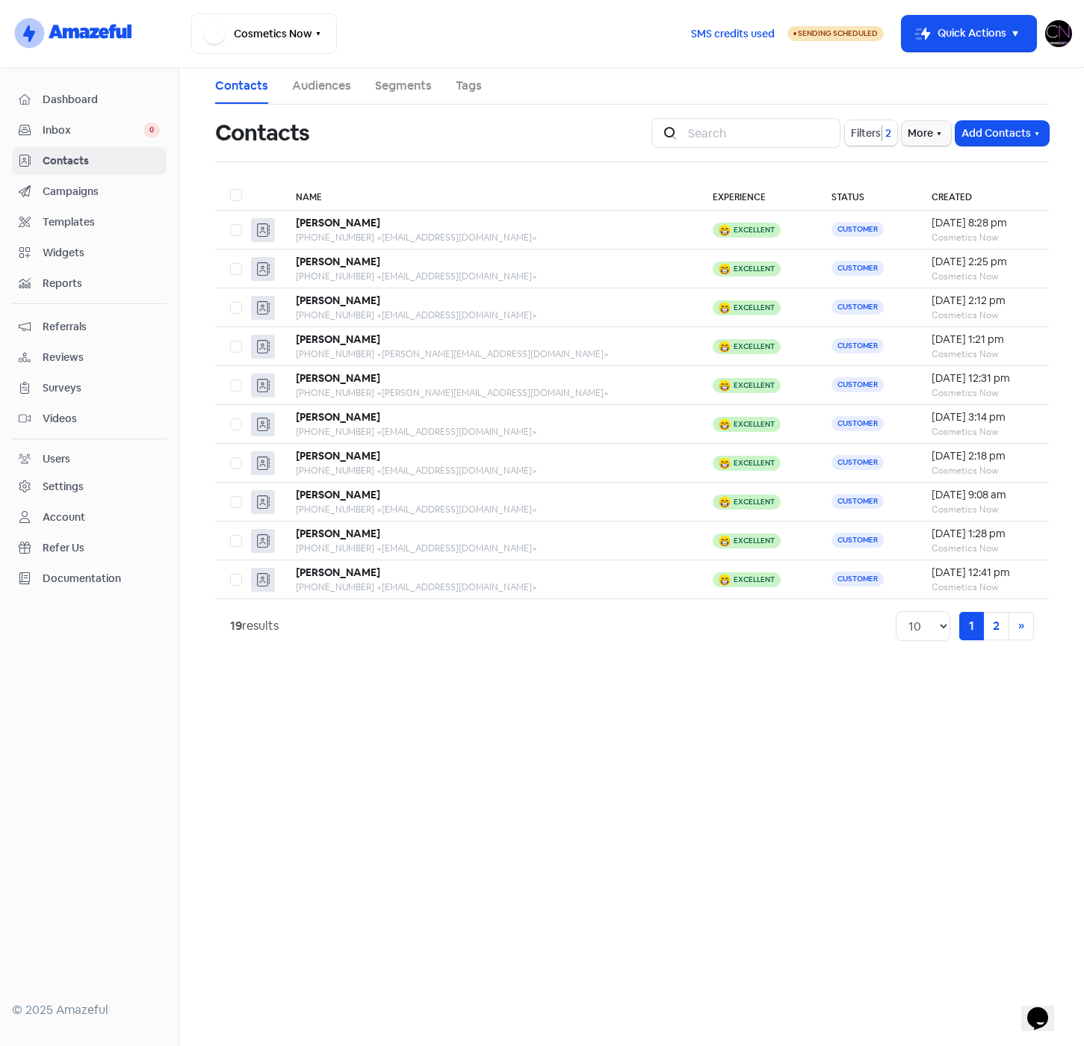
click at [845, 127] on button "Filters 2" at bounding box center [871, 132] width 52 height 25
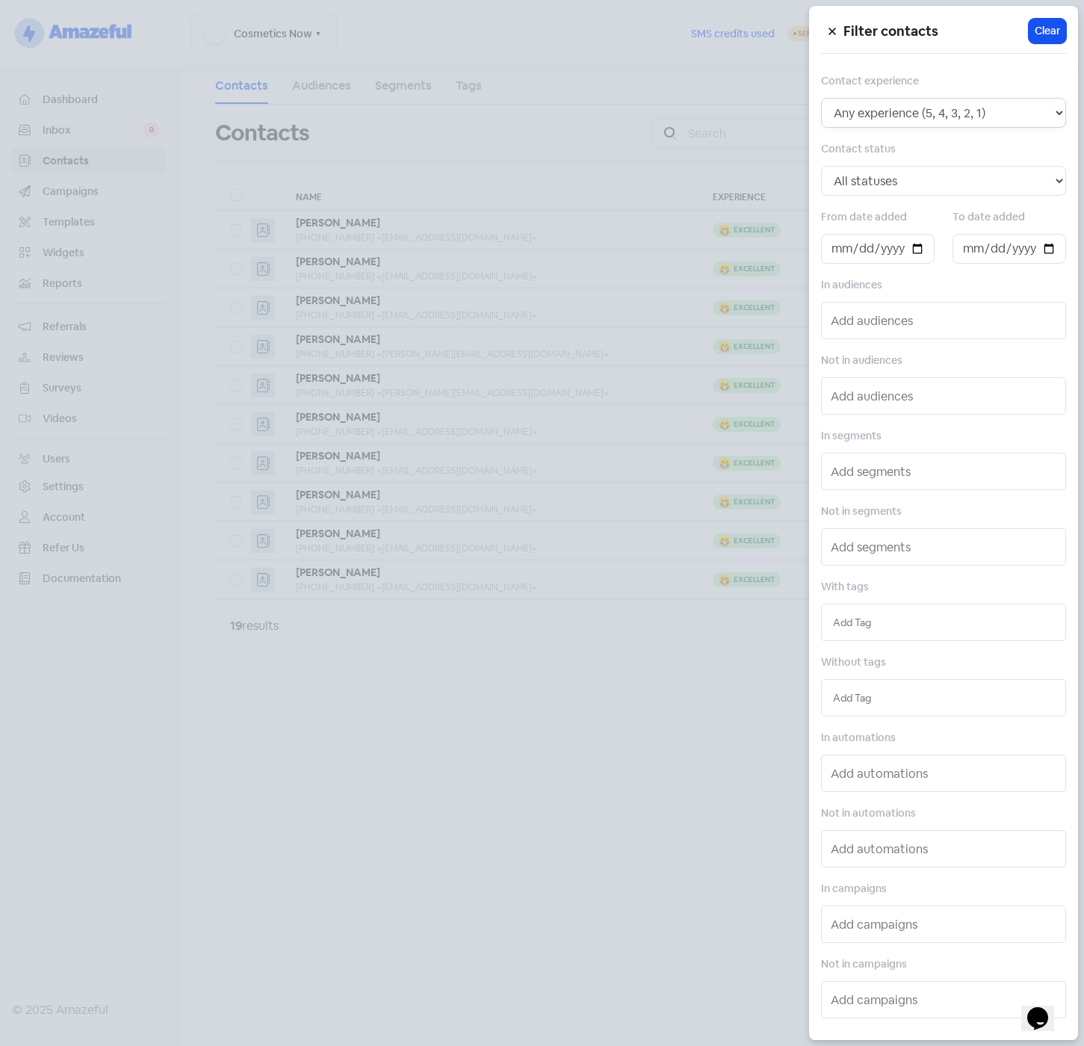
click at [997, 121] on select "All contacts Any experience (5, 4, 3, 2, 1) Positive experience (5, 4) Excellen…" at bounding box center [943, 113] width 245 height 30
select select "positive"
click at [821, 98] on select "All contacts Any experience (5, 4, 3, 2, 1) Positive experience (5, 4) Excellen…" at bounding box center [943, 113] width 245 height 30
click at [464, 731] on div at bounding box center [542, 523] width 1084 height 1046
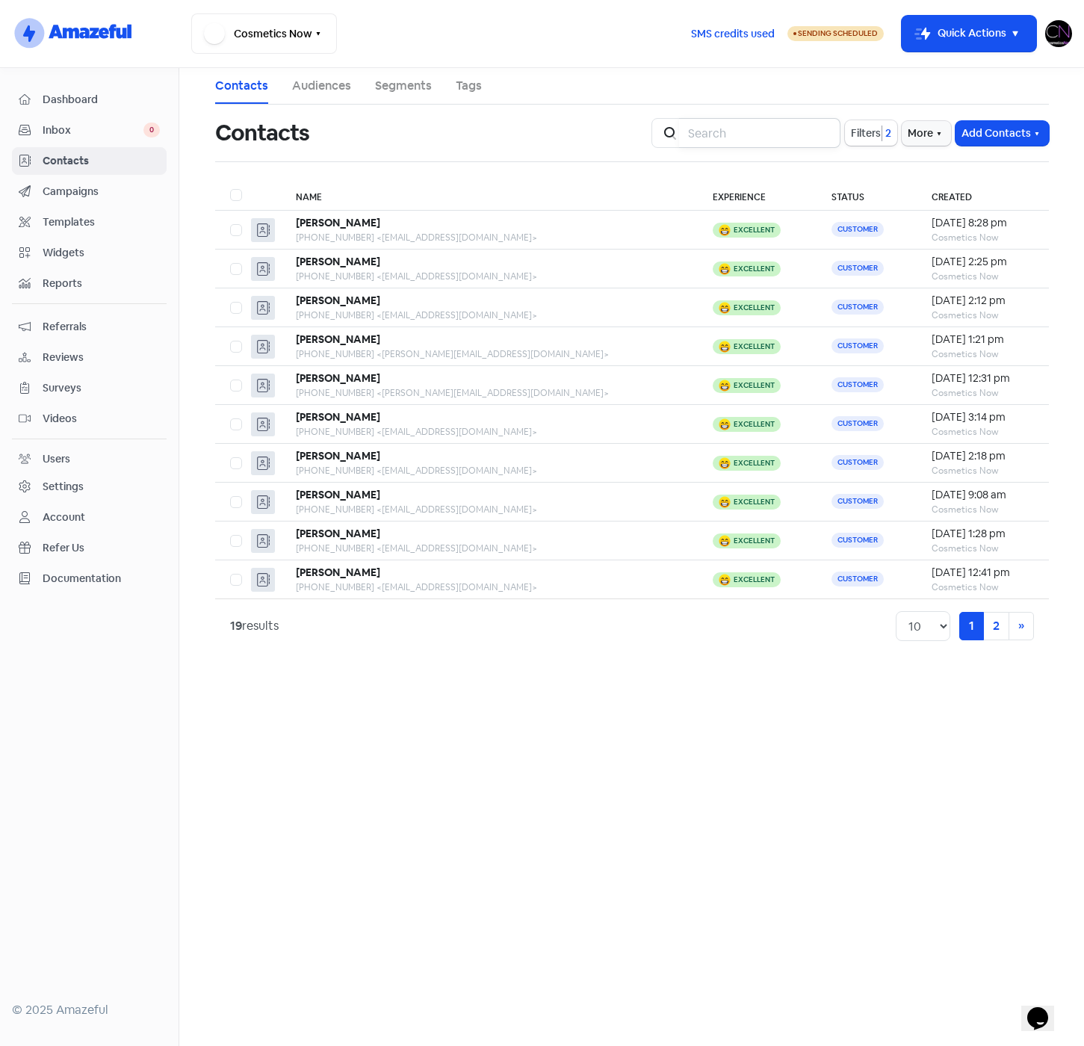
click at [796, 137] on input "search" at bounding box center [759, 133] width 161 height 30
type input "gmai"
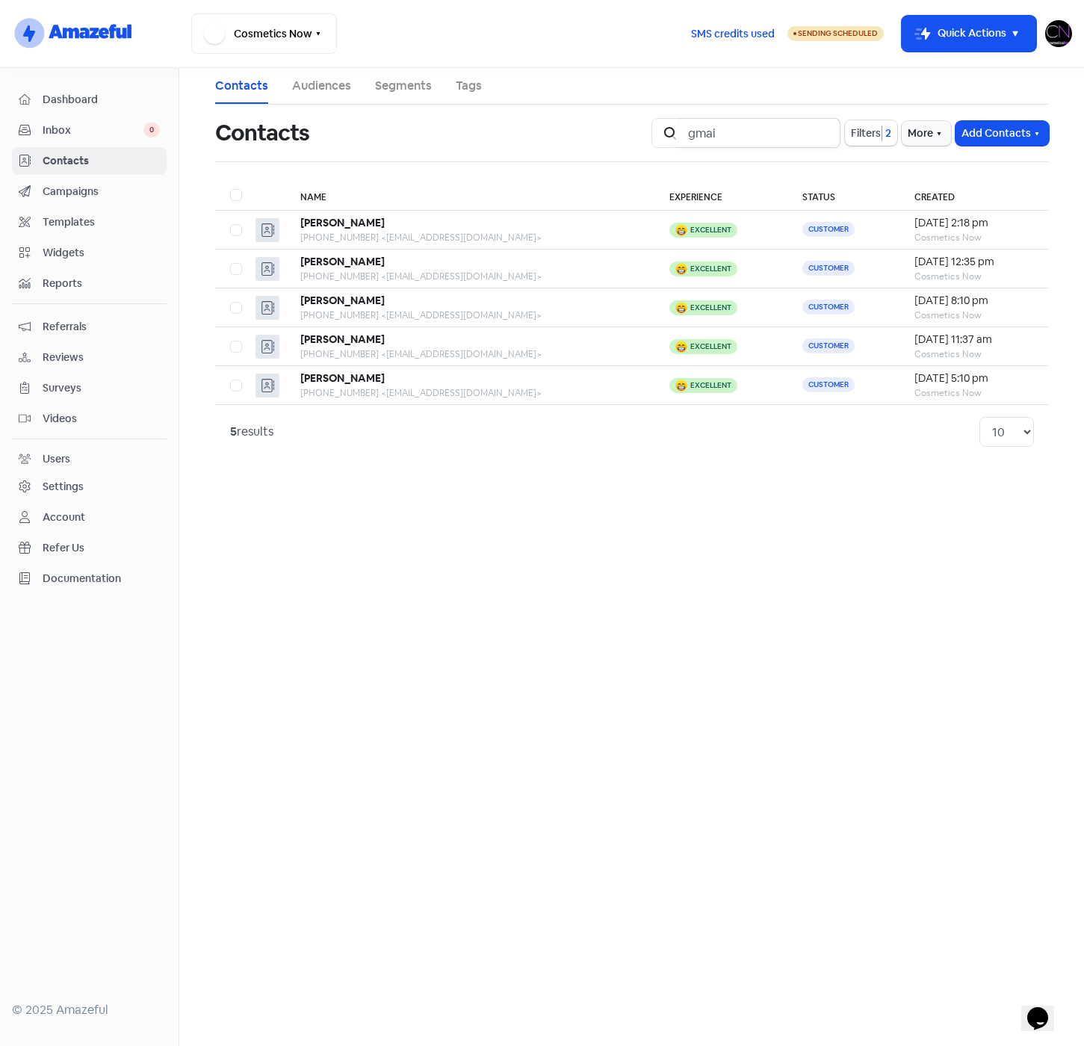
click at [821, 133] on input "gmai" at bounding box center [759, 133] width 161 height 30
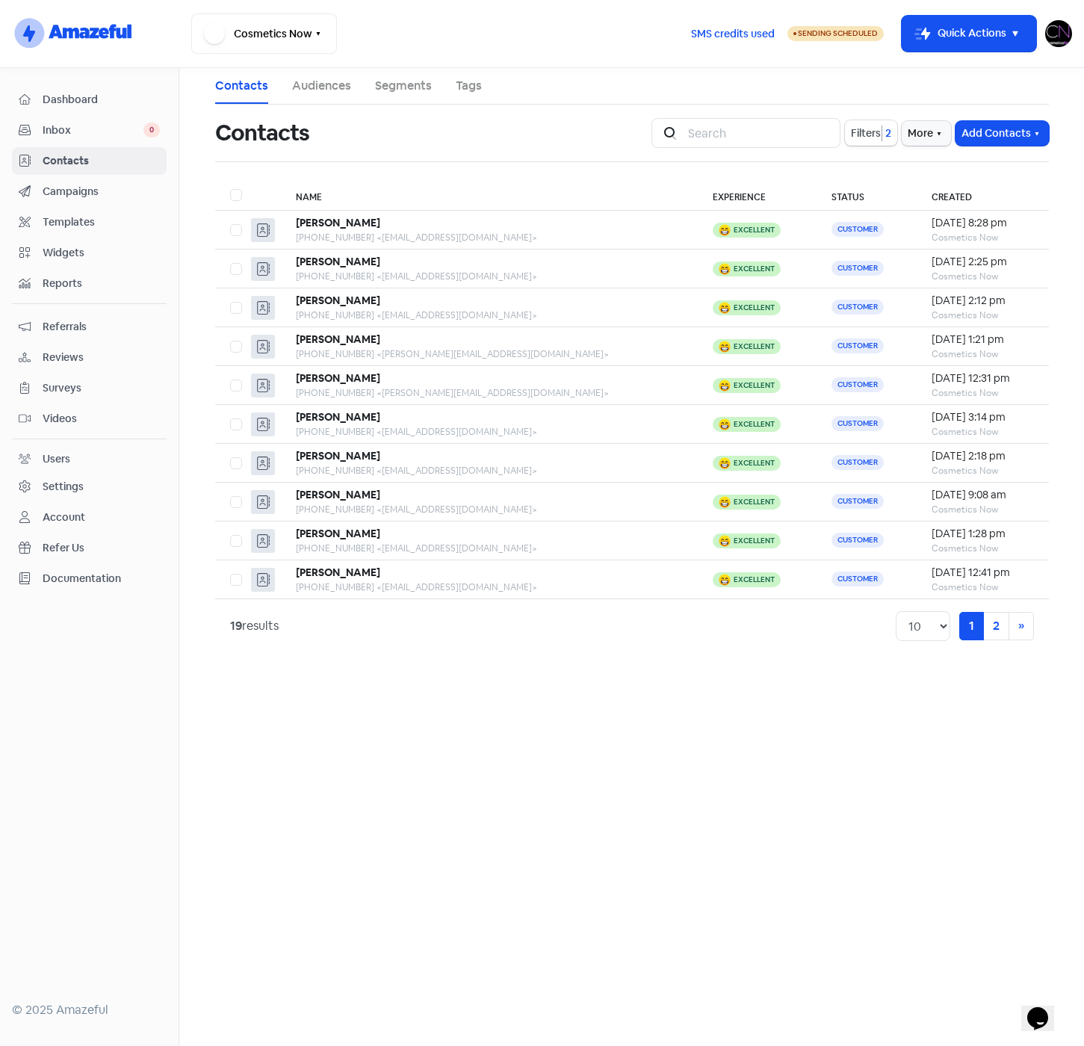
click at [70, 99] on span "Dashboard" at bounding box center [101, 100] width 117 height 16
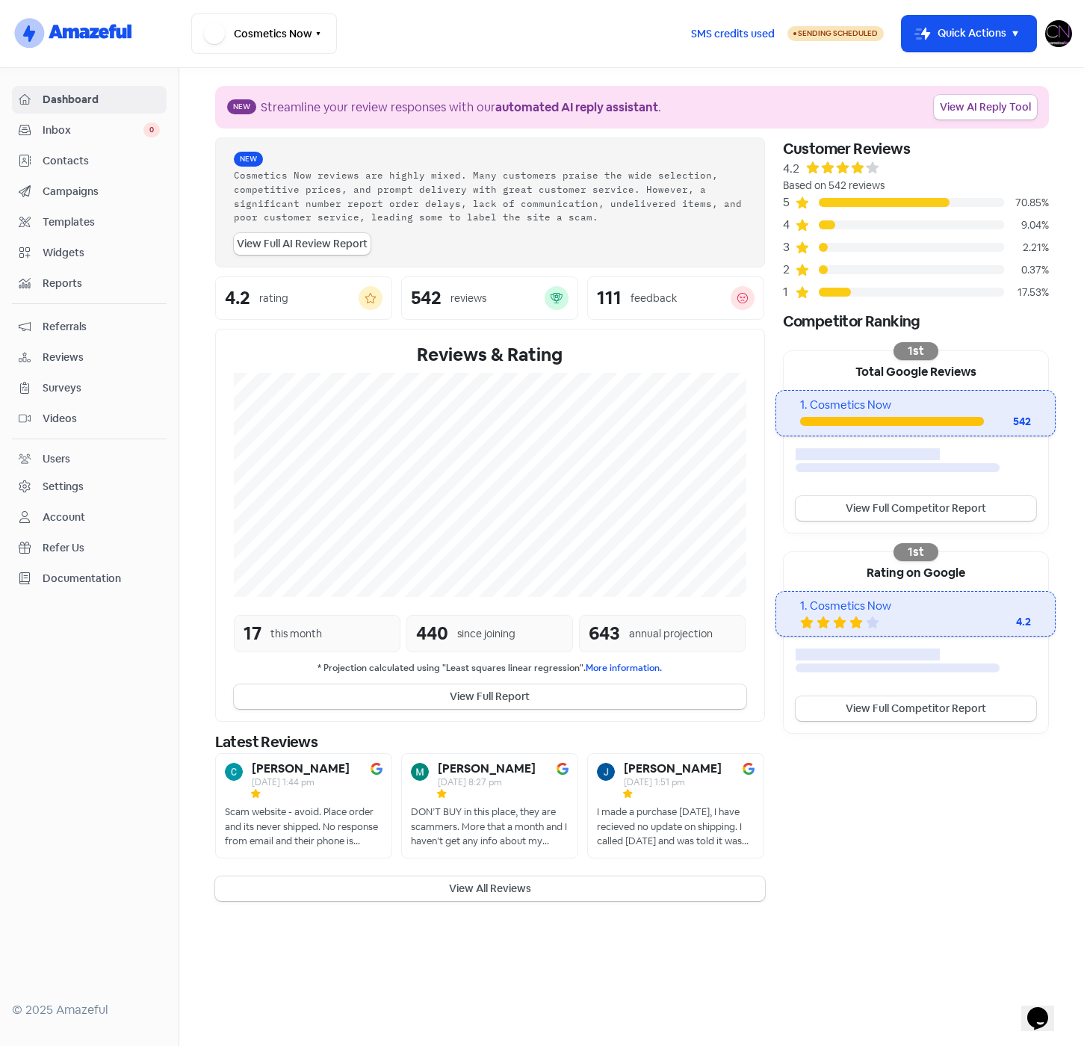
click at [88, 162] on span "Contacts" at bounding box center [101, 161] width 117 height 16
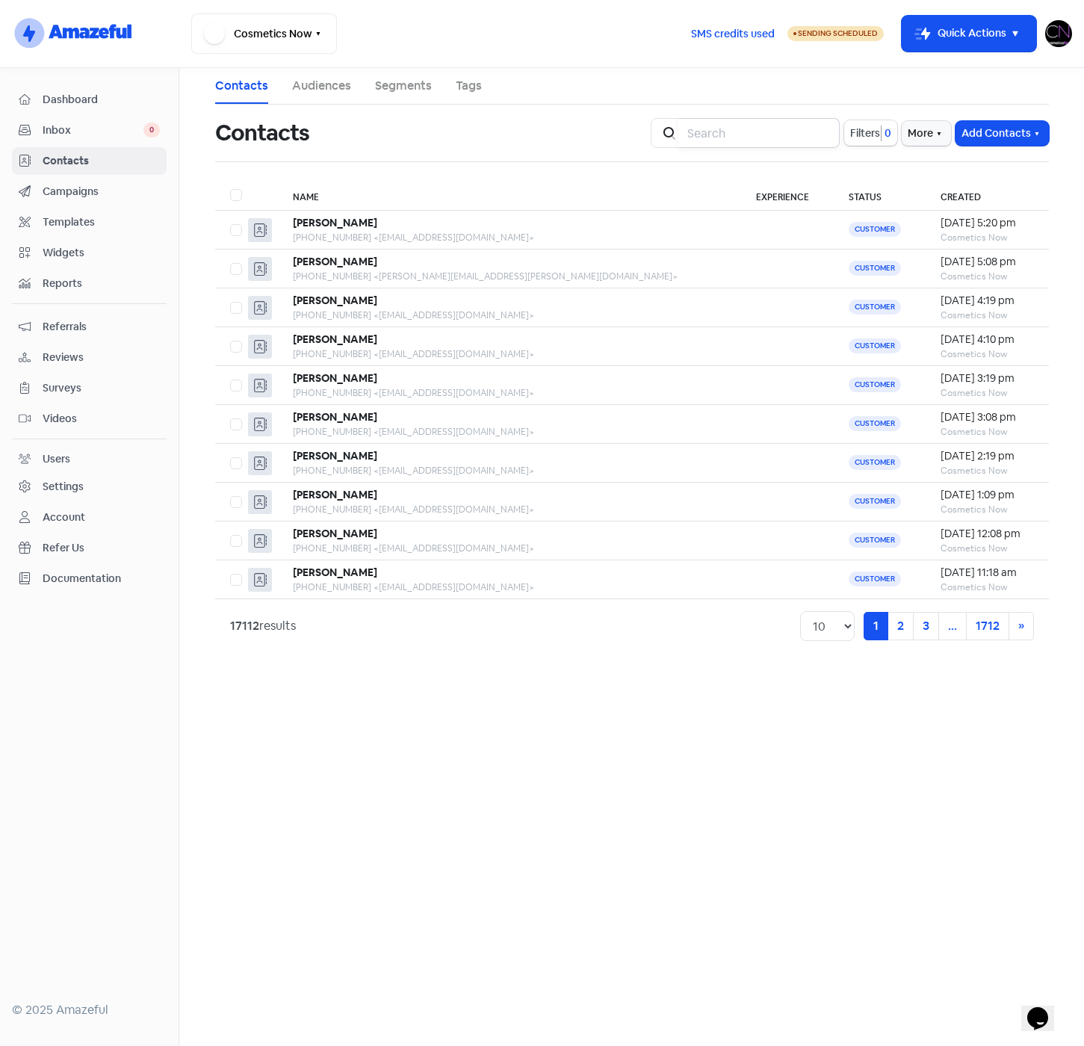
click at [794, 135] on input "search" at bounding box center [758, 133] width 161 height 30
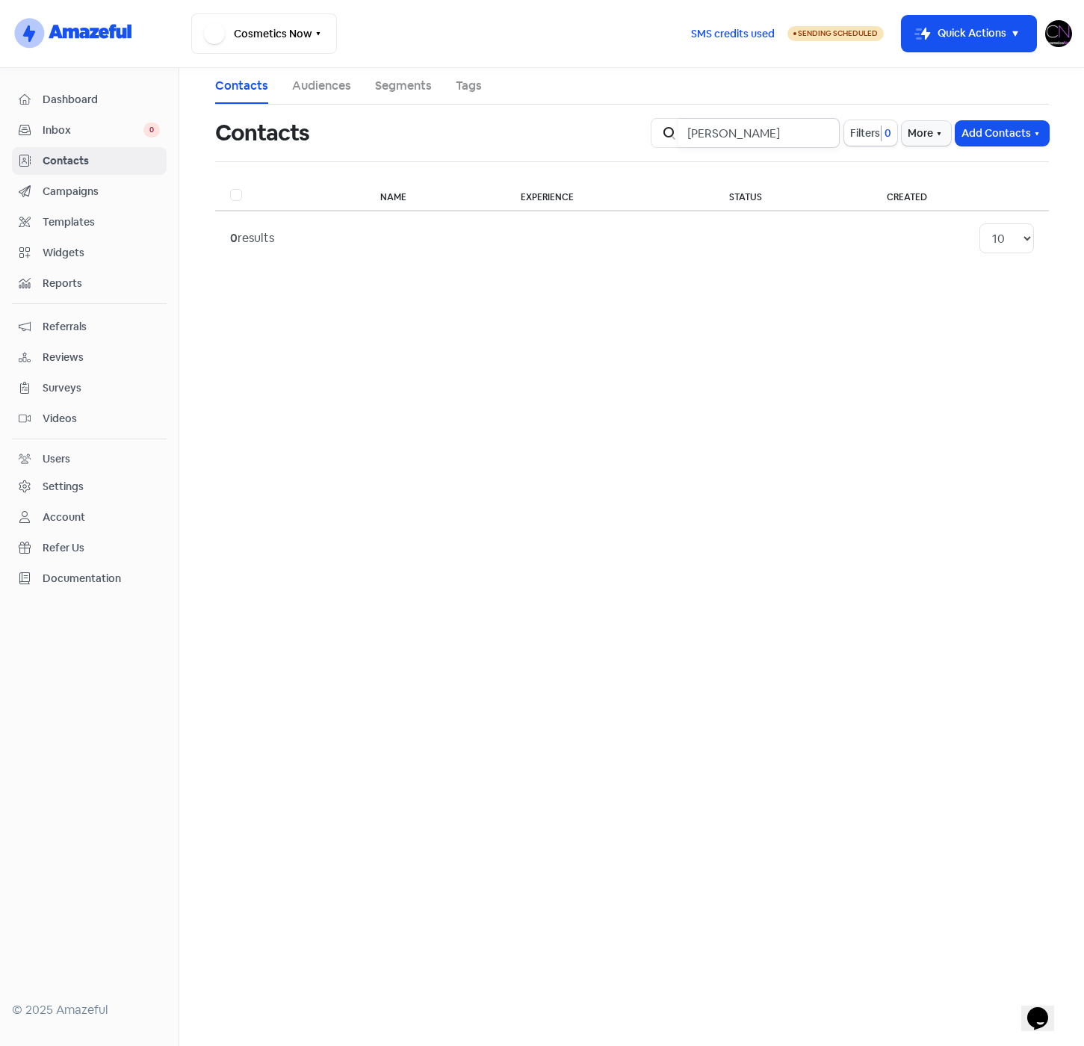
drag, startPoint x: 739, startPoint y: 132, endPoint x: 646, endPoint y: 140, distance: 93.8
click at [646, 140] on div "Contacts Icon For Search Andrew Gee Filters 0 More Add Contacts" at bounding box center [632, 133] width 852 height 48
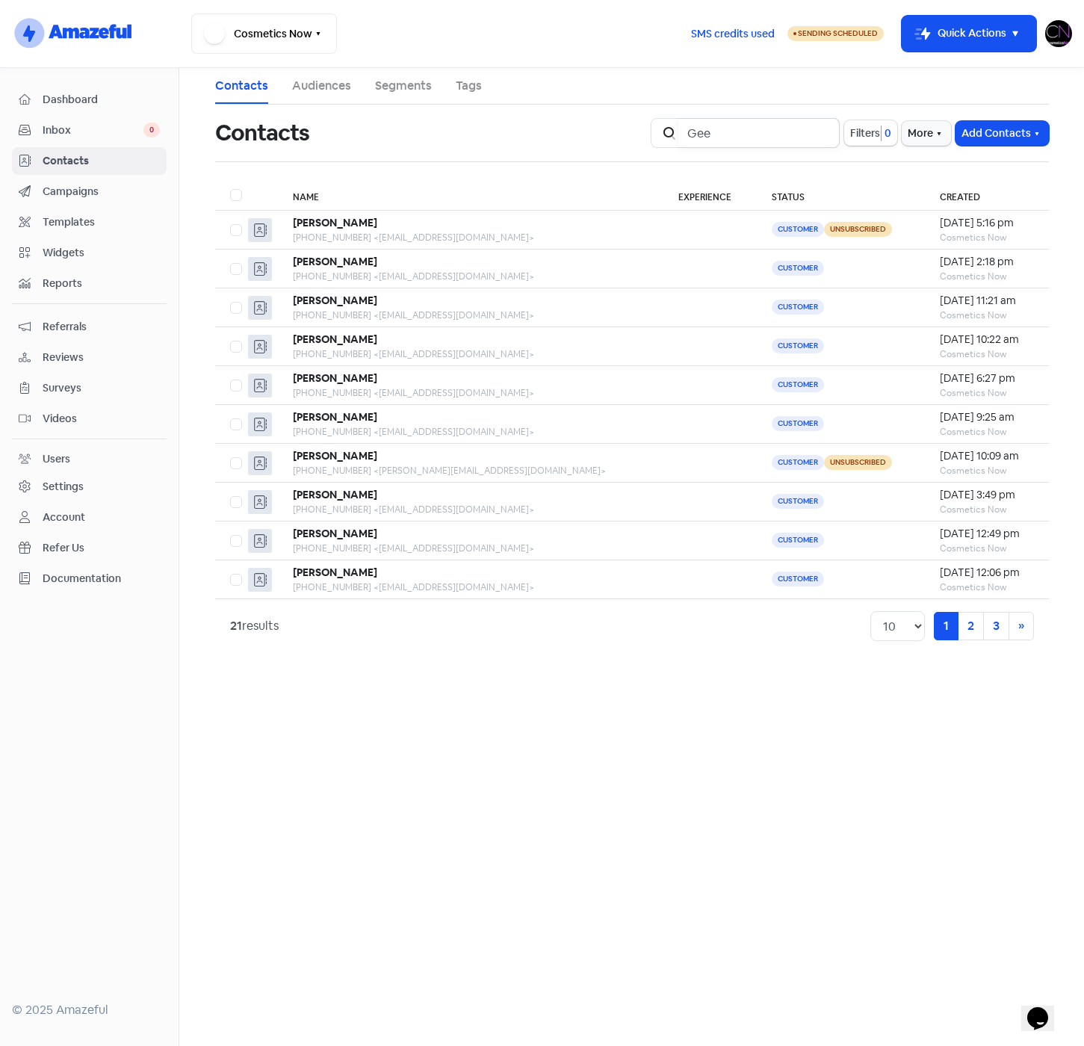
type input "Gee"
click at [78, 512] on div "Account" at bounding box center [64, 518] width 43 height 16
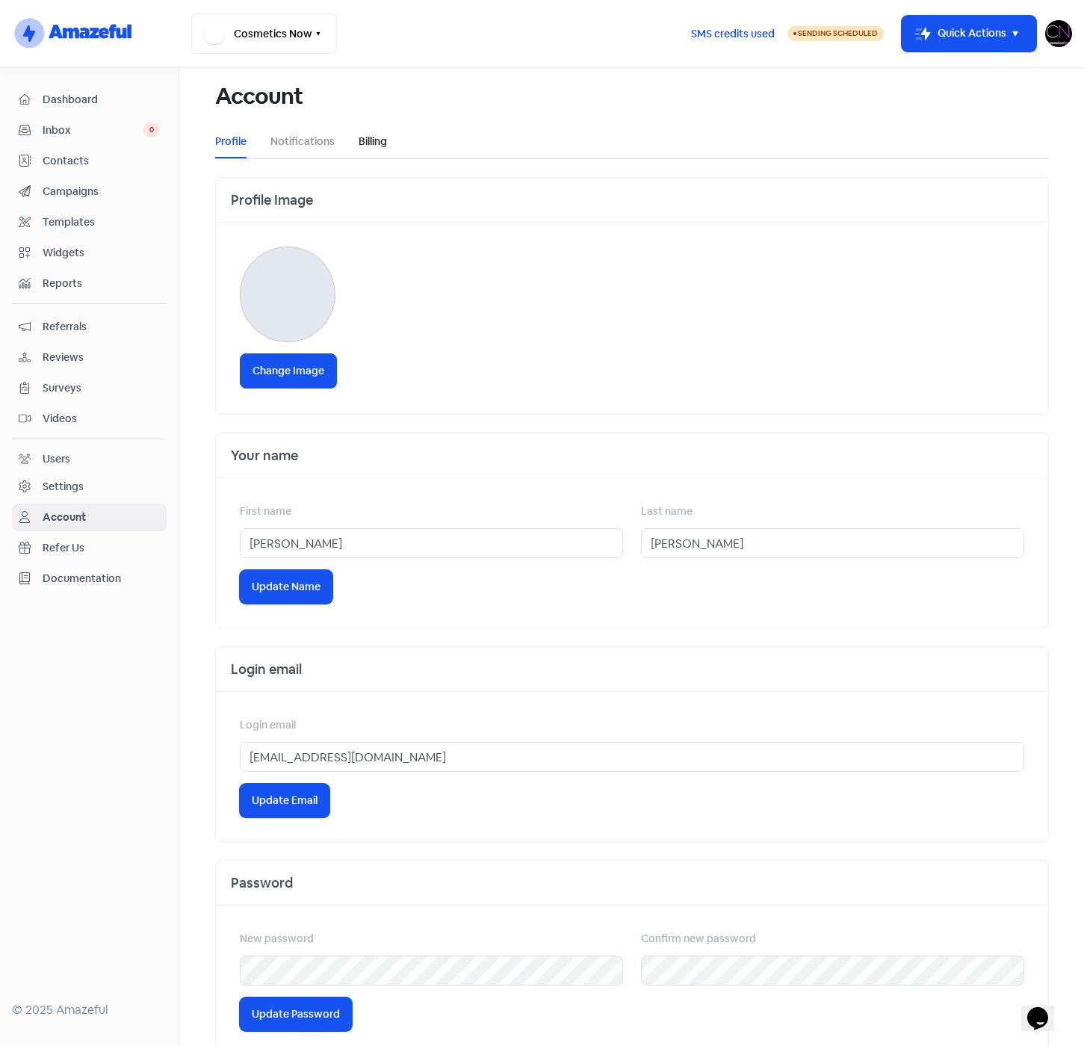
click at [359, 140] on link "Billing" at bounding box center [373, 142] width 28 height 16
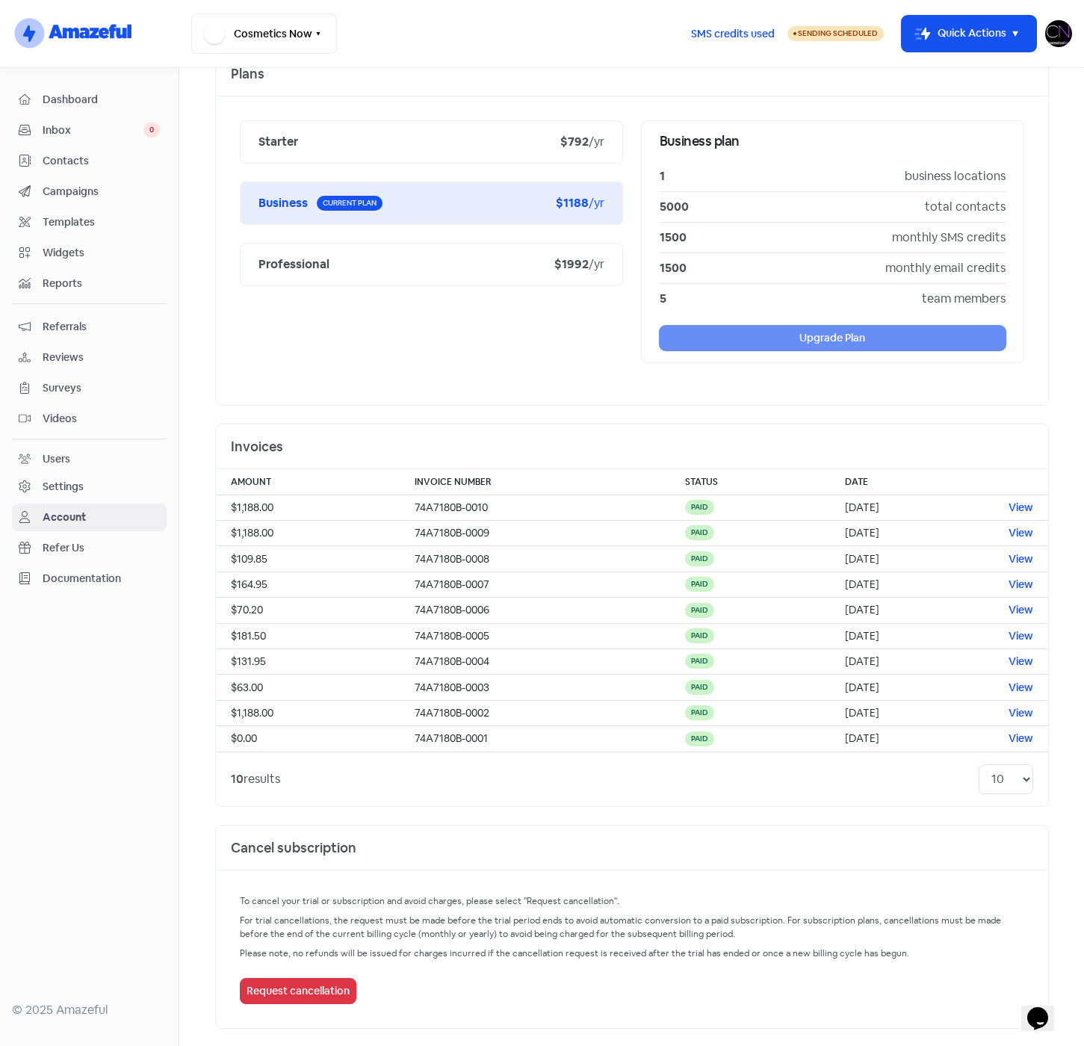
scroll to position [251, 0]
drag, startPoint x: 791, startPoint y: 506, endPoint x: 853, endPoint y: 507, distance: 61.3
click at [853, 507] on td "18 Sep, 2025" at bounding box center [912, 506] width 164 height 25
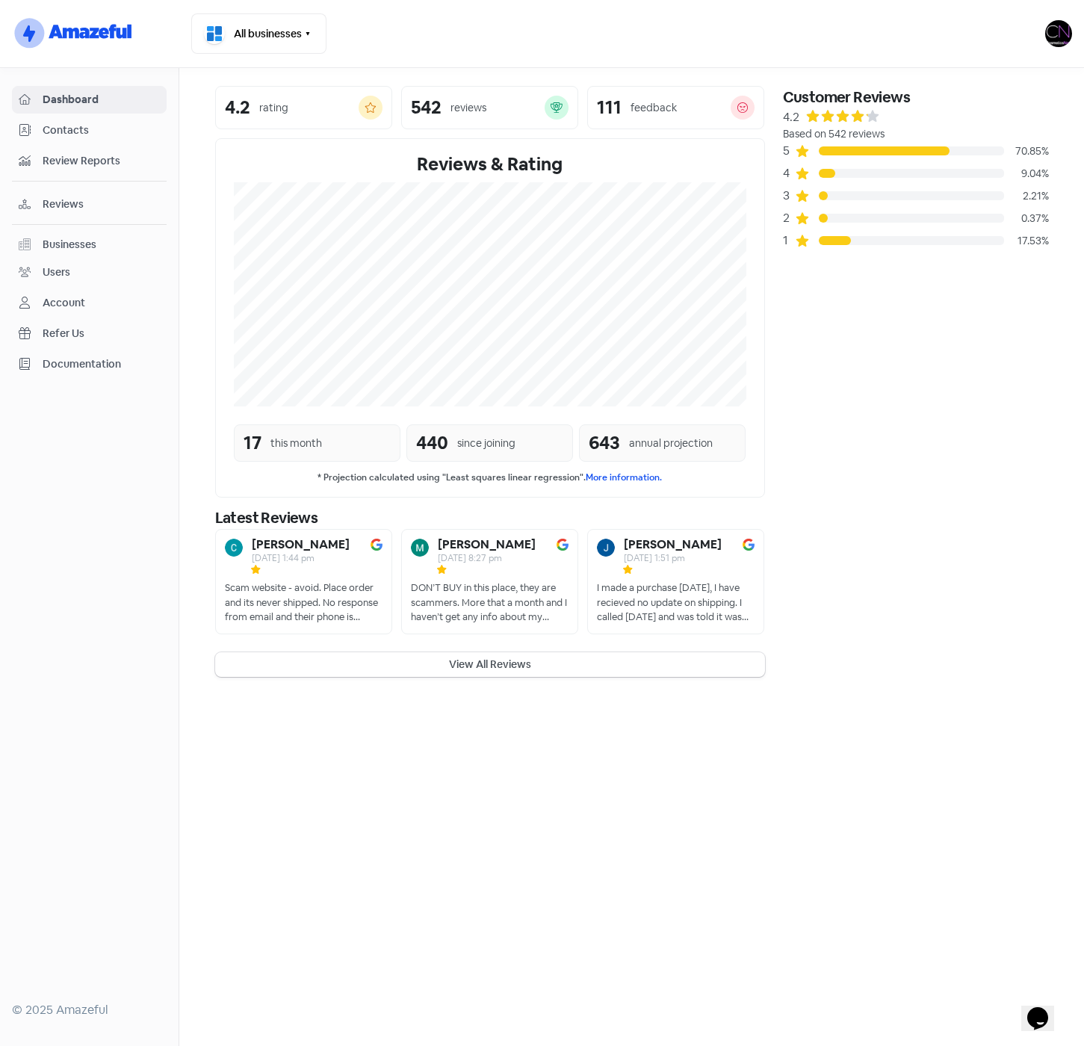
click at [115, 163] on span "Review Reports" at bounding box center [101, 161] width 117 height 16
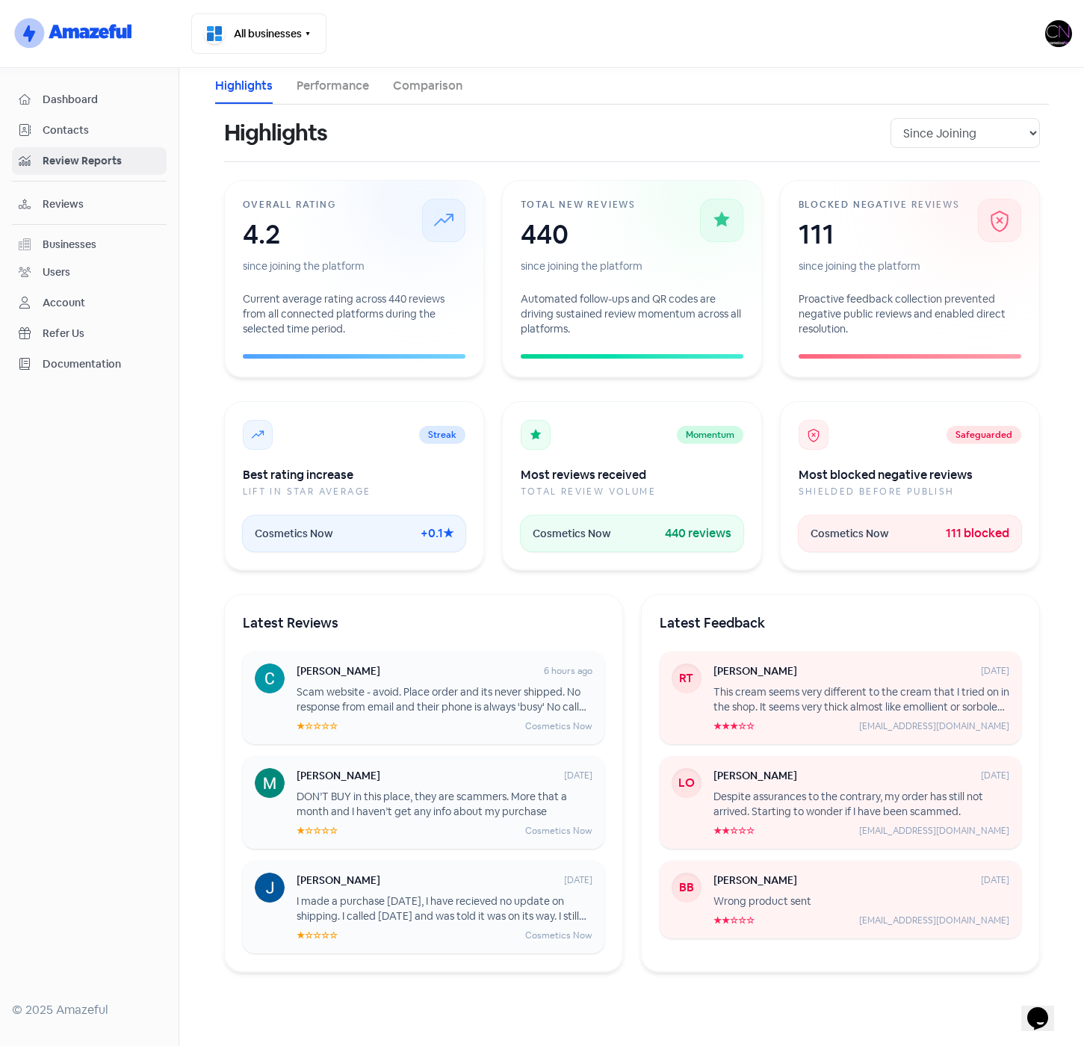
click at [336, 83] on link "Performance" at bounding box center [333, 86] width 72 height 18
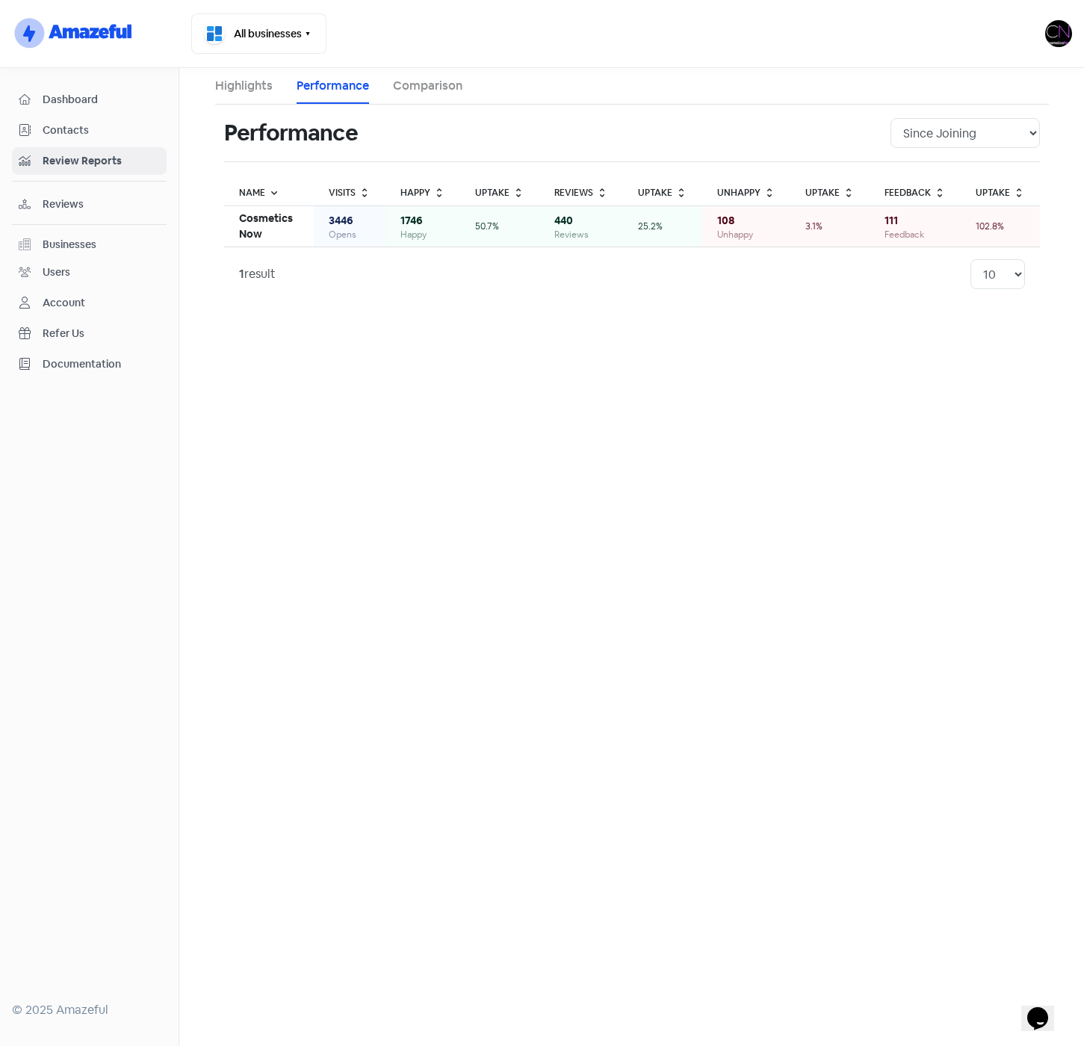
click at [258, 84] on link "Highlights" at bounding box center [244, 86] width 58 height 18
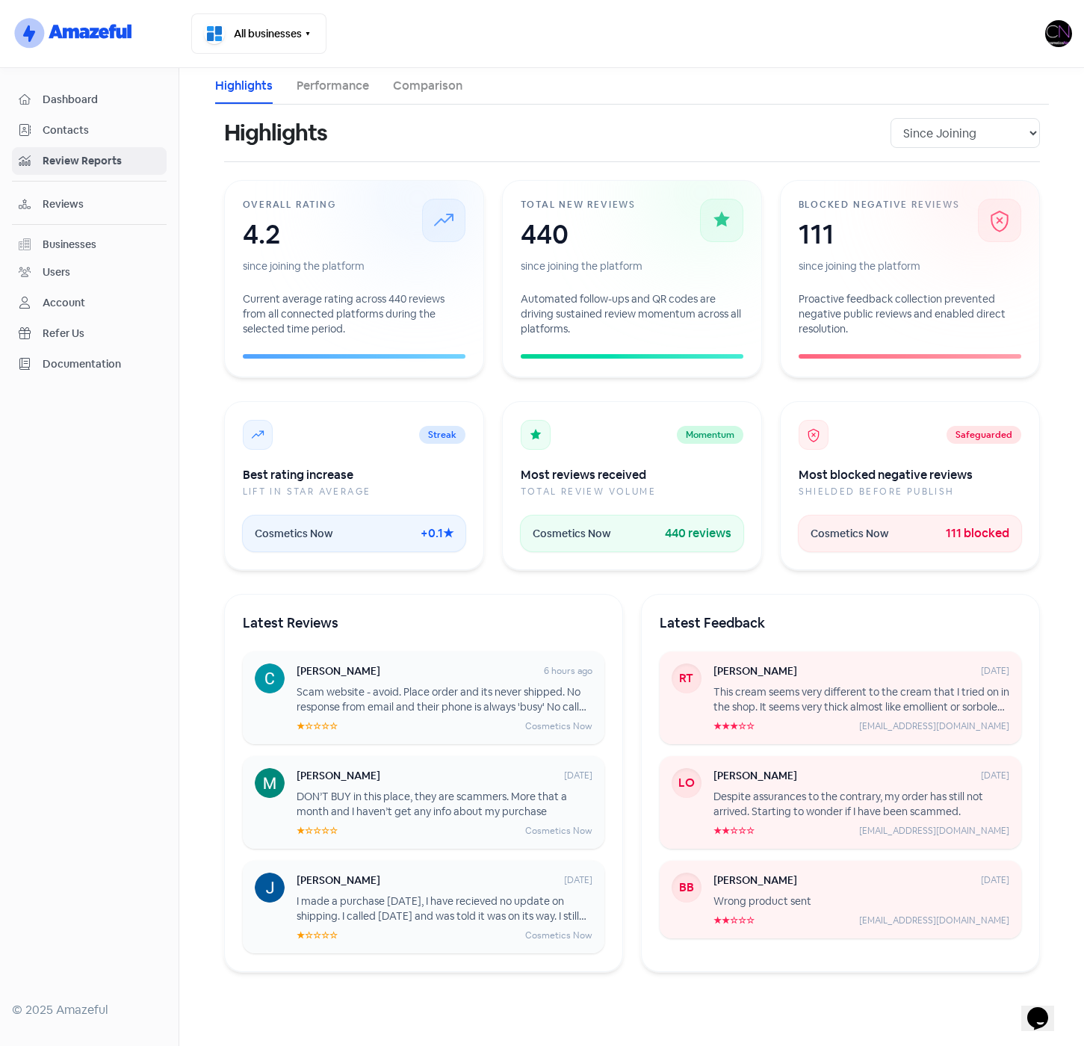
click at [199, 363] on main "Highlights Performance Comparison Highlights Since Joining Last 12 Months This …" at bounding box center [631, 557] width 905 height 978
click at [448, 434] on span "Streak" at bounding box center [442, 435] width 46 height 18
drag, startPoint x: 448, startPoint y: 434, endPoint x: 443, endPoint y: 454, distance: 20.1
click at [443, 454] on div "Streak Best rating increase lift in star average Cosmetics Now +0.1★" at bounding box center [354, 485] width 260 height 169
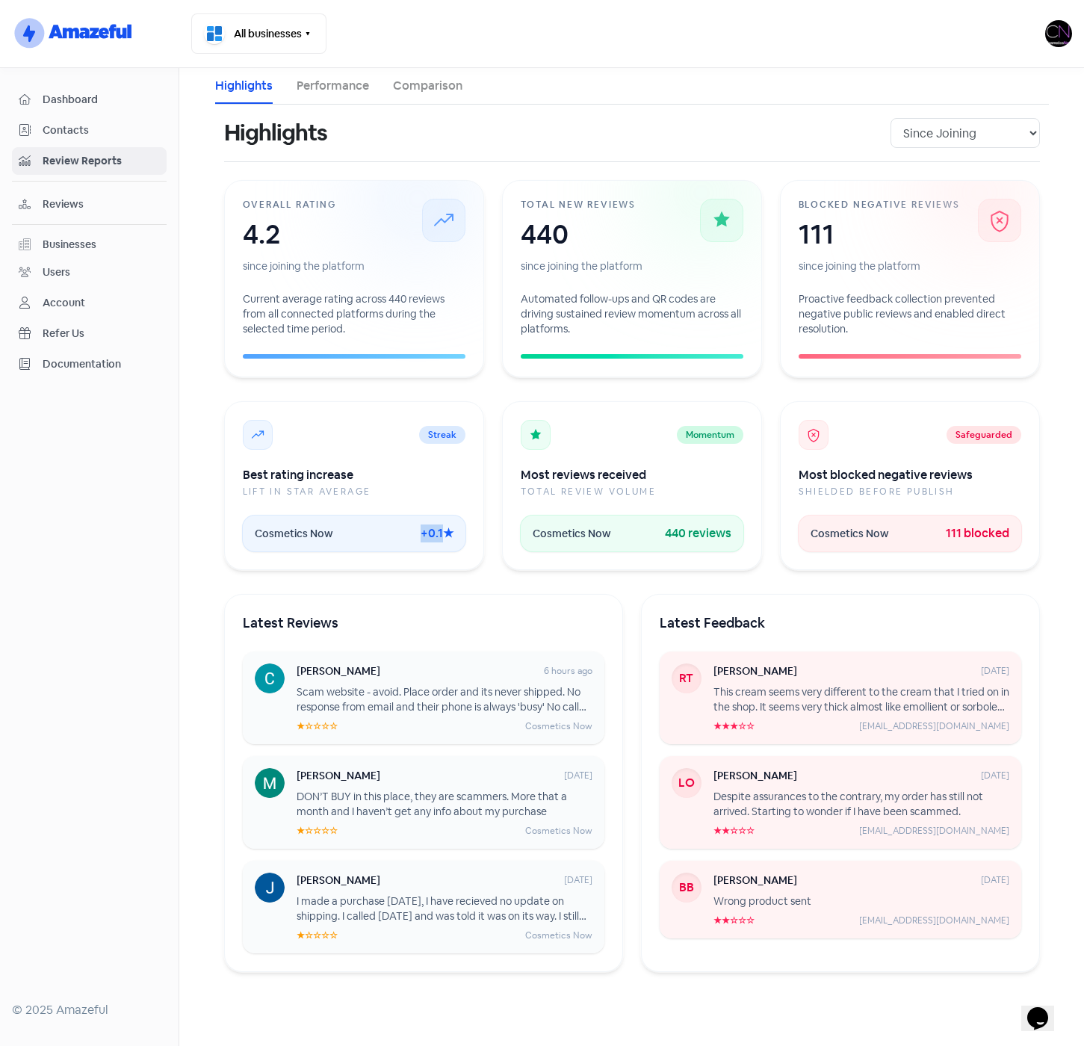
drag, startPoint x: 425, startPoint y: 533, endPoint x: 443, endPoint y: 533, distance: 17.9
click at [443, 533] on span "+0.1★" at bounding box center [437, 534] width 33 height 18
click at [312, 90] on link "Performance" at bounding box center [333, 86] width 72 height 18
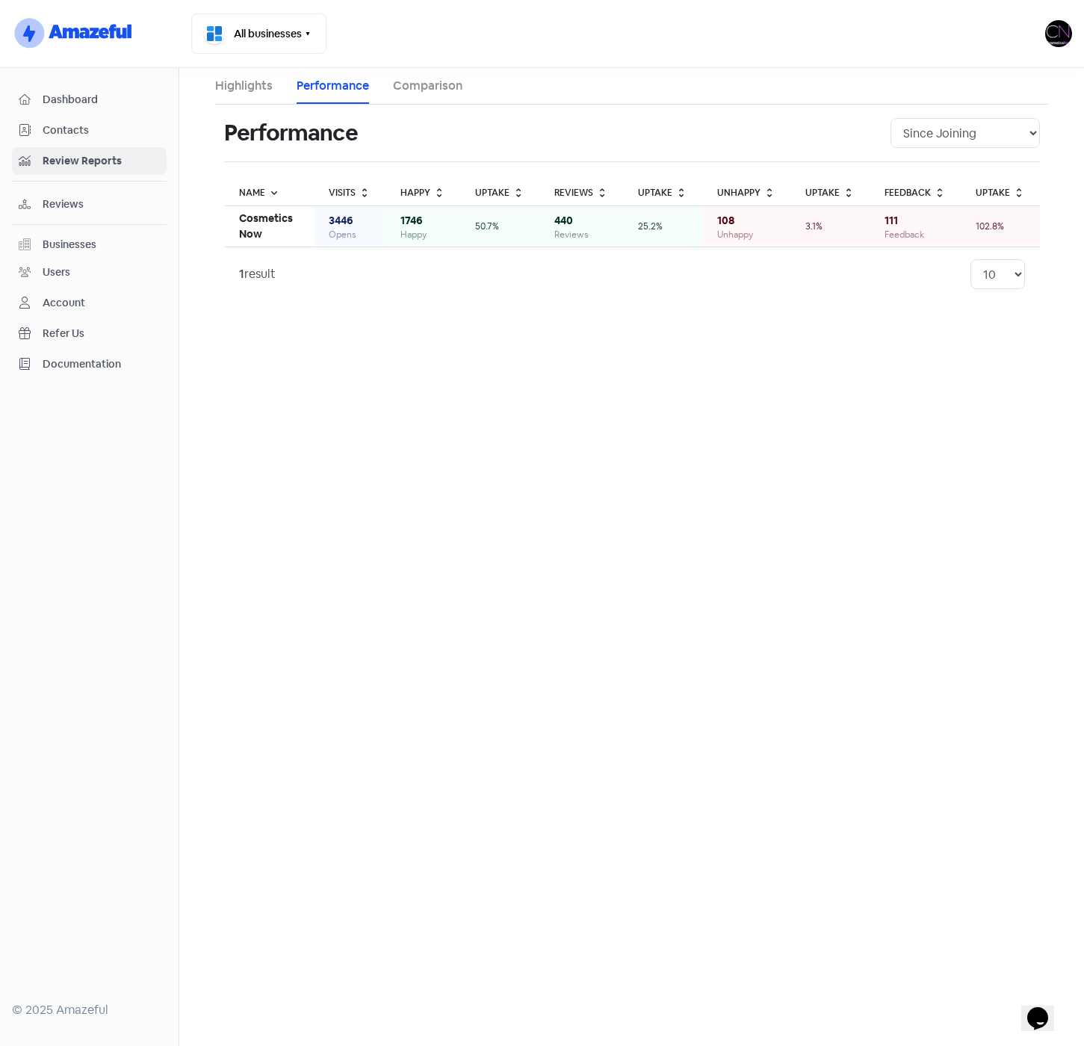
click at [439, 81] on link "Comparison" at bounding box center [427, 86] width 69 height 18
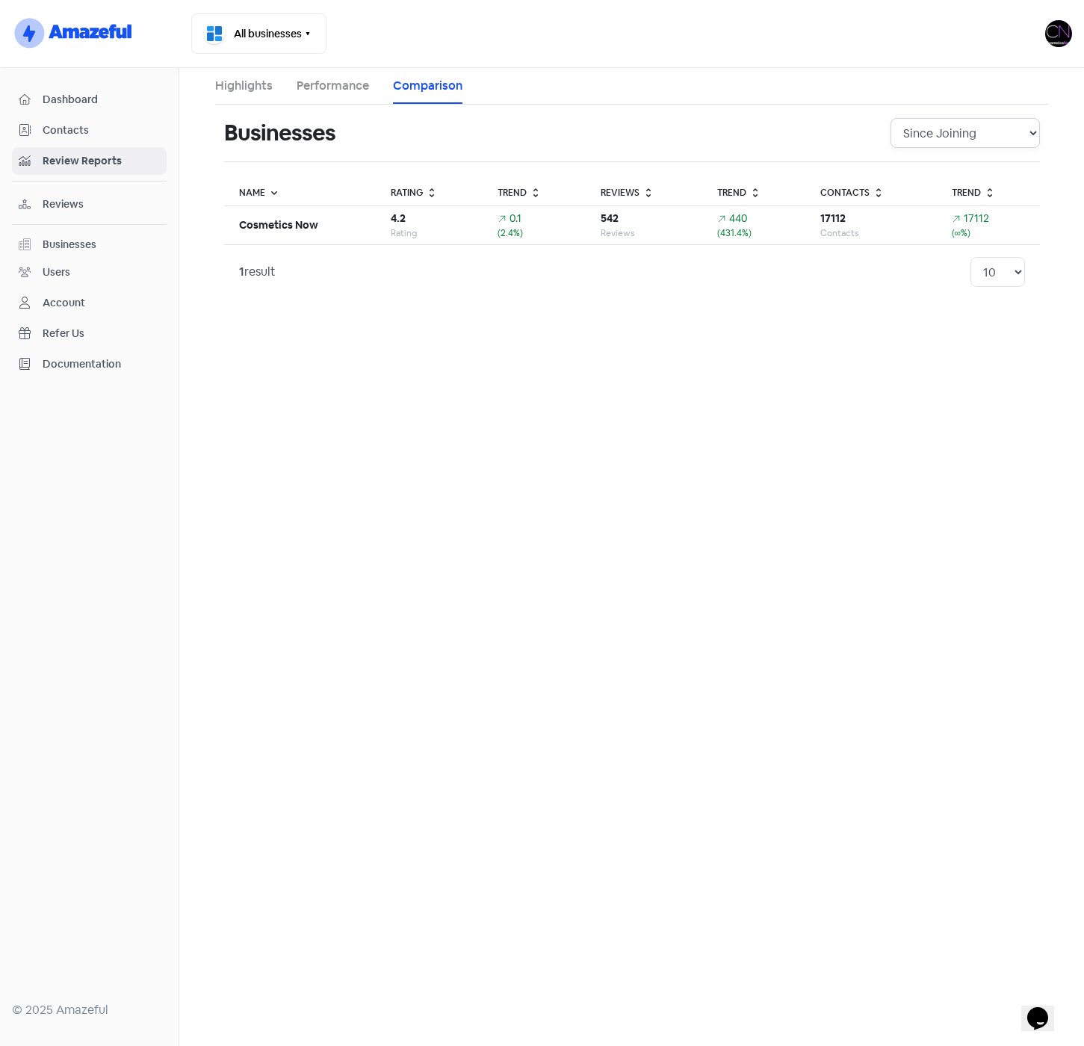
click at [965, 137] on select "Since Joining Last 24 Months Last 12 Months" at bounding box center [965, 133] width 149 height 30
select select "12_months"
click at [89, 101] on span "Dashboard" at bounding box center [101, 100] width 117 height 16
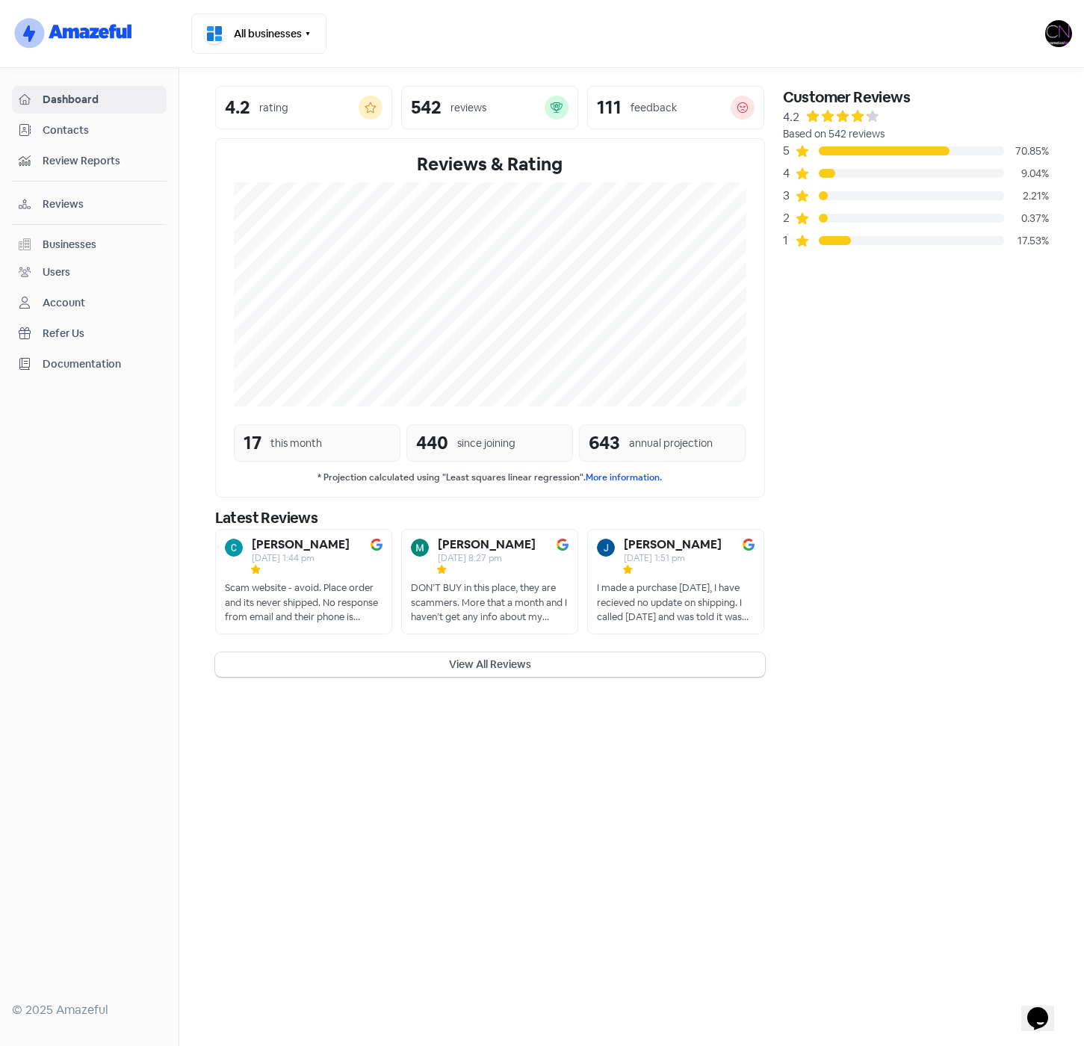
click at [81, 129] on span "Contacts" at bounding box center [101, 131] width 117 height 16
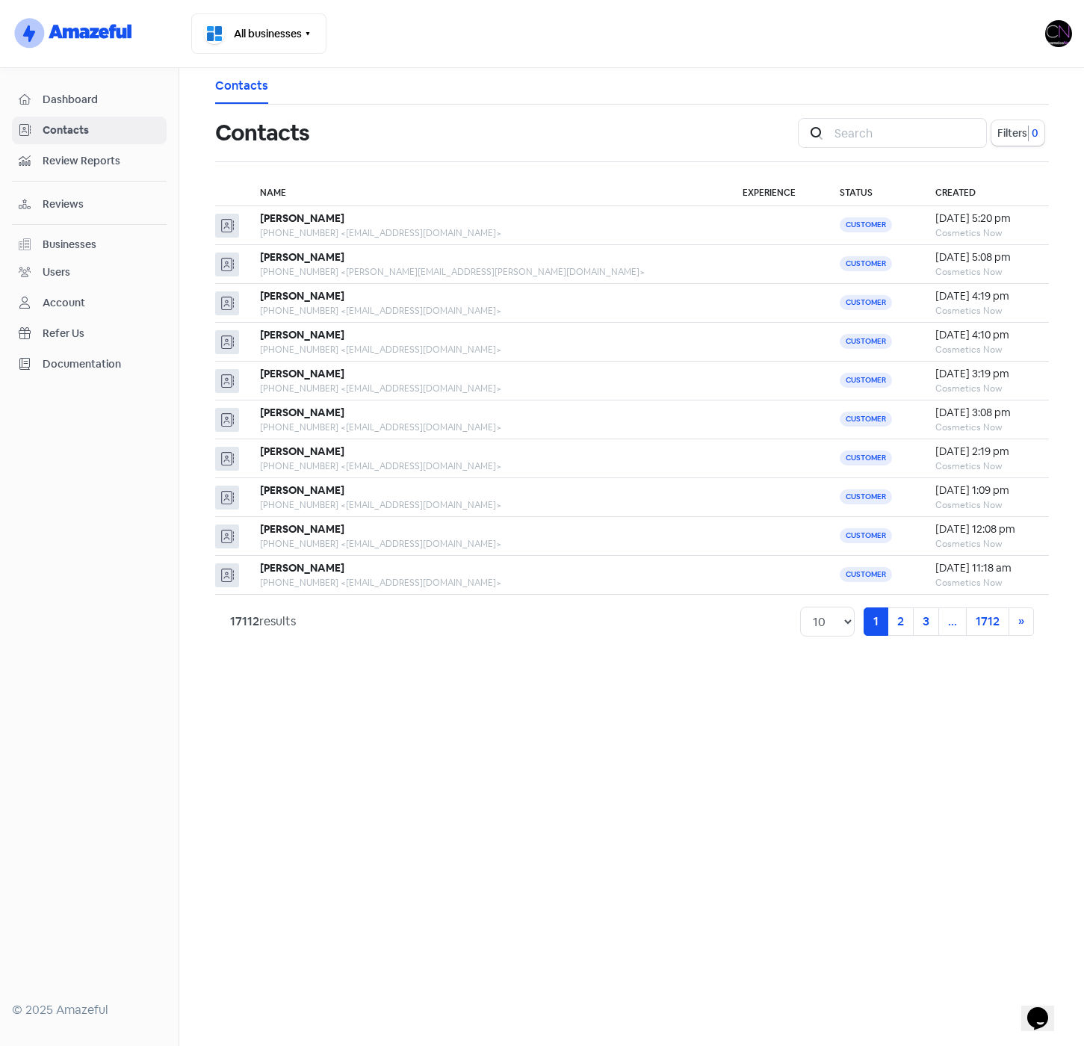
click at [52, 156] on span "Review Reports" at bounding box center [101, 161] width 117 height 16
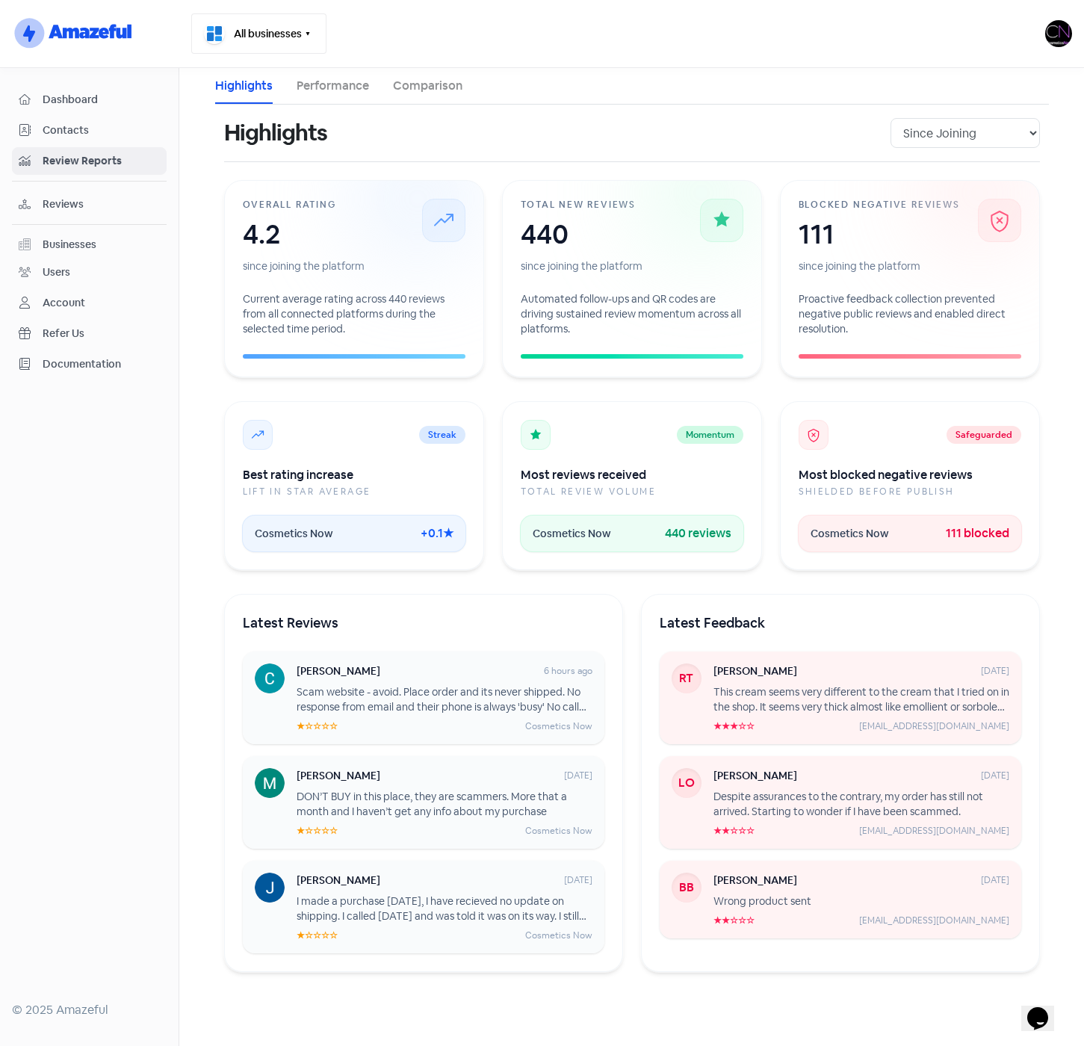
click at [285, 37] on button "All businesses" at bounding box center [258, 33] width 135 height 40
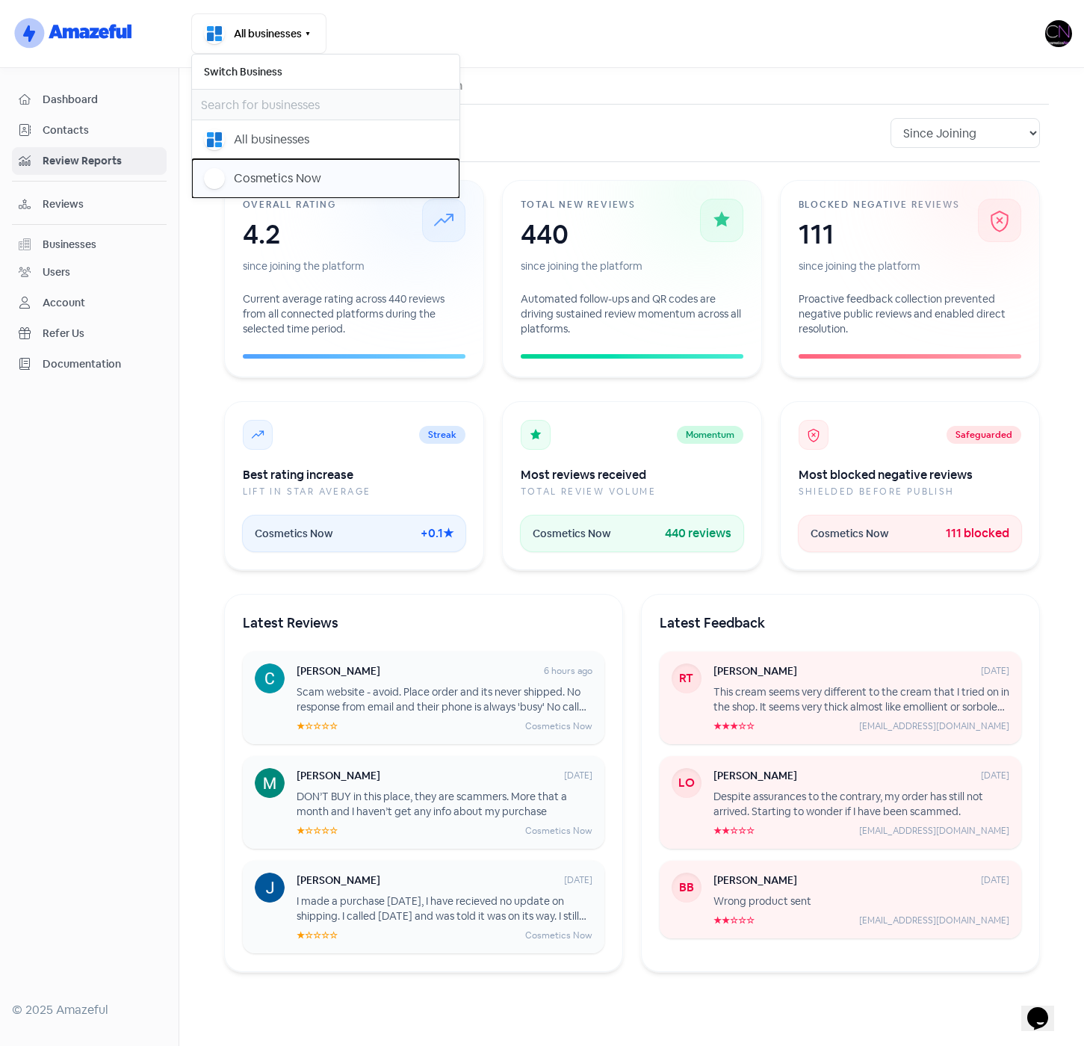
click at [262, 177] on div "Cosmetics Now" at bounding box center [277, 179] width 87 height 18
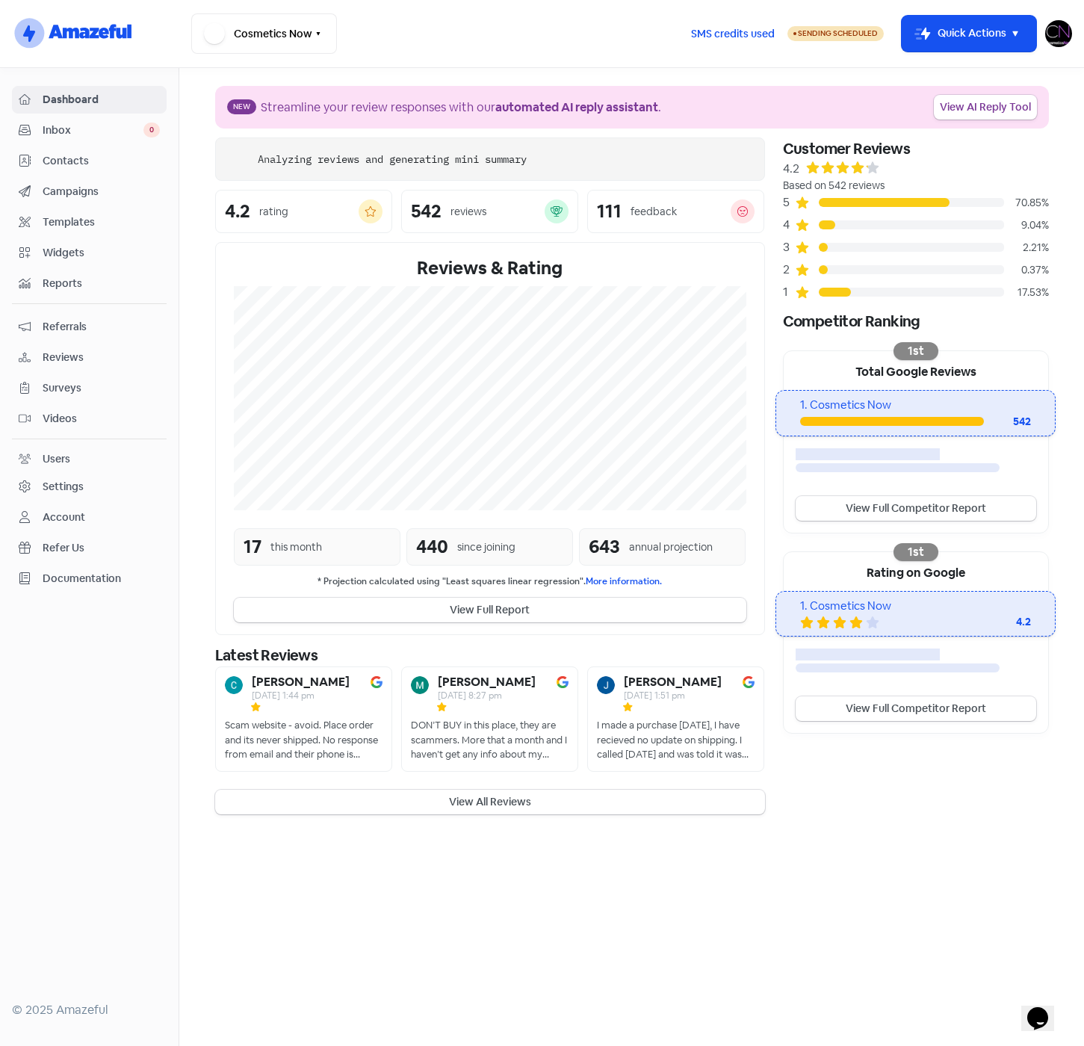
click at [71, 480] on div "Settings" at bounding box center [63, 487] width 41 height 16
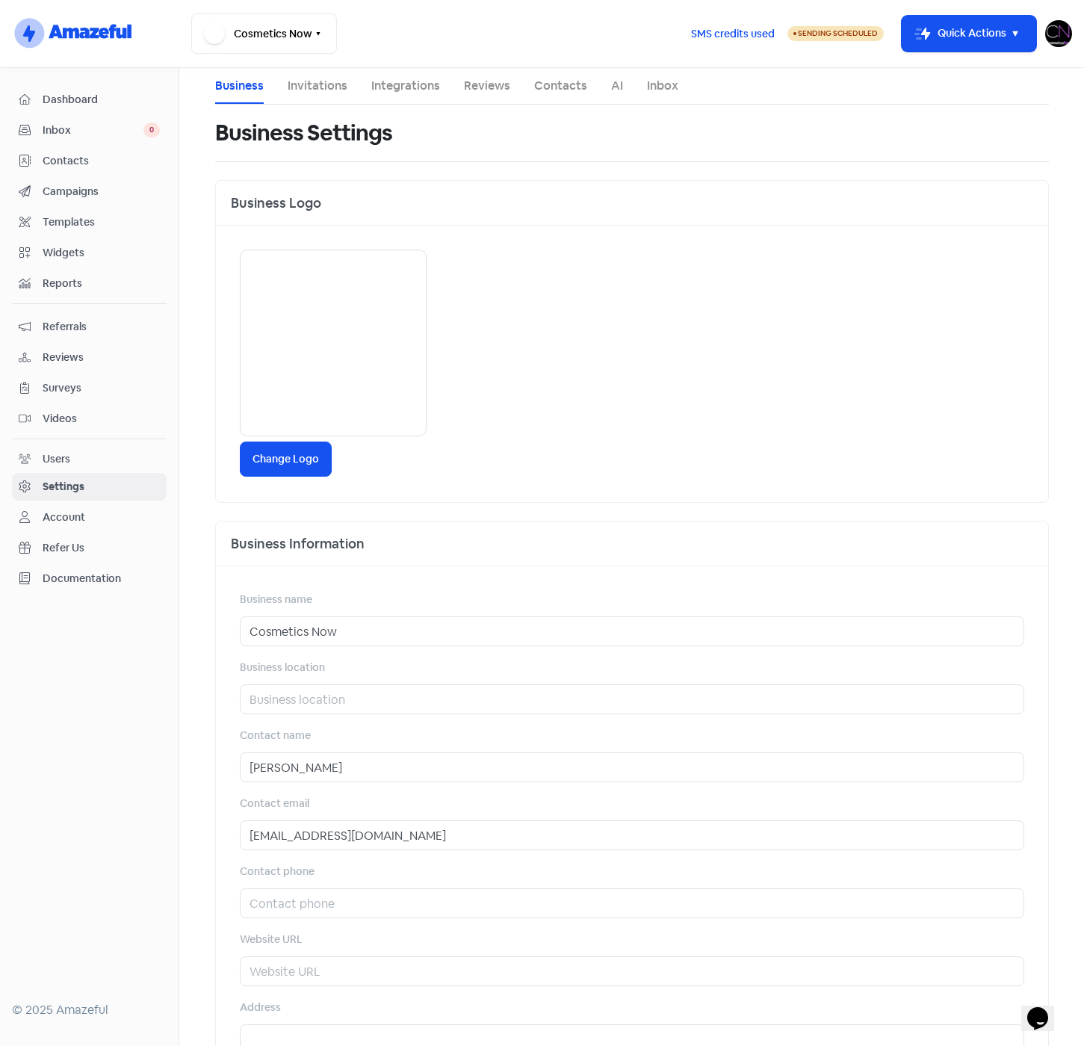
click at [72, 520] on div "Account" at bounding box center [64, 518] width 43 height 16
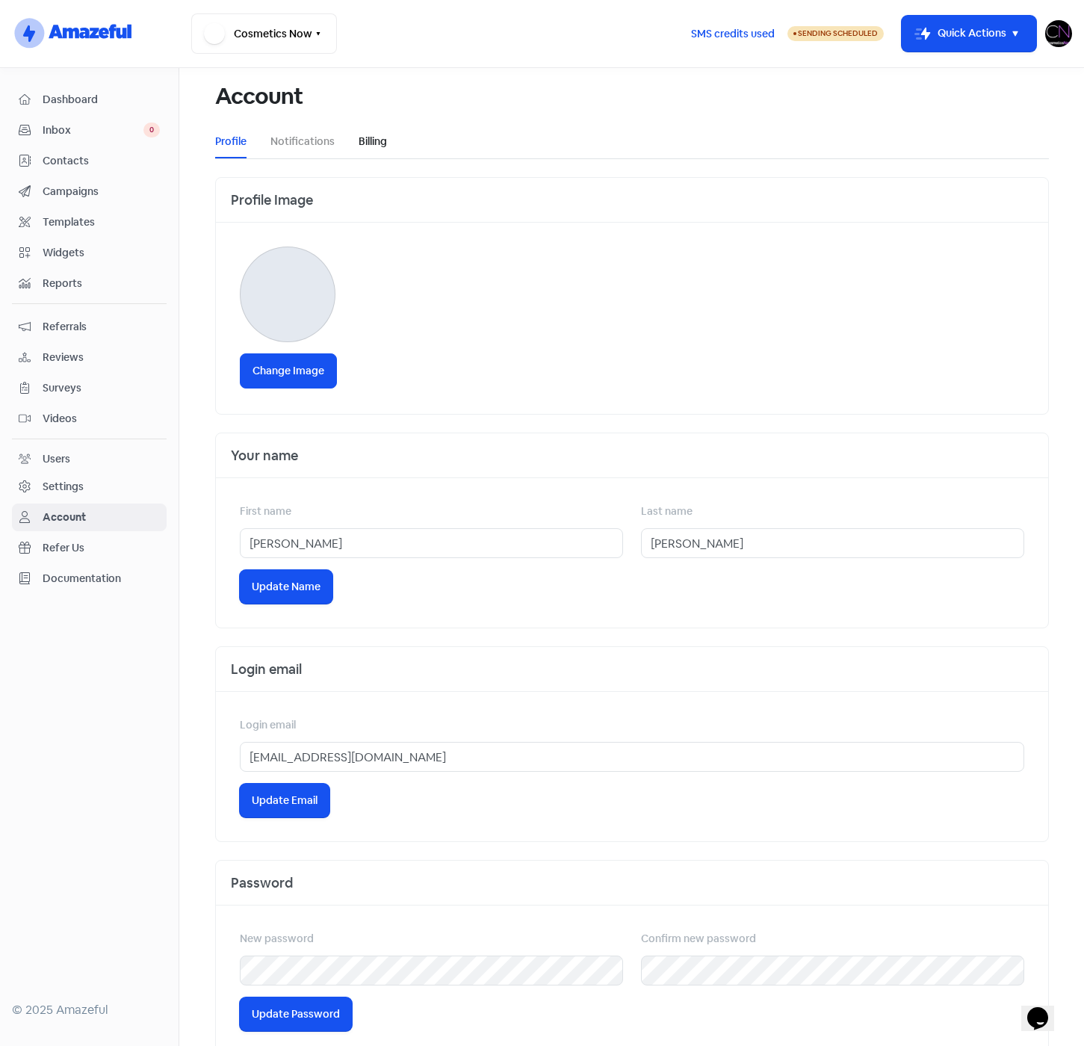
click at [372, 135] on link "Billing" at bounding box center [373, 142] width 28 height 16
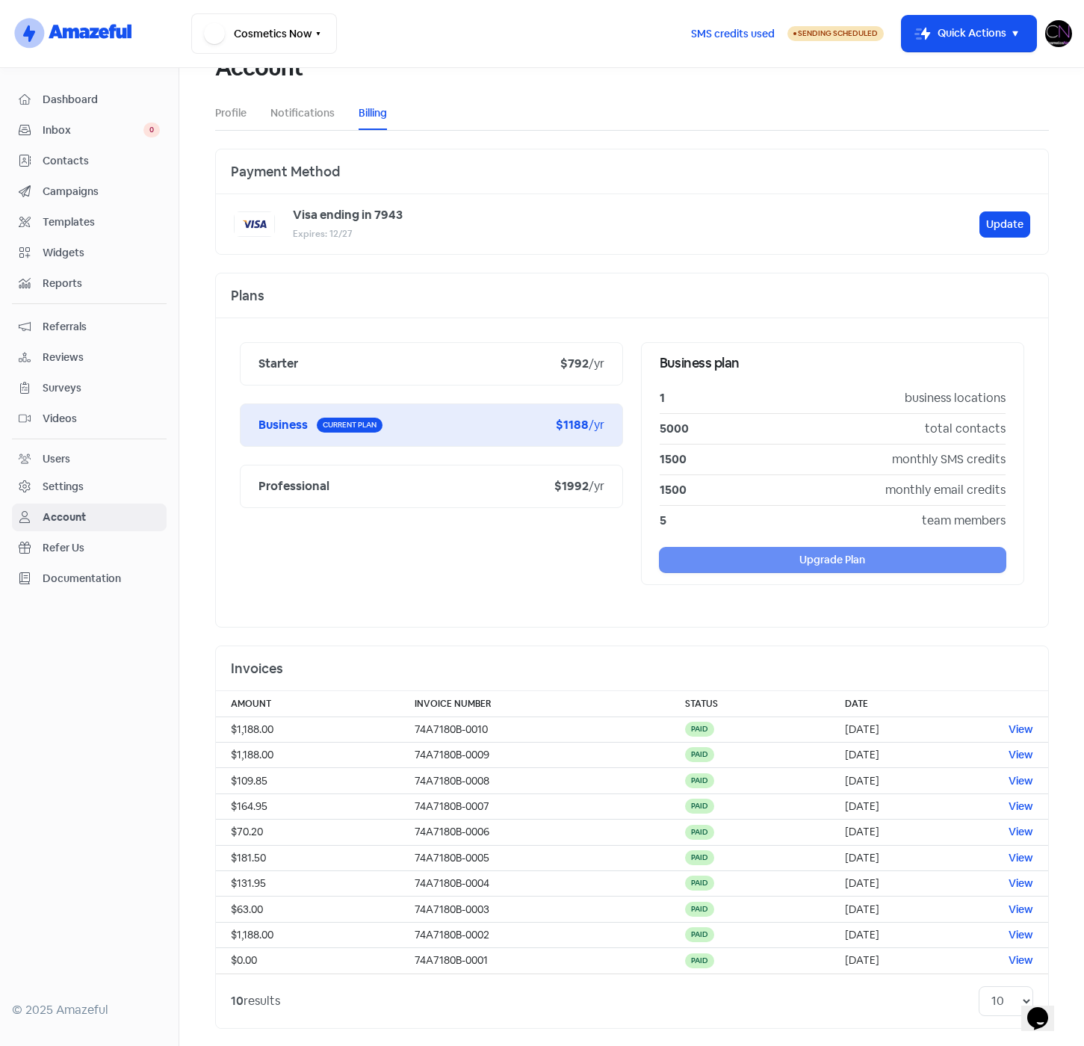
scroll to position [29, 0]
click at [372, 115] on link "Billing" at bounding box center [373, 113] width 28 height 16
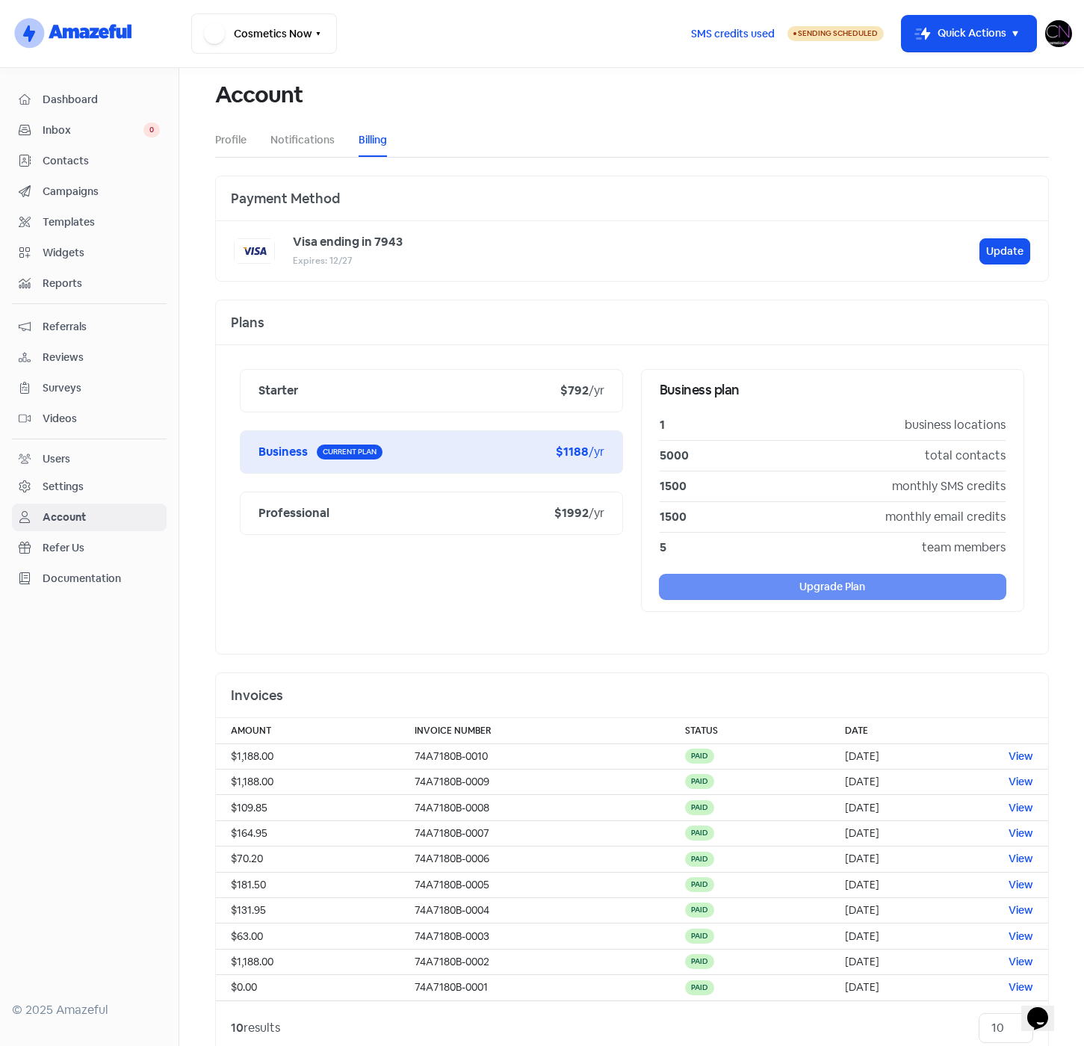
scroll to position [0, 0]
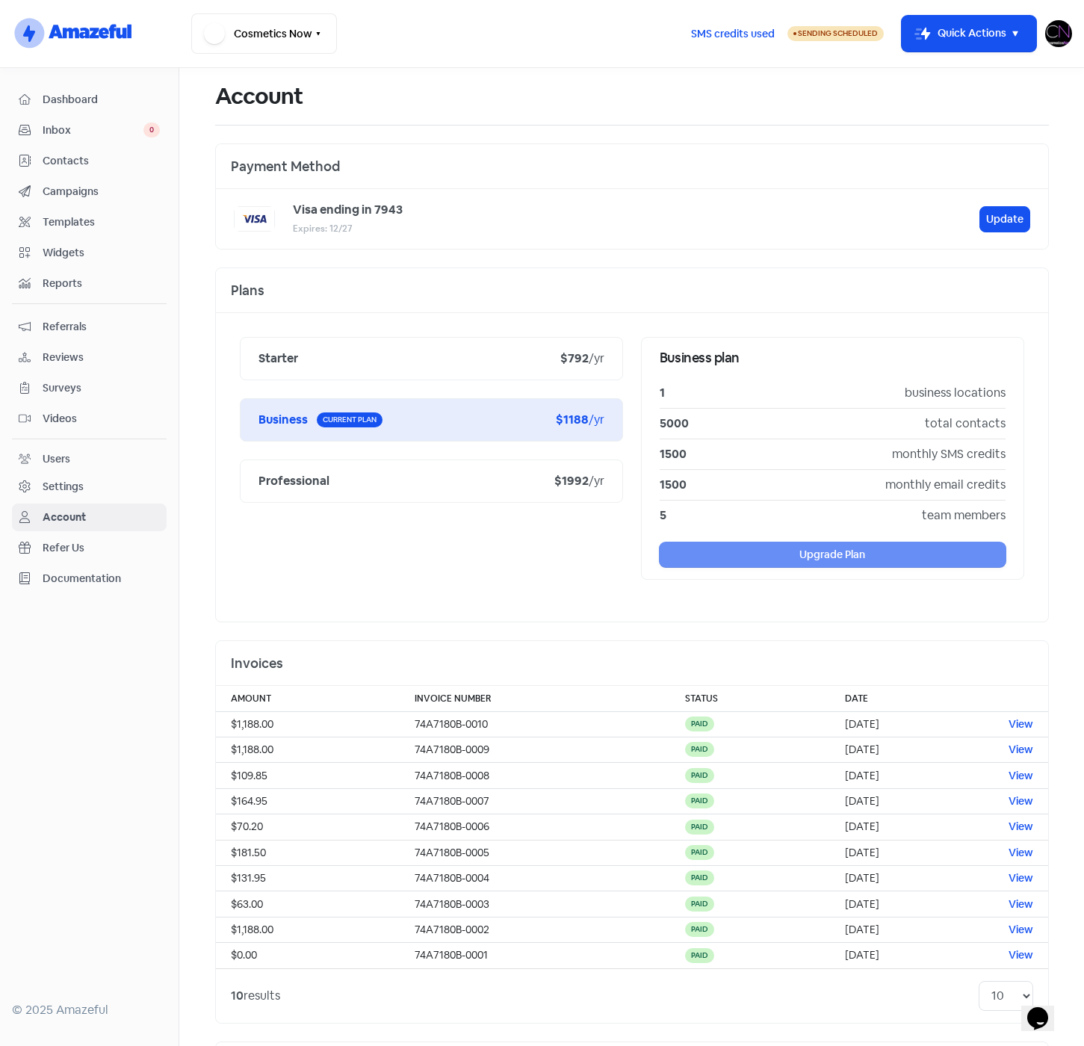
scroll to position [217, 0]
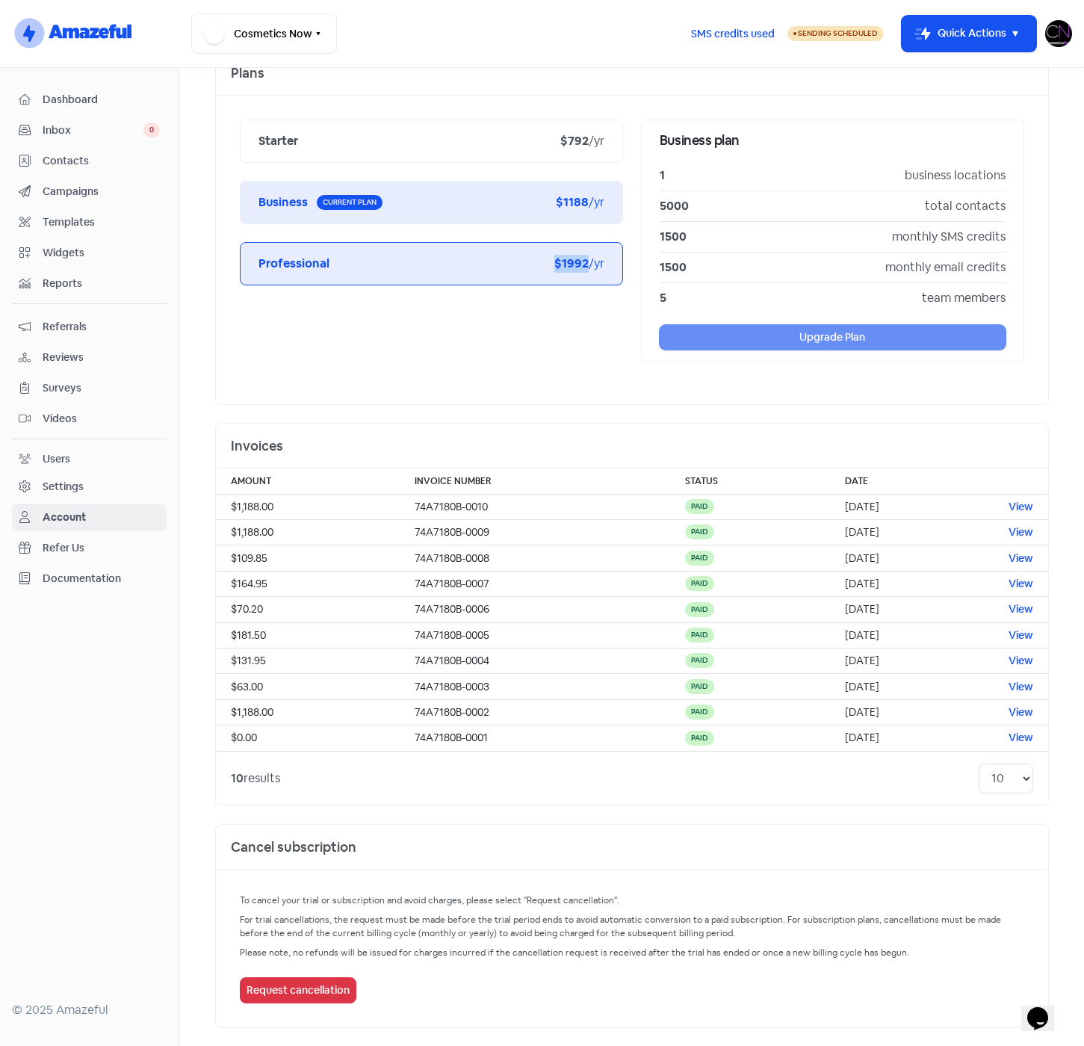
drag, startPoint x: 547, startPoint y: 266, endPoint x: 581, endPoint y: 266, distance: 34.4
click at [581, 266] on div "Professional $1992 /yr" at bounding box center [432, 264] width 346 height 18
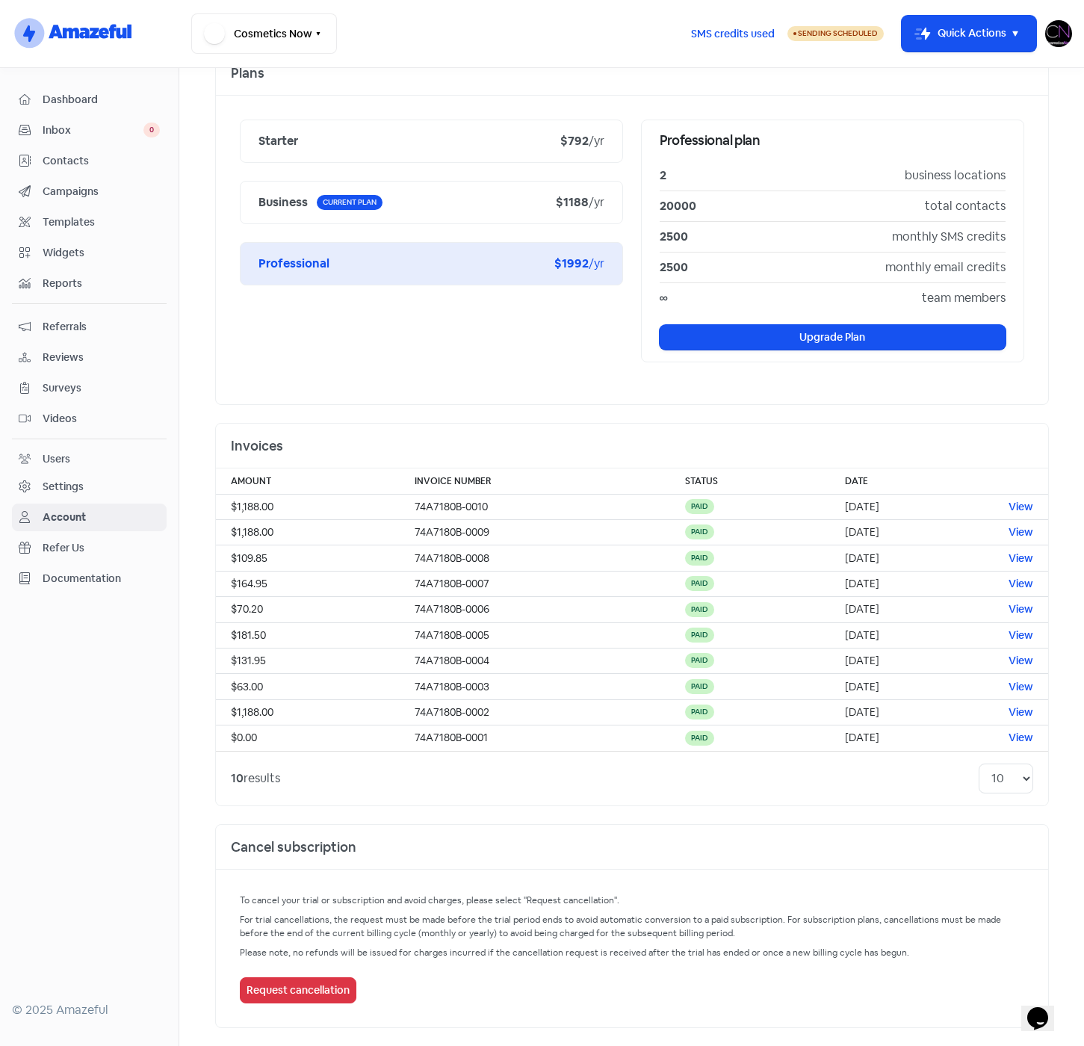
click at [780, 84] on div "Plans" at bounding box center [632, 73] width 832 height 45
click at [628, 108] on div "Starter $792 /yr Business Current plan $1188 /yr Professional $1992 /yr Profess…" at bounding box center [632, 250] width 832 height 309
click at [1056, 31] on img at bounding box center [1058, 33] width 27 height 27
click at [976, 135] on link "Sign out" at bounding box center [976, 137] width 189 height 24
